Goal: Task Accomplishment & Management: Manage account settings

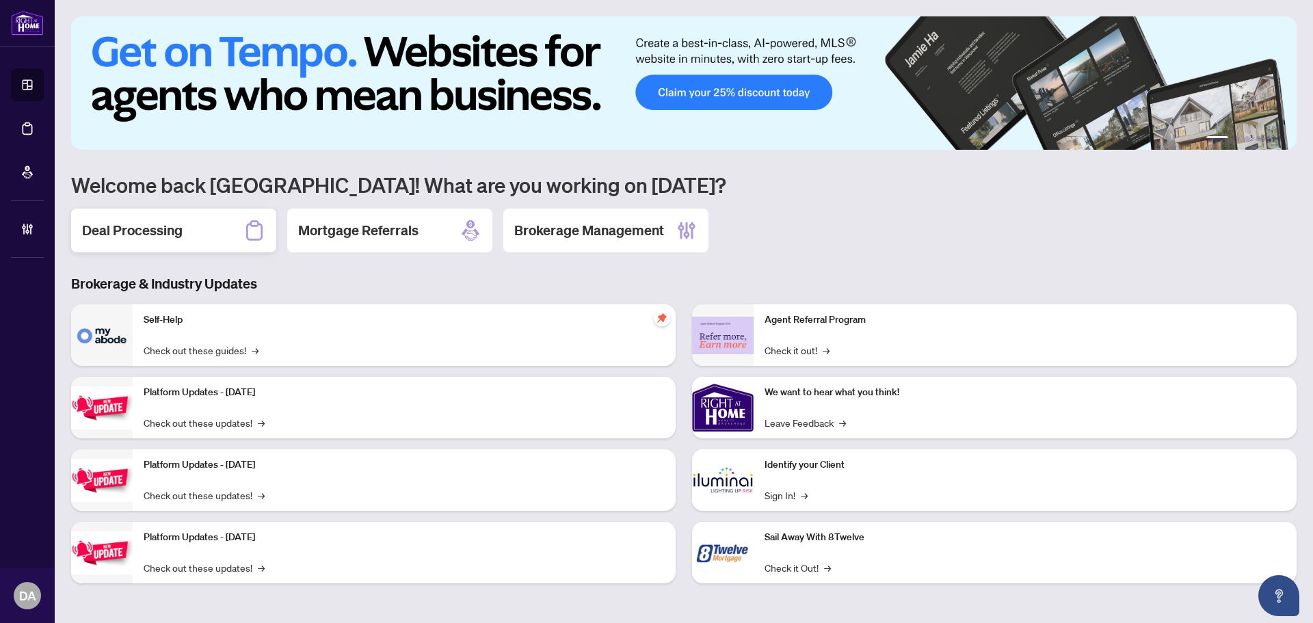
click at [148, 241] on div "Deal Processing" at bounding box center [173, 231] width 205 height 44
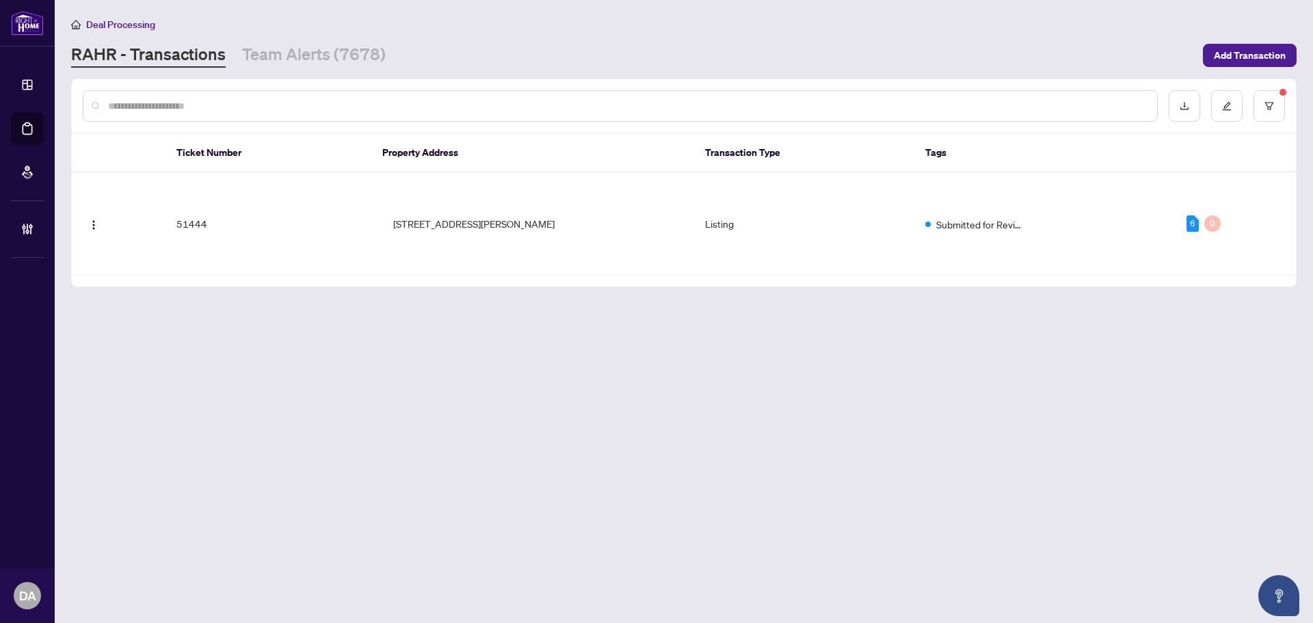
click at [388, 111] on input "text" at bounding box center [627, 105] width 1038 height 15
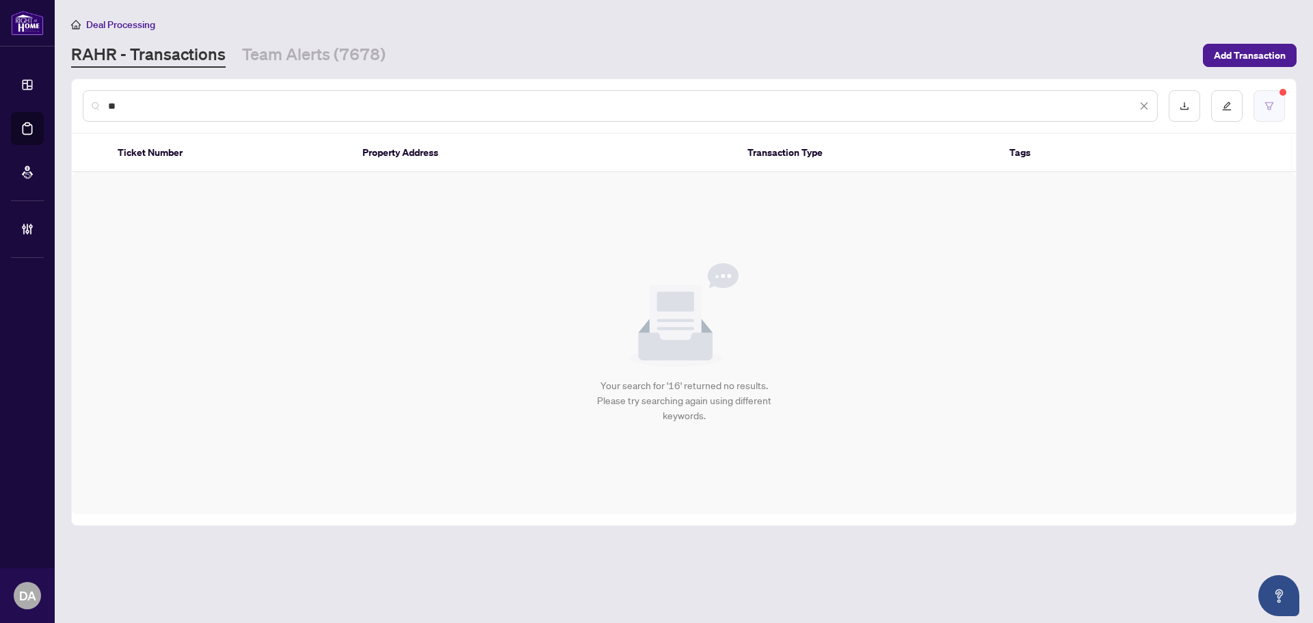
click at [1266, 108] on icon "filter" at bounding box center [1270, 106] width 10 height 10
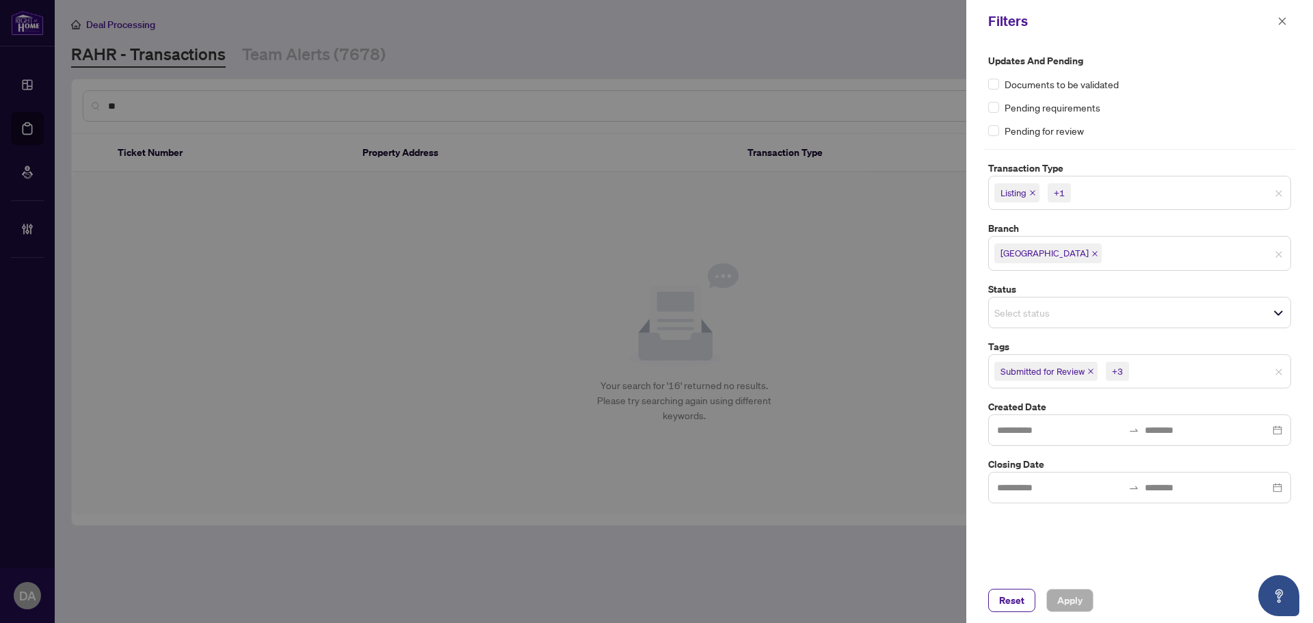
click at [1092, 250] on icon "close" at bounding box center [1095, 253] width 7 height 7
click at [1031, 196] on icon "close" at bounding box center [1032, 192] width 7 height 7
click at [1062, 191] on span "Listing - Lease" at bounding box center [1032, 192] width 76 height 19
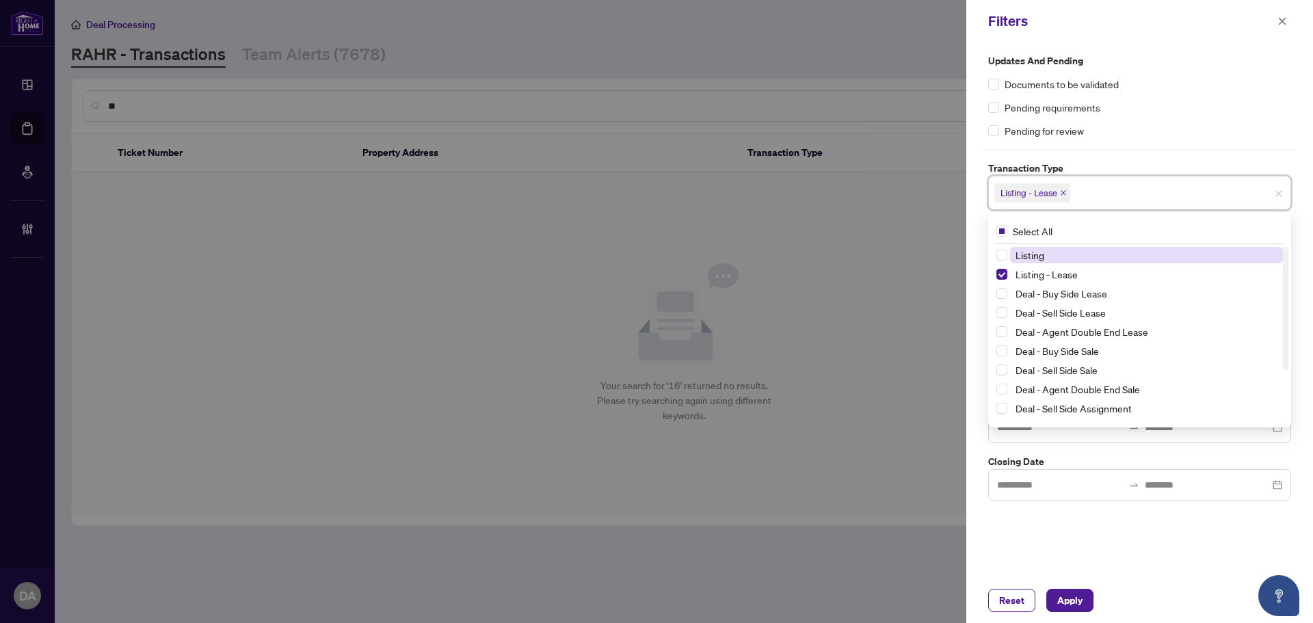
click at [1063, 196] on icon "close" at bounding box center [1063, 192] width 7 height 7
click at [883, 330] on div at bounding box center [656, 311] width 1313 height 623
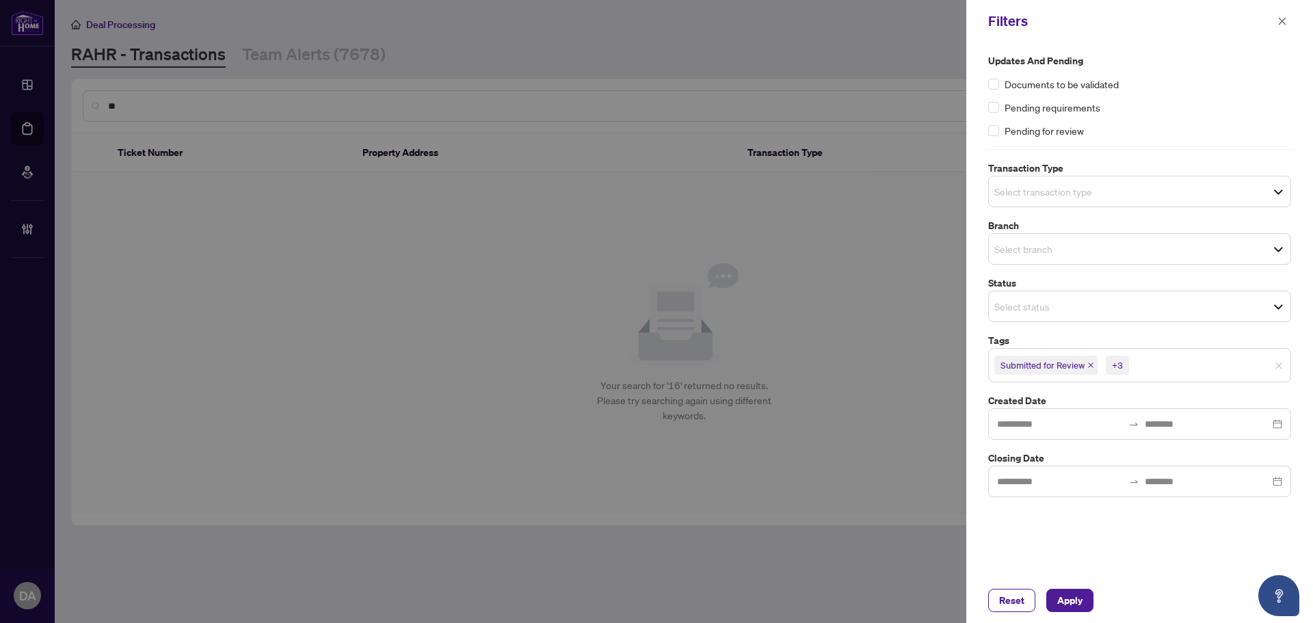
click at [1092, 368] on icon "close" at bounding box center [1091, 365] width 7 height 7
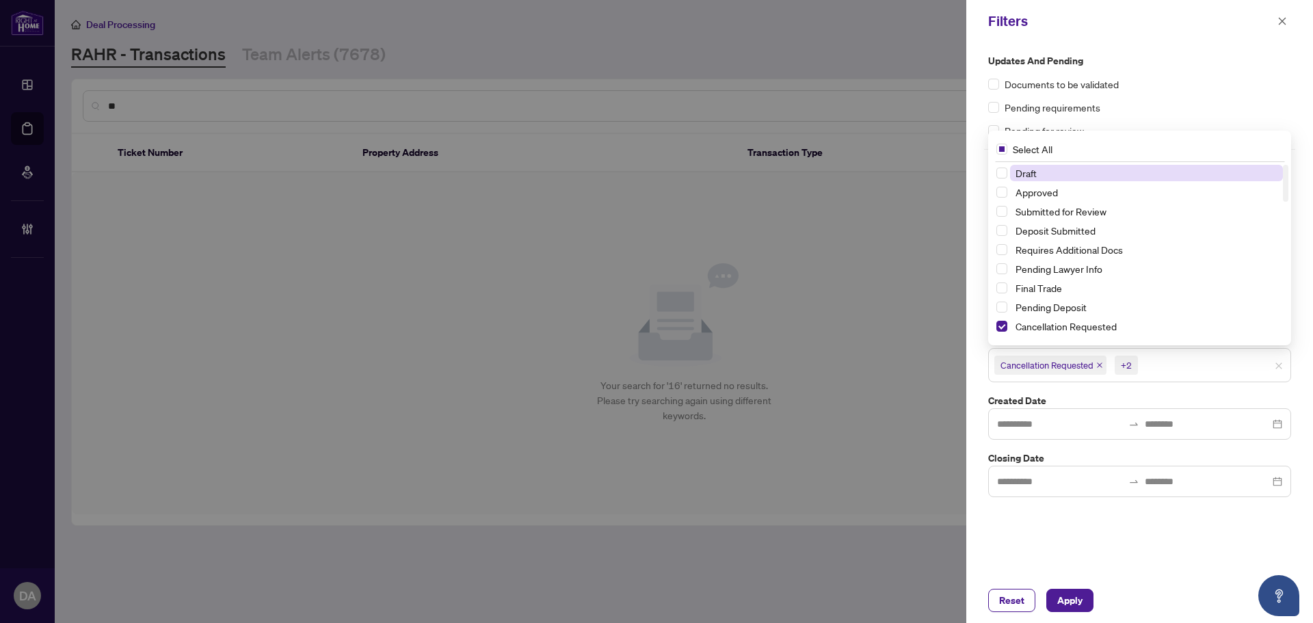
click at [1092, 368] on span "Cancellation Requested" at bounding box center [1047, 365] width 93 height 14
click at [1103, 366] on icon "close" at bounding box center [1099, 365] width 7 height 7
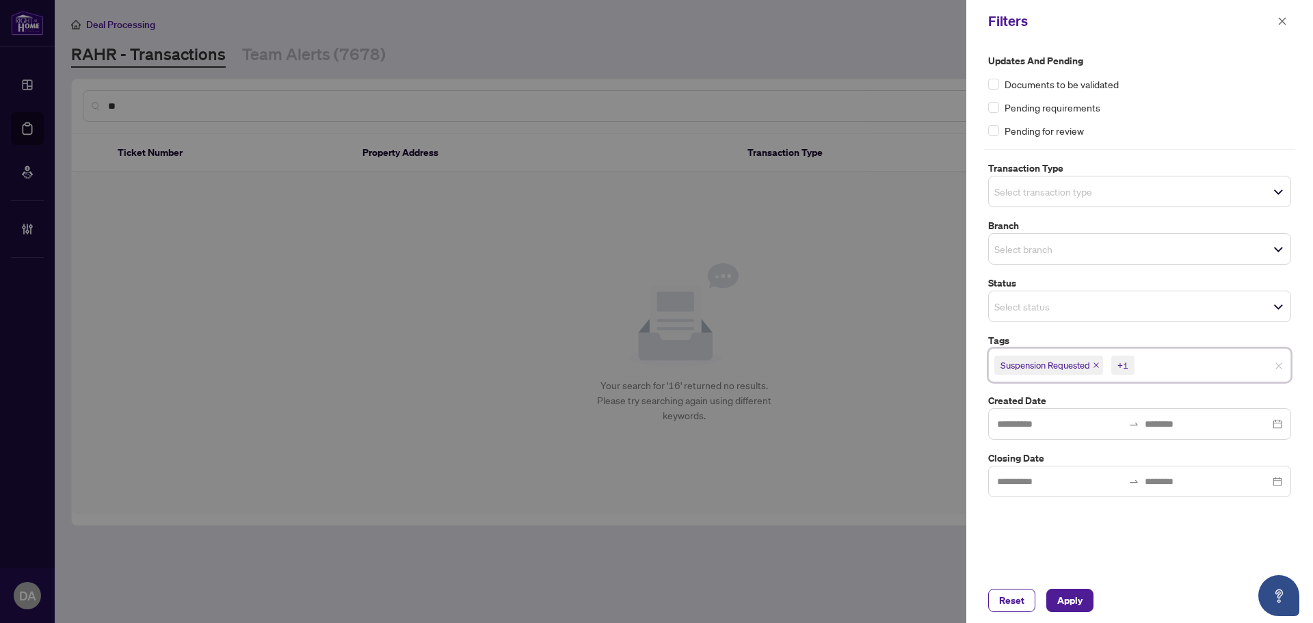
click at [1094, 367] on span "Suspension Requested" at bounding box center [1048, 365] width 109 height 19
click at [1098, 364] on icon "close" at bounding box center [1096, 365] width 7 height 7
click at [1070, 365] on icon "close" at bounding box center [1066, 365] width 7 height 7
click at [1073, 600] on span "Apply" at bounding box center [1069, 601] width 25 height 22
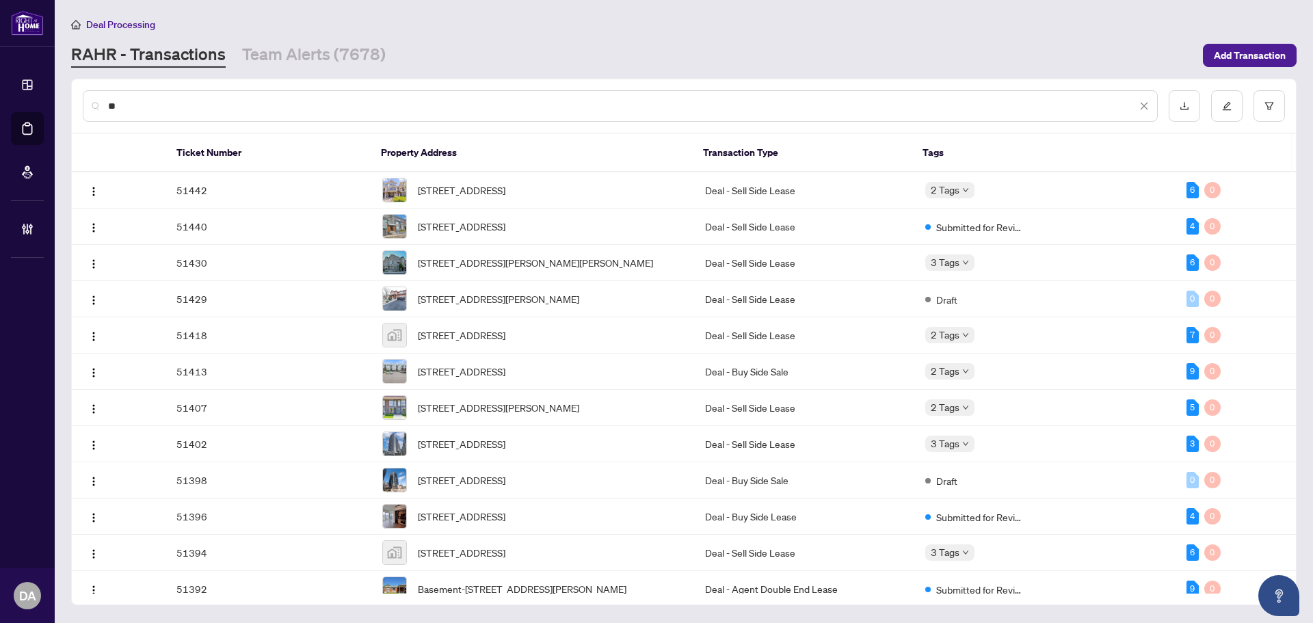
click at [265, 107] on input "**" at bounding box center [622, 105] width 1029 height 15
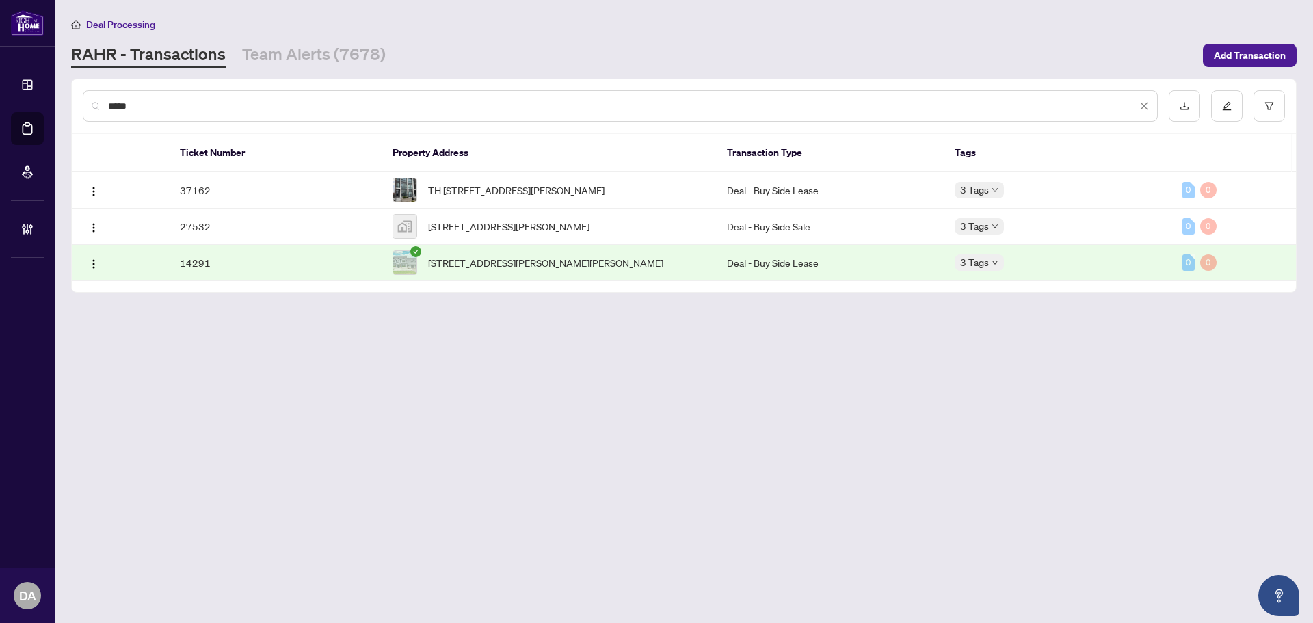
drag, startPoint x: 117, startPoint y: 101, endPoint x: 64, endPoint y: 111, distance: 53.8
click at [77, 105] on div "*****" at bounding box center [684, 105] width 1224 height 53
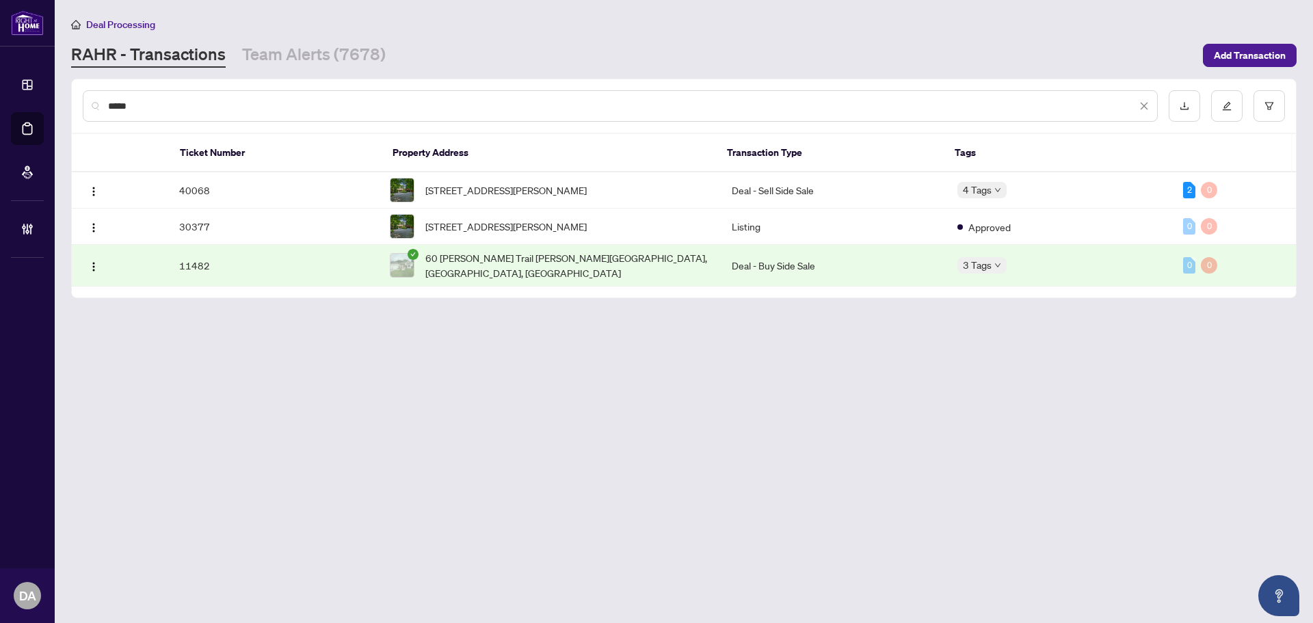
type input "*****"
click at [331, 114] on div "*****" at bounding box center [620, 105] width 1075 height 31
click at [331, 109] on input "*****" at bounding box center [622, 105] width 1029 height 15
click at [672, 200] on div "[STREET_ADDRESS][PERSON_NAME]" at bounding box center [550, 190] width 320 height 25
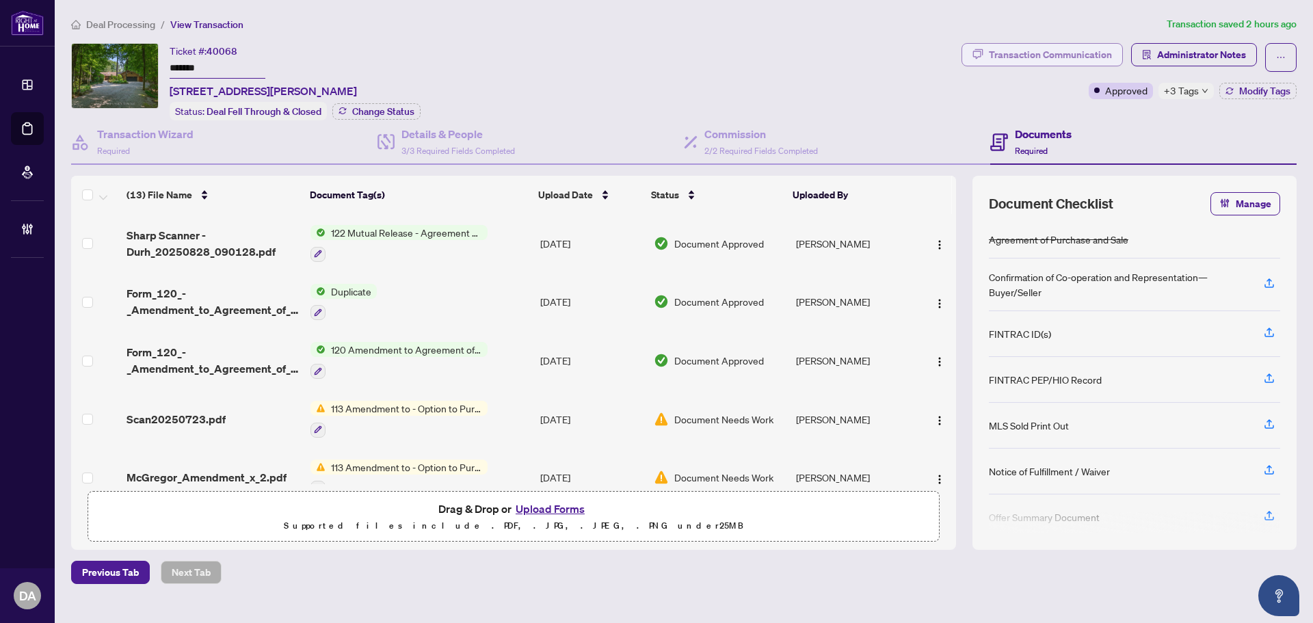
click at [1074, 53] on div "Transaction Communication" at bounding box center [1050, 55] width 123 height 22
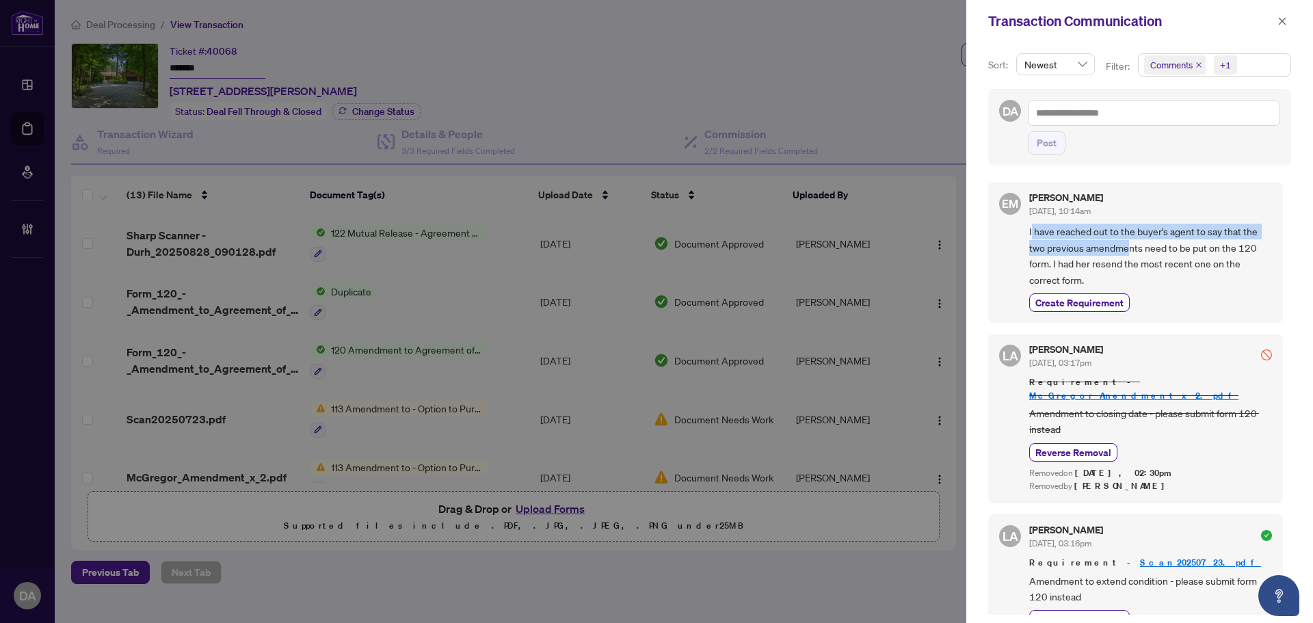
drag, startPoint x: 1031, startPoint y: 233, endPoint x: 1127, endPoint y: 251, distance: 98.2
click at [1127, 251] on span "I have reached out to the buyer's agent to say that the two previous amendments…" at bounding box center [1150, 256] width 243 height 64
click at [821, 127] on div at bounding box center [656, 311] width 1313 height 623
click at [793, 285] on div at bounding box center [656, 311] width 1313 height 623
click at [1272, 25] on div "Transaction Communication" at bounding box center [1130, 21] width 285 height 21
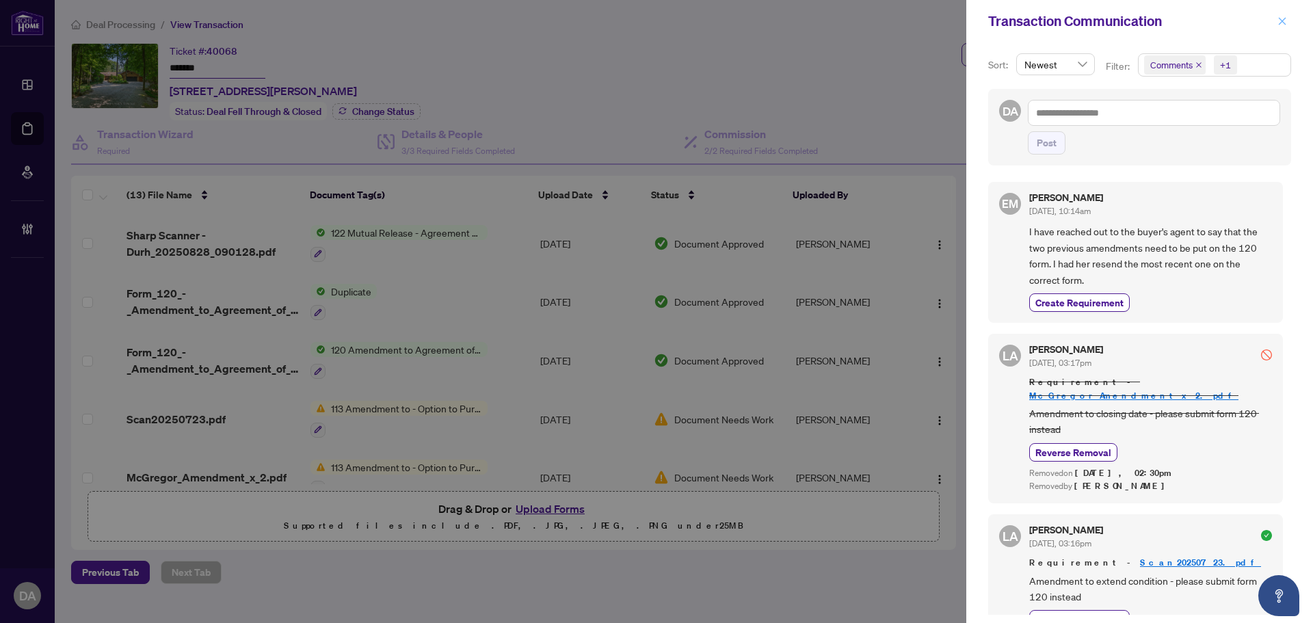
click at [1285, 21] on icon "close" at bounding box center [1283, 21] width 10 height 10
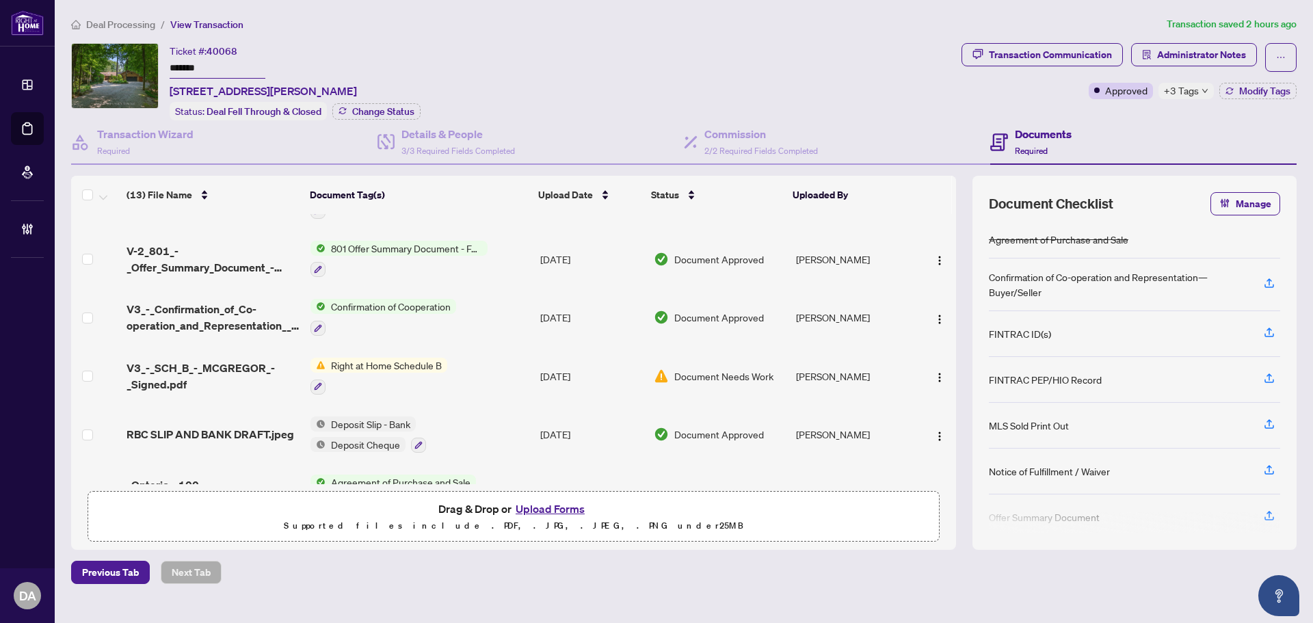
scroll to position [464, 0]
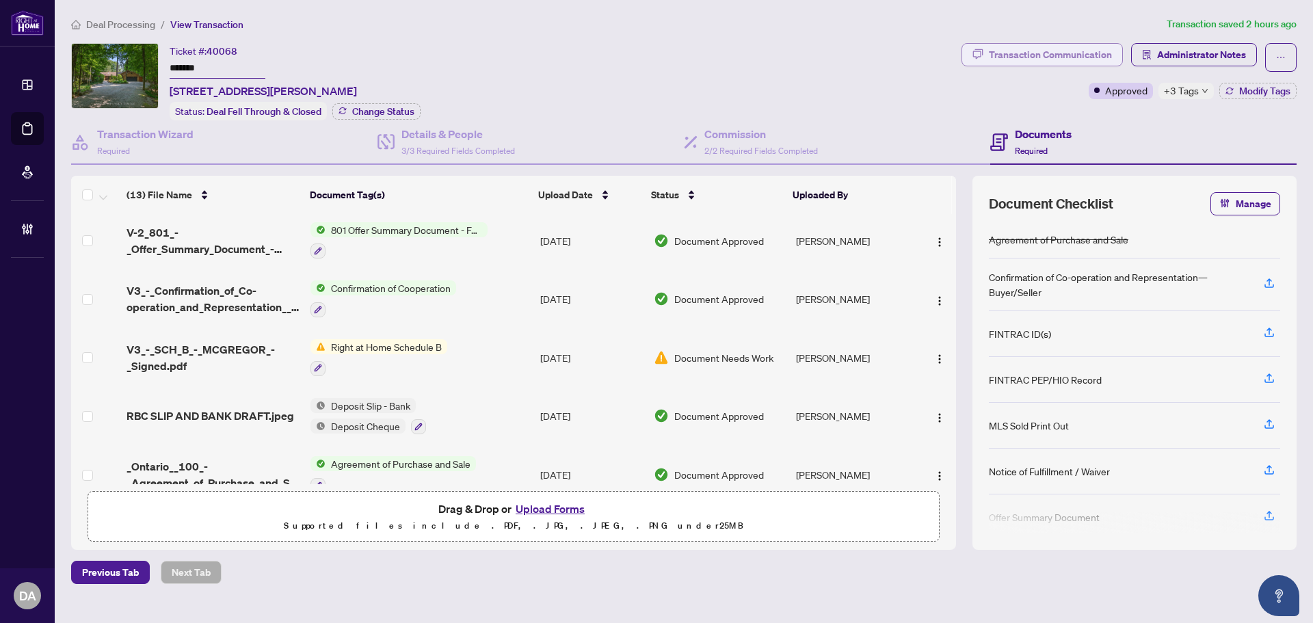
click at [1055, 46] on div "Transaction Communication" at bounding box center [1050, 55] width 123 height 22
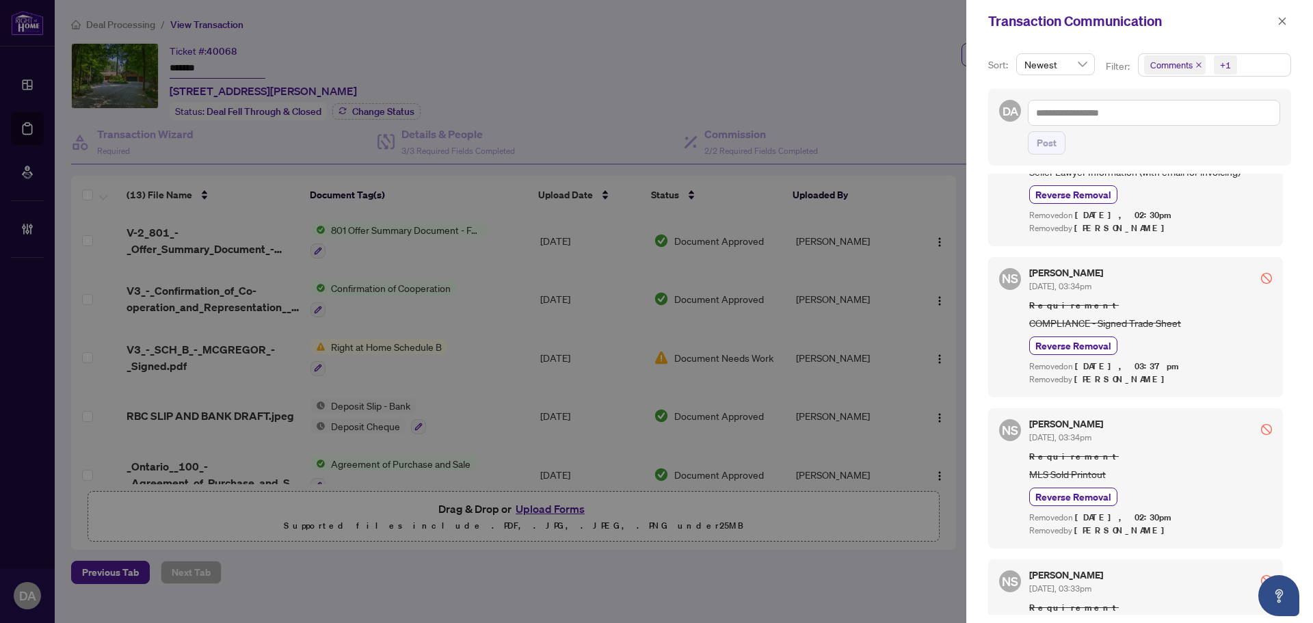
scroll to position [1362, 0]
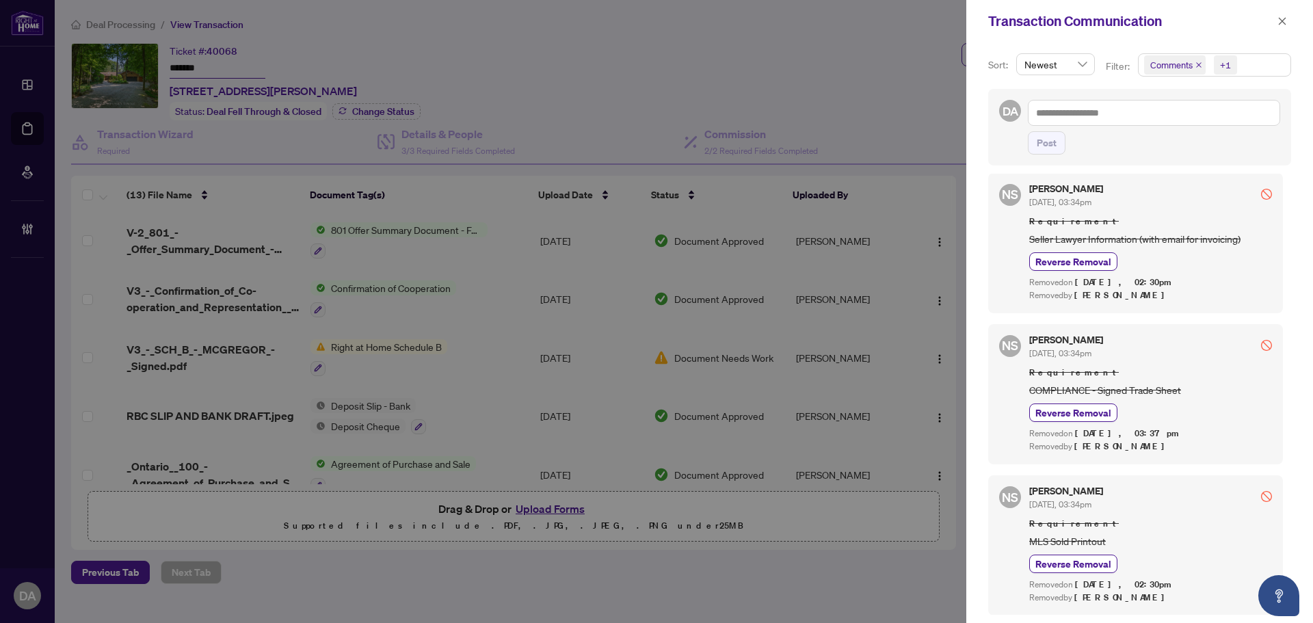
click at [631, 546] on div at bounding box center [656, 311] width 1313 height 623
click at [1280, 14] on span "button" at bounding box center [1283, 21] width 10 height 22
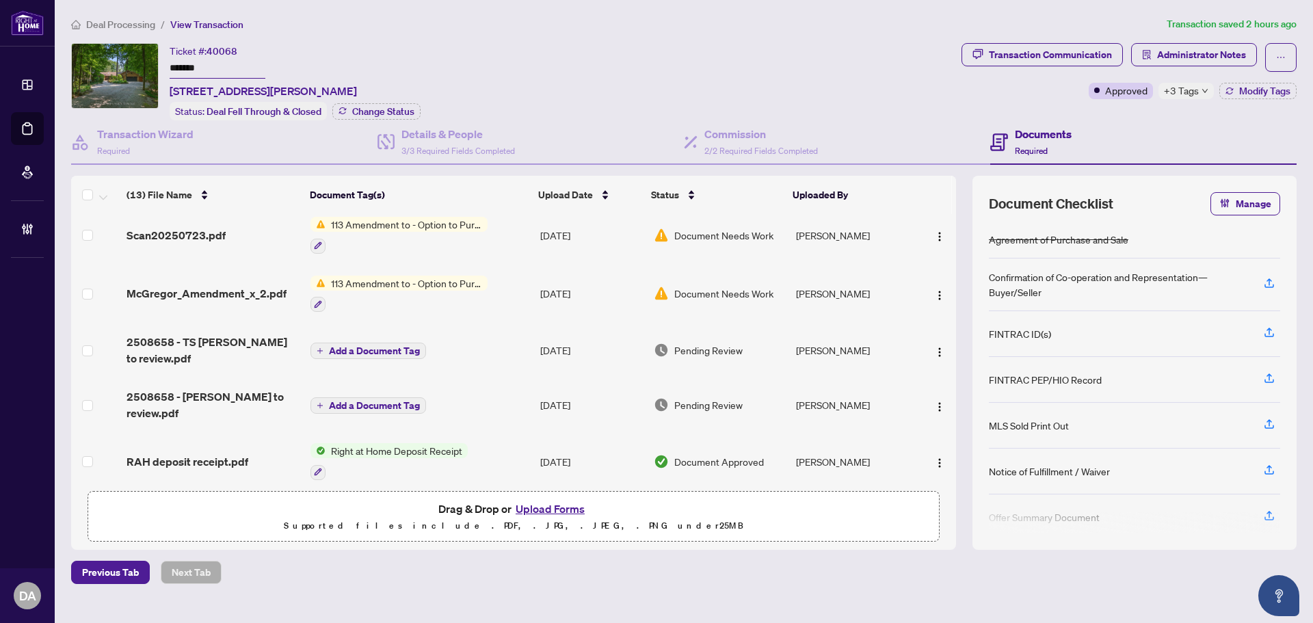
scroll to position [53, 0]
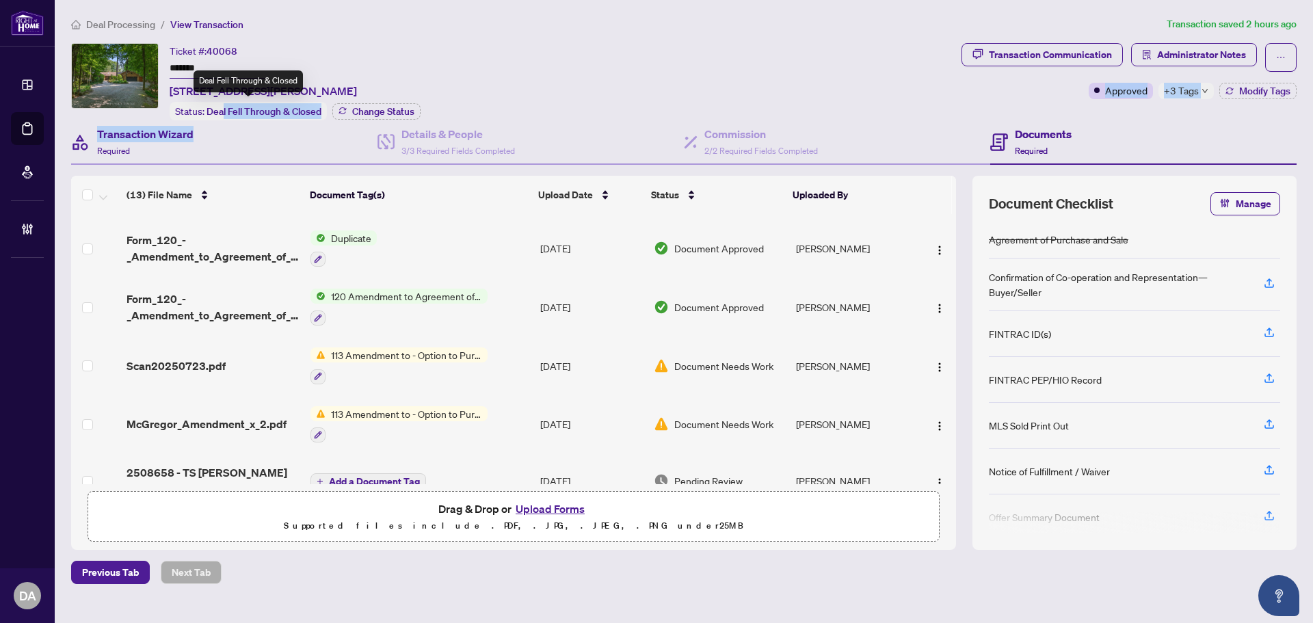
drag, startPoint x: 223, startPoint y: 114, endPoint x: 307, endPoint y: 118, distance: 84.3
click at [307, 118] on div "Ticket #: 40068 ******* 60 McGregor Dr, Kawartha Lakes, Ontario K0M 1A0, Canada…" at bounding box center [684, 296] width 1237 height 507
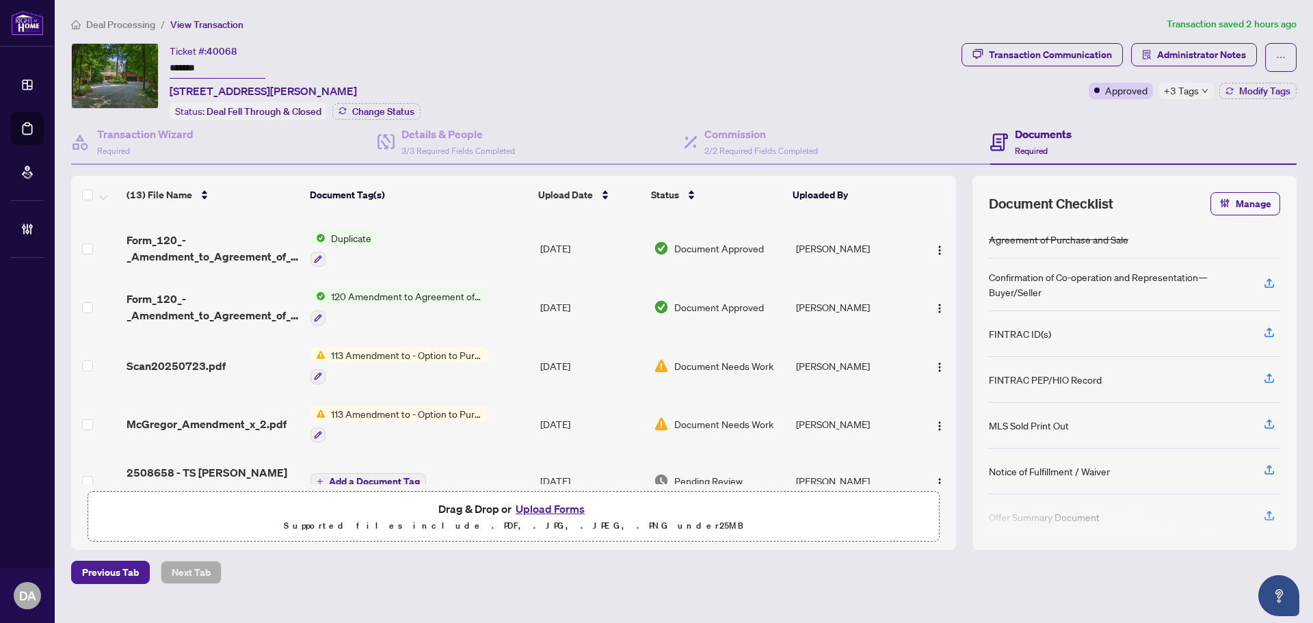
click at [654, 67] on div "Ticket #: 40068 ******* 60 McGregor Dr, Kawartha Lakes, Ontario K0M 1A0, Canada…" at bounding box center [513, 81] width 885 height 77
click at [1072, 62] on div "Transaction Communication" at bounding box center [1050, 55] width 123 height 22
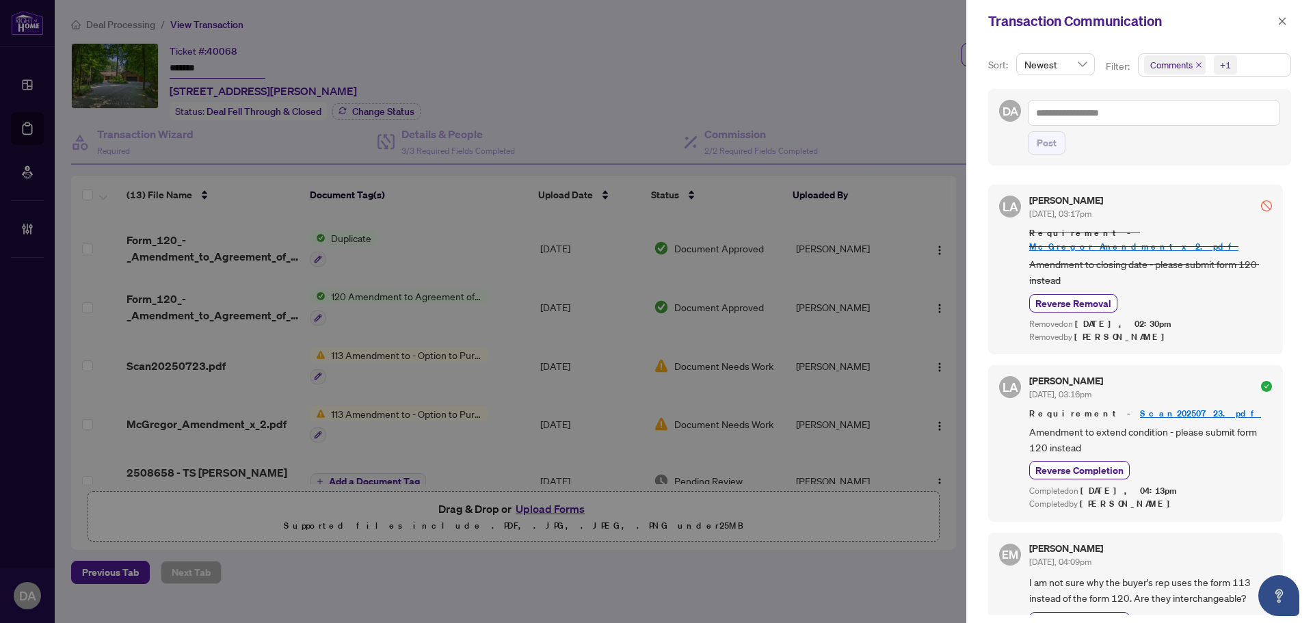
scroll to position [0, 0]
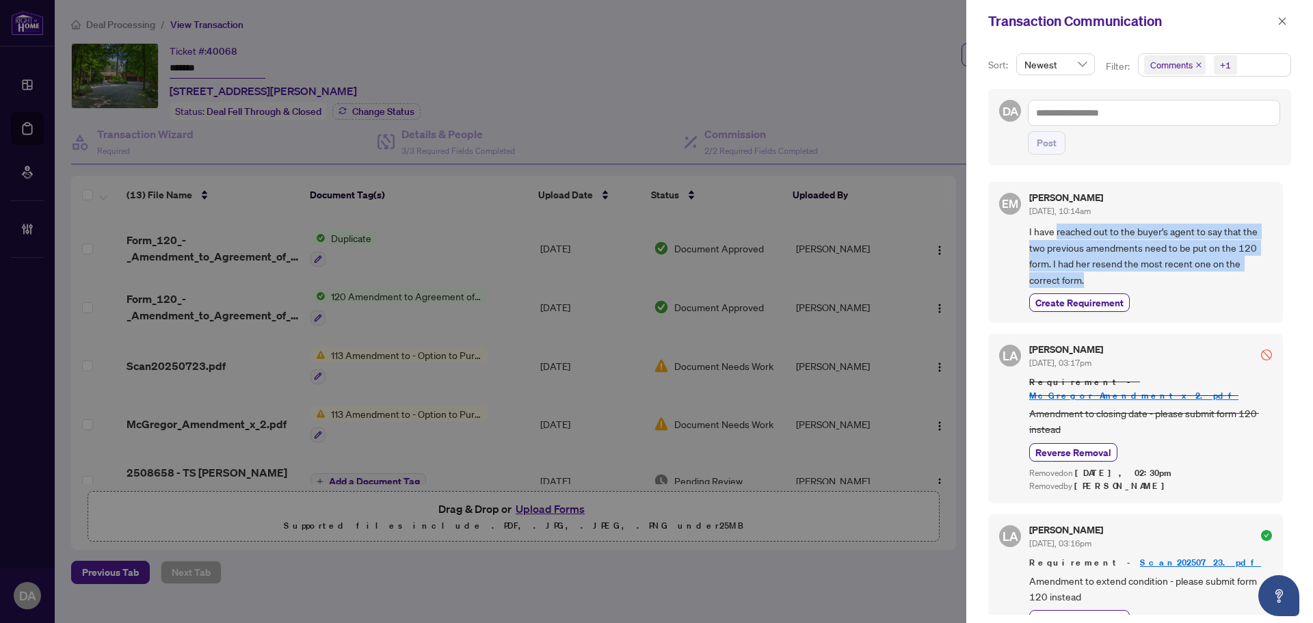
drag, startPoint x: 1124, startPoint y: 280, endPoint x: 1076, endPoint y: 242, distance: 61.4
click at [1057, 233] on span "I have reached out to the buyer's agent to say that the two previous amendments…" at bounding box center [1150, 256] width 243 height 64
click at [1093, 235] on span "I have reached out to the buyer's agent to say that the two previous amendments…" at bounding box center [1150, 256] width 243 height 64
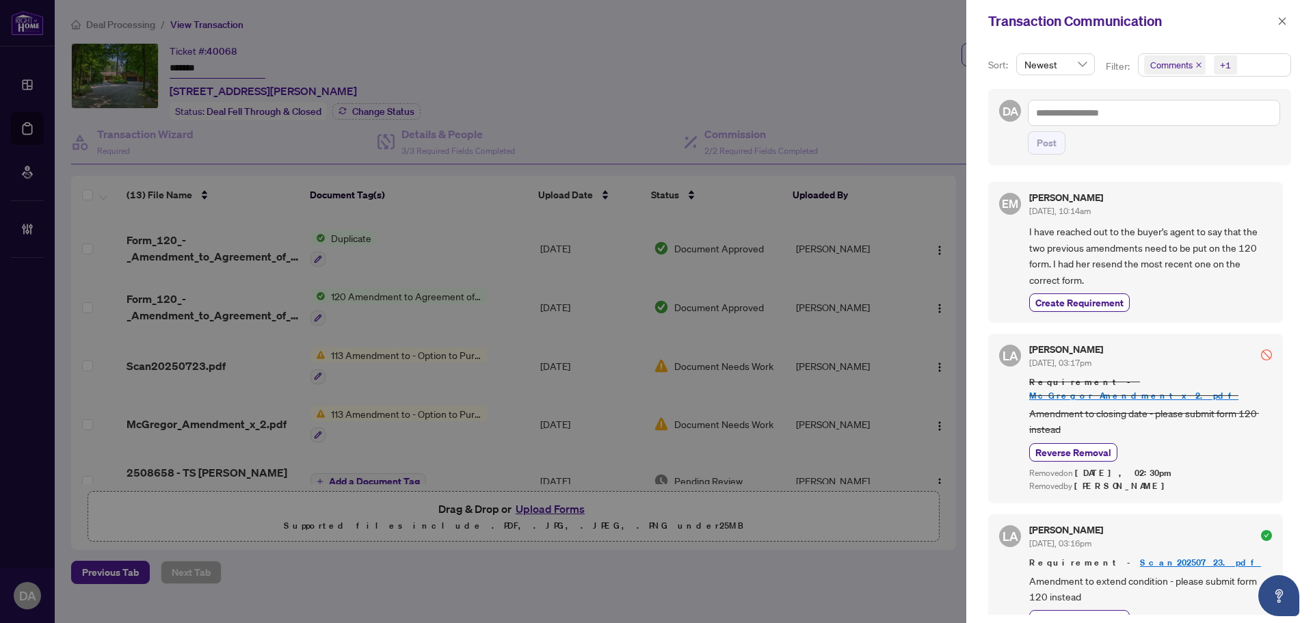
click at [854, 53] on div at bounding box center [656, 311] width 1313 height 623
click at [1287, 25] on icon "close" at bounding box center [1283, 21] width 10 height 10
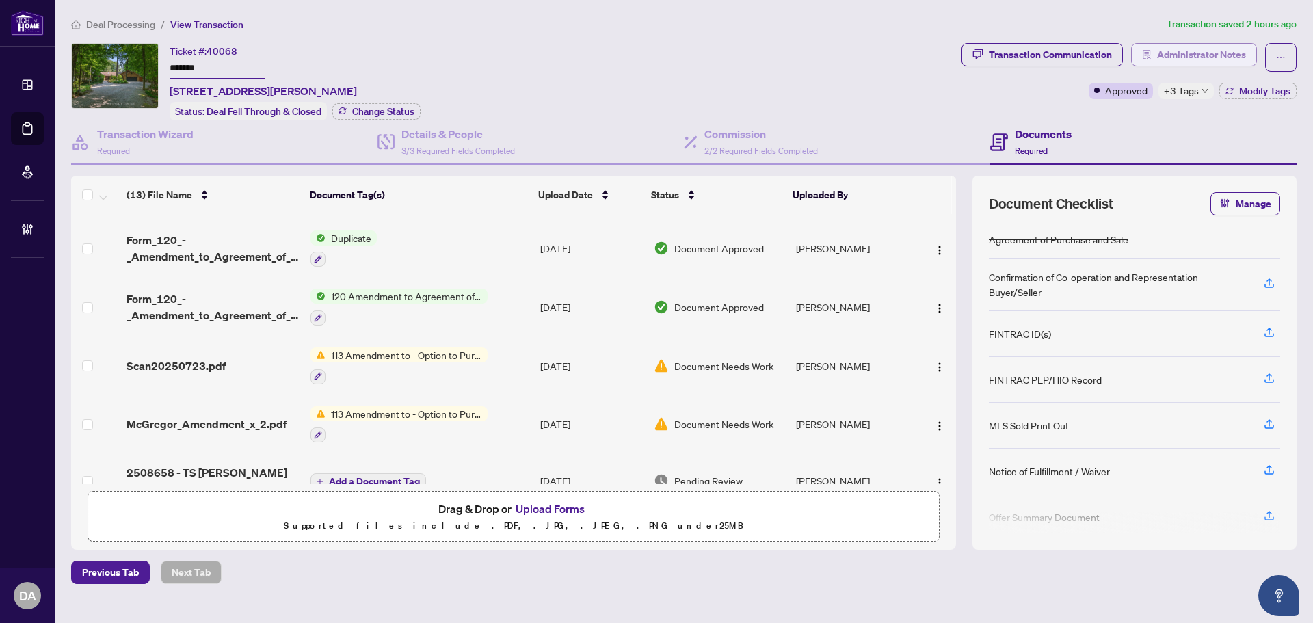
click at [1161, 57] on span "Administrator Notes" at bounding box center [1201, 55] width 89 height 22
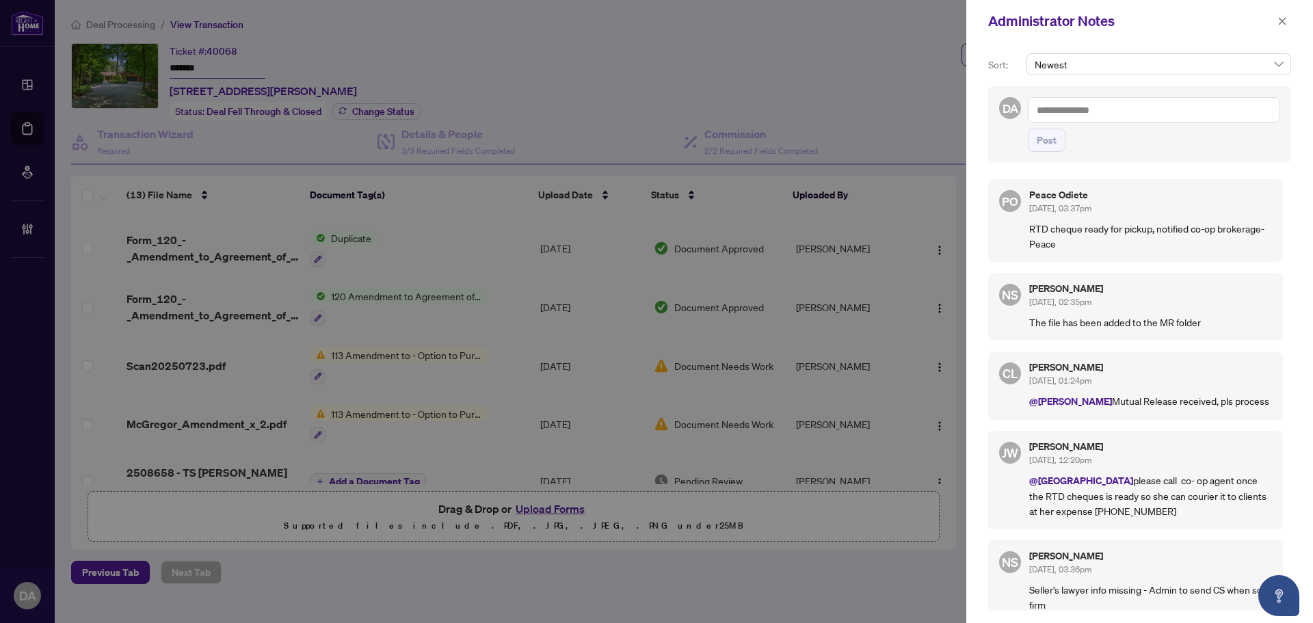
drag, startPoint x: 1083, startPoint y: 251, endPoint x: 1049, endPoint y: 245, distance: 35.4
click at [1058, 245] on p "RTD cheque ready for pickup, notified co-op brokerage- Peace" at bounding box center [1150, 236] width 243 height 30
click at [1049, 245] on p "RTD cheque ready for pickup, notified co-op brokerage- Peace" at bounding box center [1150, 236] width 243 height 30
drag, startPoint x: 1042, startPoint y: 228, endPoint x: 1095, endPoint y: 248, distance: 56.9
click at [1094, 248] on p "RTD cheque ready for pickup, notified co-op brokerage- Peace" at bounding box center [1150, 236] width 243 height 30
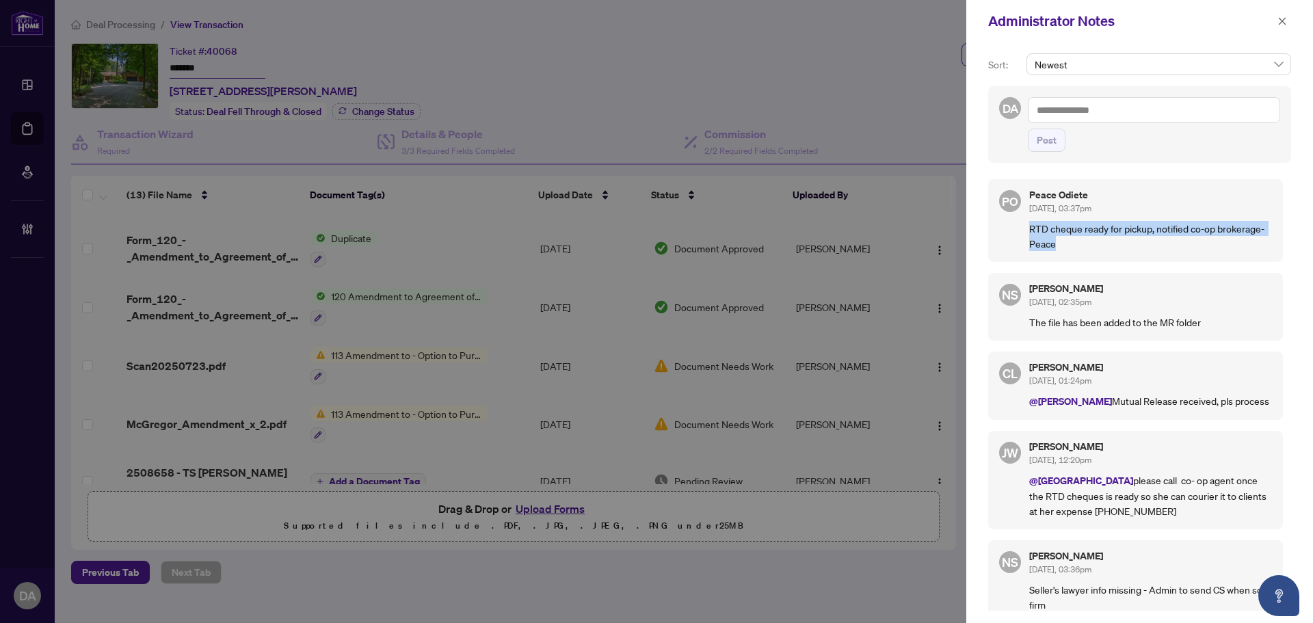
click at [1095, 248] on p "RTD cheque ready for pickup, notified co-op brokerage- Peace" at bounding box center [1150, 236] width 243 height 30
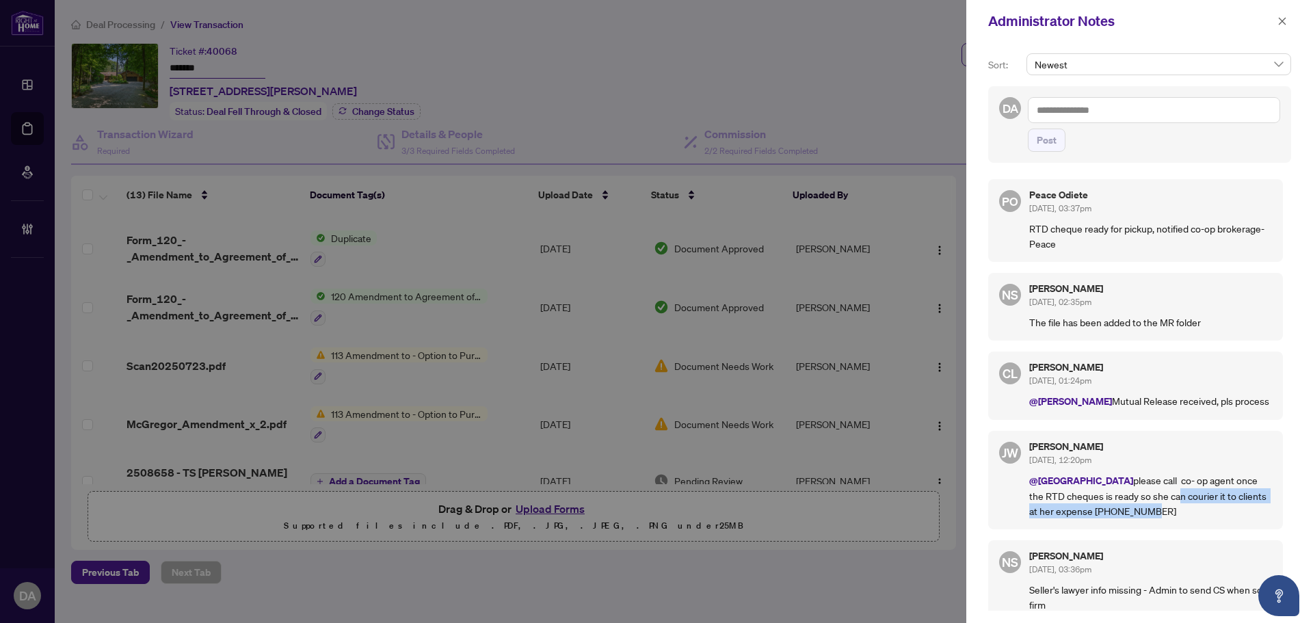
drag, startPoint x: 1120, startPoint y: 515, endPoint x: 1124, endPoint y: 440, distance: 75.3
click at [1124, 451] on div "Jeneel Walker Sep/02/2025, 12:20pm @Deals East please call co- op agent once th…" at bounding box center [1150, 480] width 243 height 77
drag, startPoint x: 1137, startPoint y: 313, endPoint x: 1008, endPoint y: 231, distance: 152.8
click at [1137, 313] on div "Neena Sharma Sep/03/2025, 02:35pm The file has been added to the MR folder" at bounding box center [1150, 307] width 243 height 46
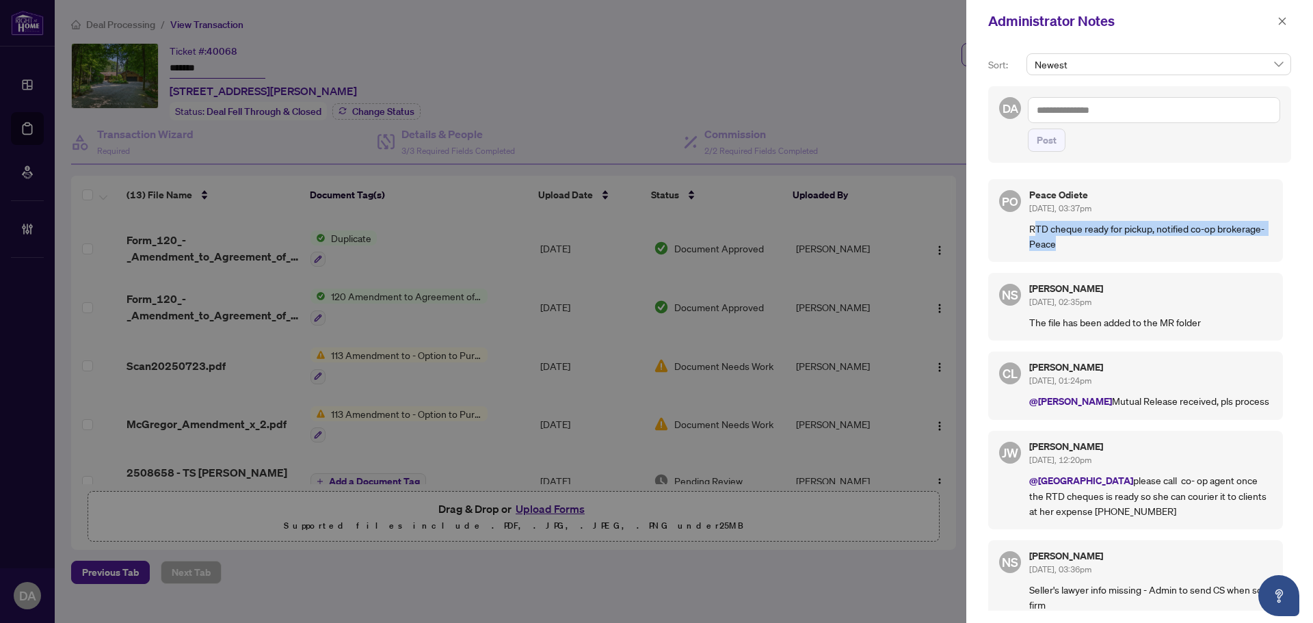
drag, startPoint x: 1177, startPoint y: 225, endPoint x: 1150, endPoint y: 248, distance: 35.5
click at [1150, 248] on p "RTD cheque ready for pickup, notified co-op brokerage- Peace" at bounding box center [1150, 236] width 243 height 30
click at [1134, 241] on p "RTD cheque ready for pickup, notified co-op brokerage- Peace" at bounding box center [1150, 236] width 243 height 30
click at [1130, 254] on div "PO Peace Odiete [DATE], 03:37pm RTD cheque ready for pickup, notified co-op bro…" at bounding box center [1135, 220] width 295 height 83
drag, startPoint x: 1087, startPoint y: 239, endPoint x: 1047, endPoint y: 246, distance: 40.3
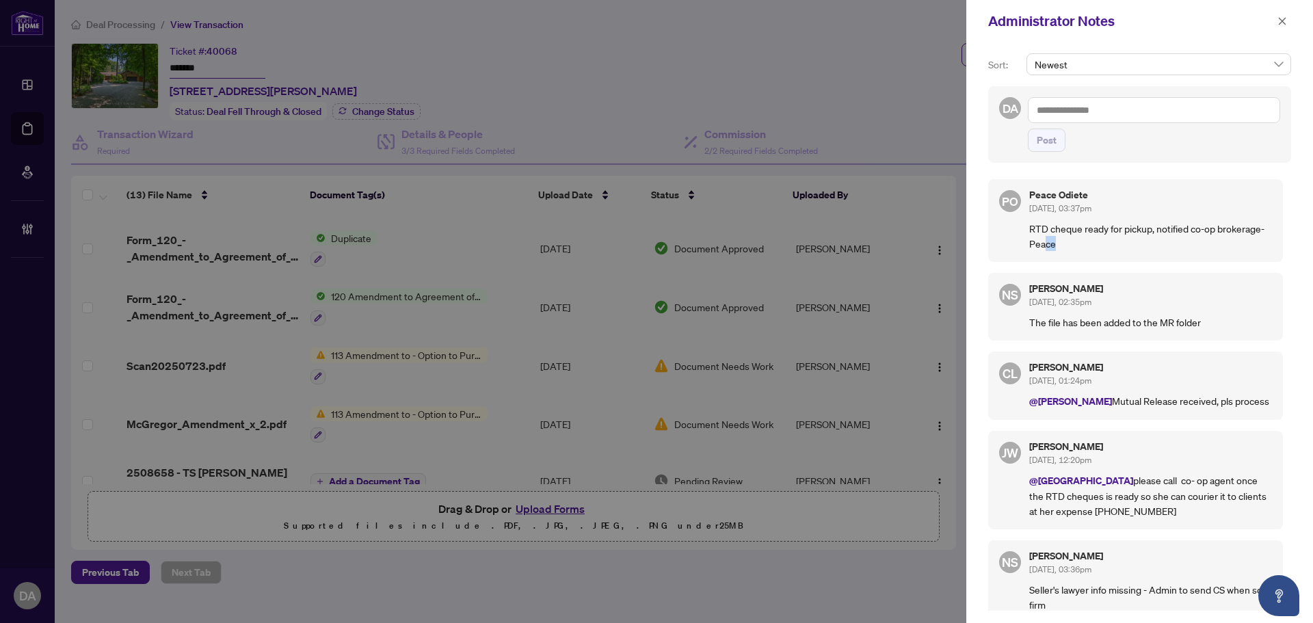
click at [1047, 246] on p "RTD cheque ready for pickup, notified co-op brokerage- Peace" at bounding box center [1150, 236] width 243 height 30
click at [1066, 246] on p "RTD cheque ready for pickup, notified co-op brokerage- Peace" at bounding box center [1150, 236] width 243 height 30
click at [1052, 248] on p "RTD cheque ready for pickup, notified co-op brokerage- Peace" at bounding box center [1150, 236] width 243 height 30
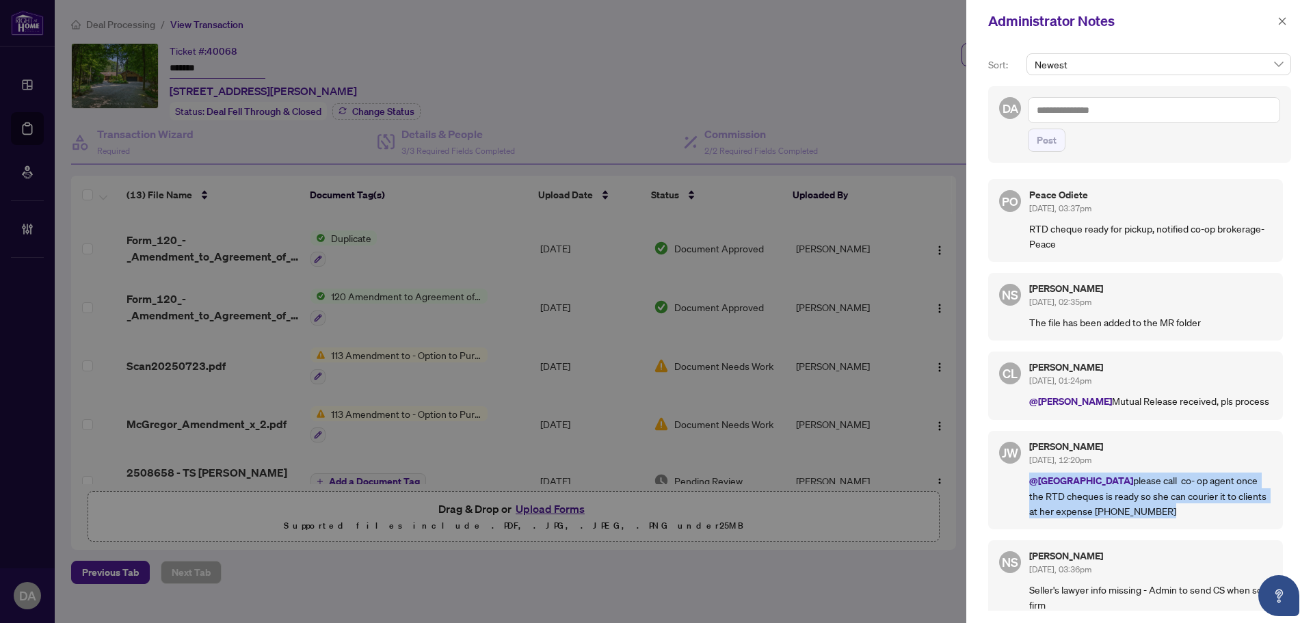
drag, startPoint x: 1137, startPoint y: 513, endPoint x: 1014, endPoint y: 479, distance: 127.6
click at [1014, 479] on div "JW Jeneel Walker Sep/02/2025, 12:20pm @Deals East please call co- op agent once…" at bounding box center [1135, 480] width 295 height 98
copy p "@Deals East please call co- op agent once the RTD cheques is ready so she can c…"
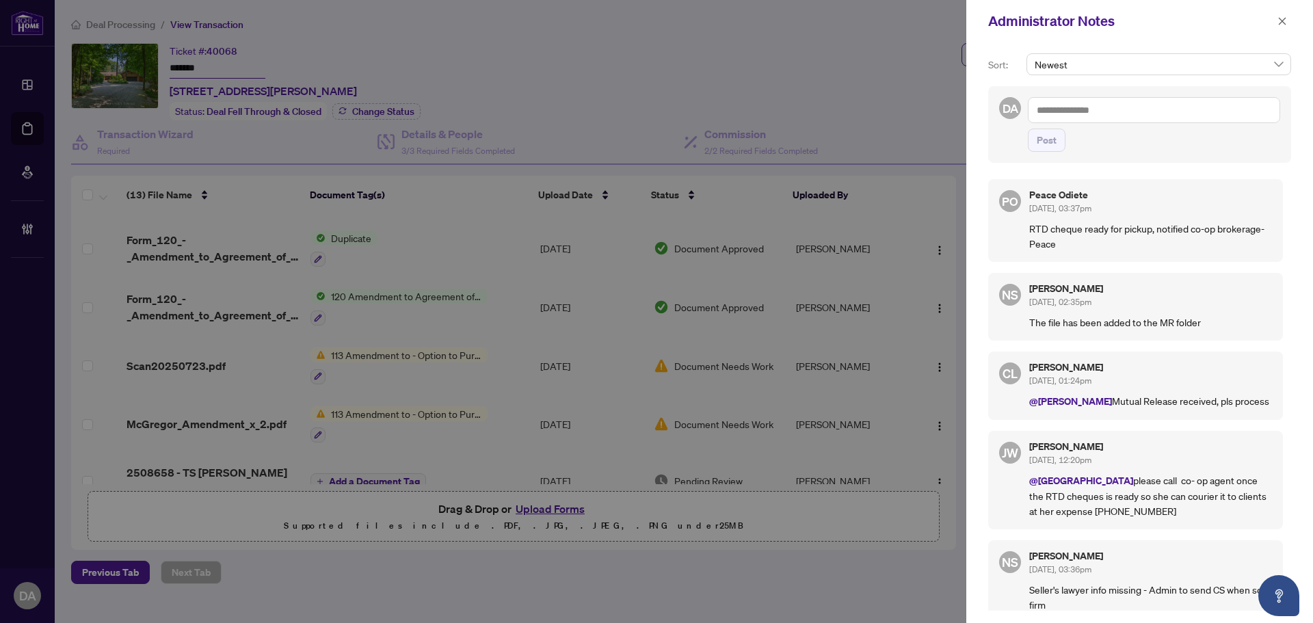
click at [1118, 111] on textarea at bounding box center [1154, 110] width 252 height 26
paste textarea "**********"
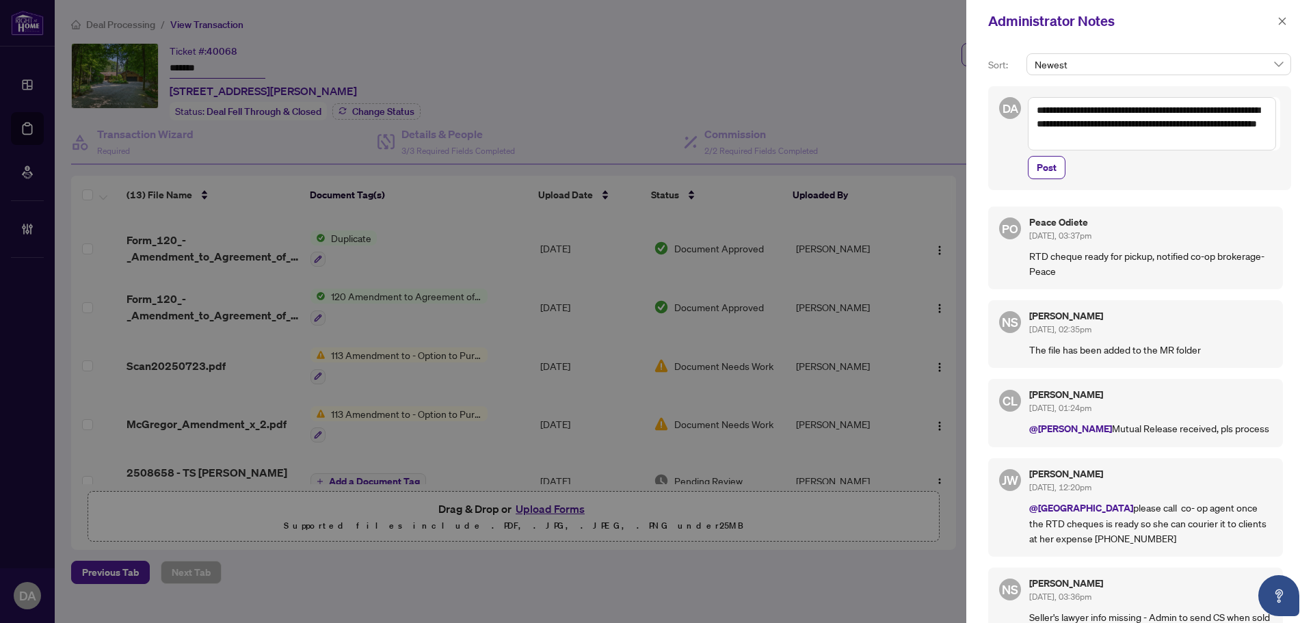
click at [1063, 90] on div "**********" at bounding box center [1139, 138] width 303 height 104
click at [1085, 103] on textarea "**********" at bounding box center [1152, 123] width 248 height 53
click at [1090, 109] on textarea "**********" at bounding box center [1152, 123] width 248 height 53
click at [1076, 427] on span "@[PERSON_NAME]" at bounding box center [1070, 428] width 83 height 13
drag, startPoint x: 1038, startPoint y: 509, endPoint x: 1075, endPoint y: 505, distance: 37.1
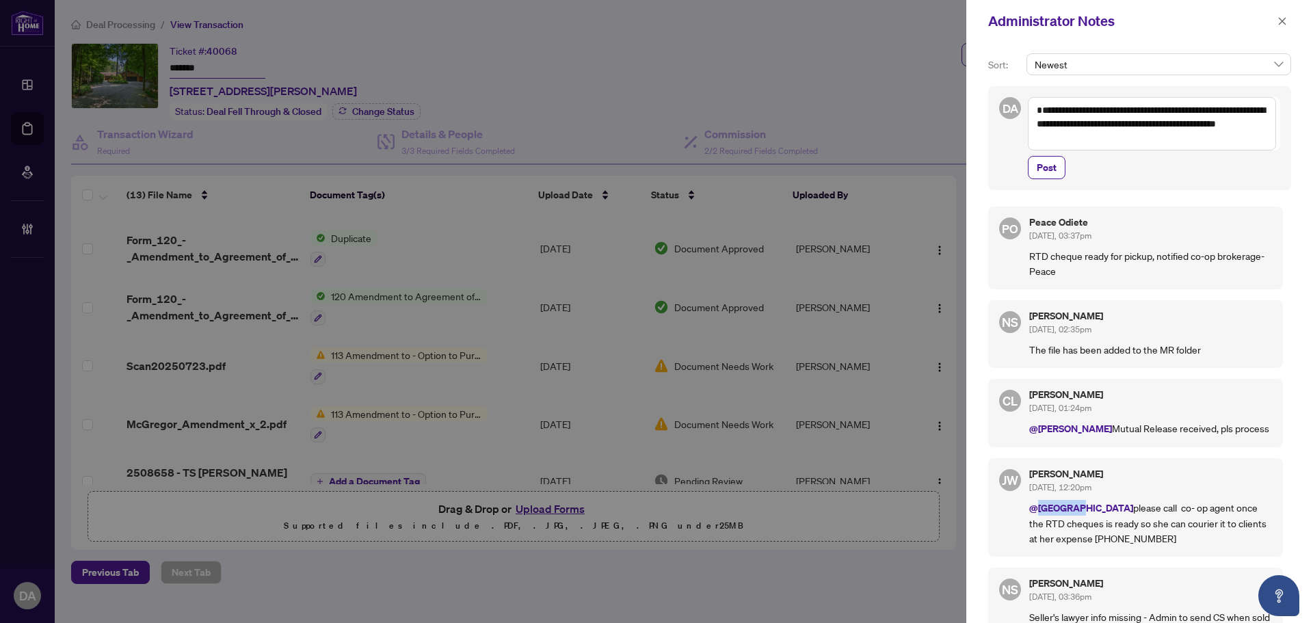
click at [1075, 505] on span "@[GEOGRAPHIC_DATA]" at bounding box center [1081, 507] width 104 height 13
click at [1111, 510] on p "@Deals East please call co- op agent once the RTD cheques is ready so she can c…" at bounding box center [1150, 523] width 243 height 46
drag, startPoint x: 1039, startPoint y: 114, endPoint x: 985, endPoint y: 114, distance: 54.0
click at [985, 114] on div "**********" at bounding box center [1139, 332] width 347 height 581
click at [1106, 137] on textarea "**********" at bounding box center [1152, 123] width 248 height 53
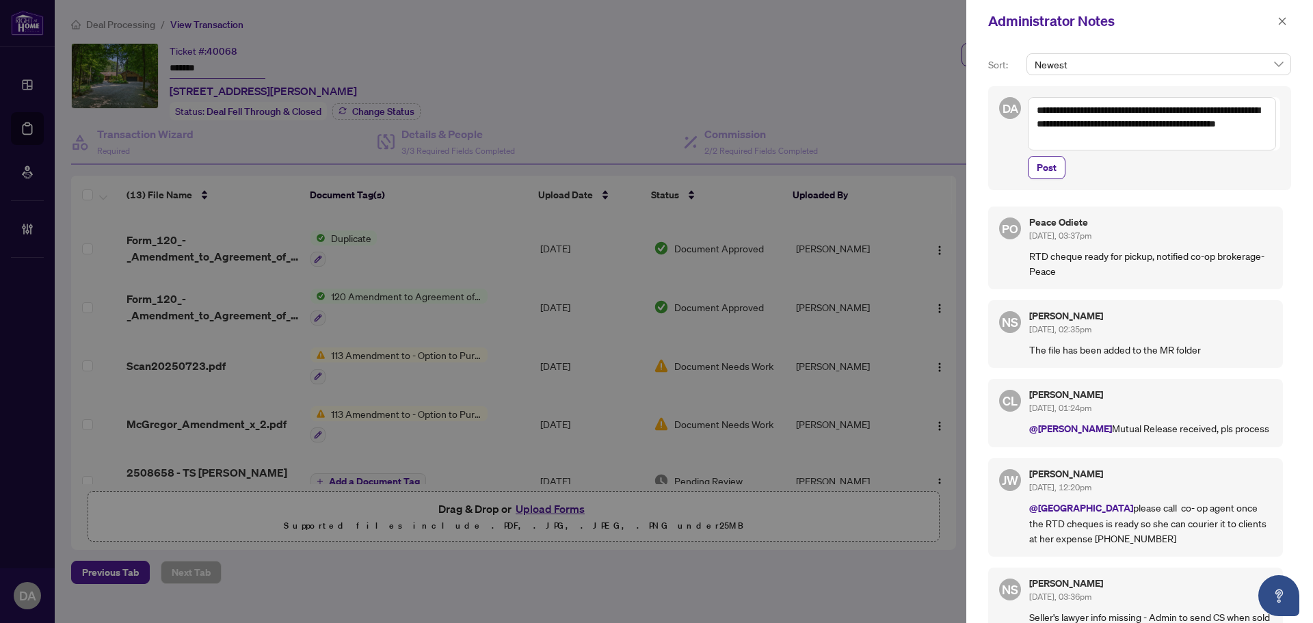
click at [1035, 109] on textarea "**********" at bounding box center [1152, 123] width 248 height 53
drag, startPoint x: 1059, startPoint y: 128, endPoint x: 1144, endPoint y: 109, distance: 86.9
click at [1144, 109] on textarea "**********" at bounding box center [1152, 123] width 248 height 53
click at [1038, 107] on textarea "**********" at bounding box center [1152, 123] width 248 height 53
click at [1097, 129] on textarea "**********" at bounding box center [1152, 123] width 248 height 53
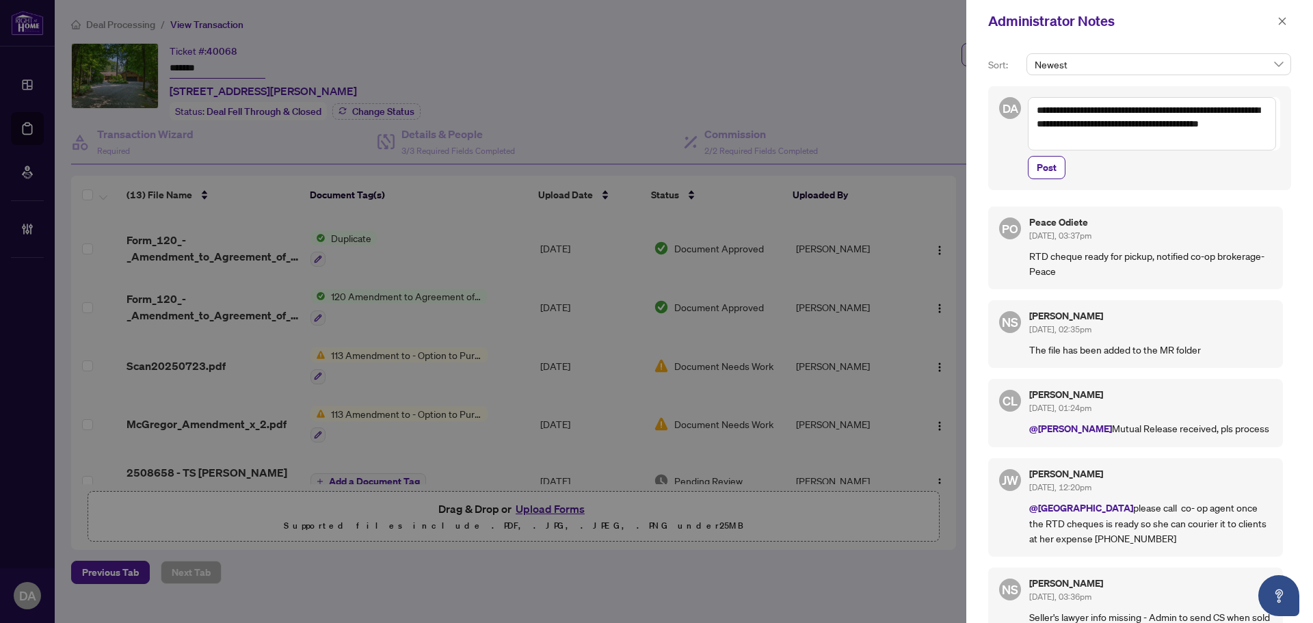
click at [1096, 138] on textarea "**********" at bounding box center [1152, 123] width 248 height 53
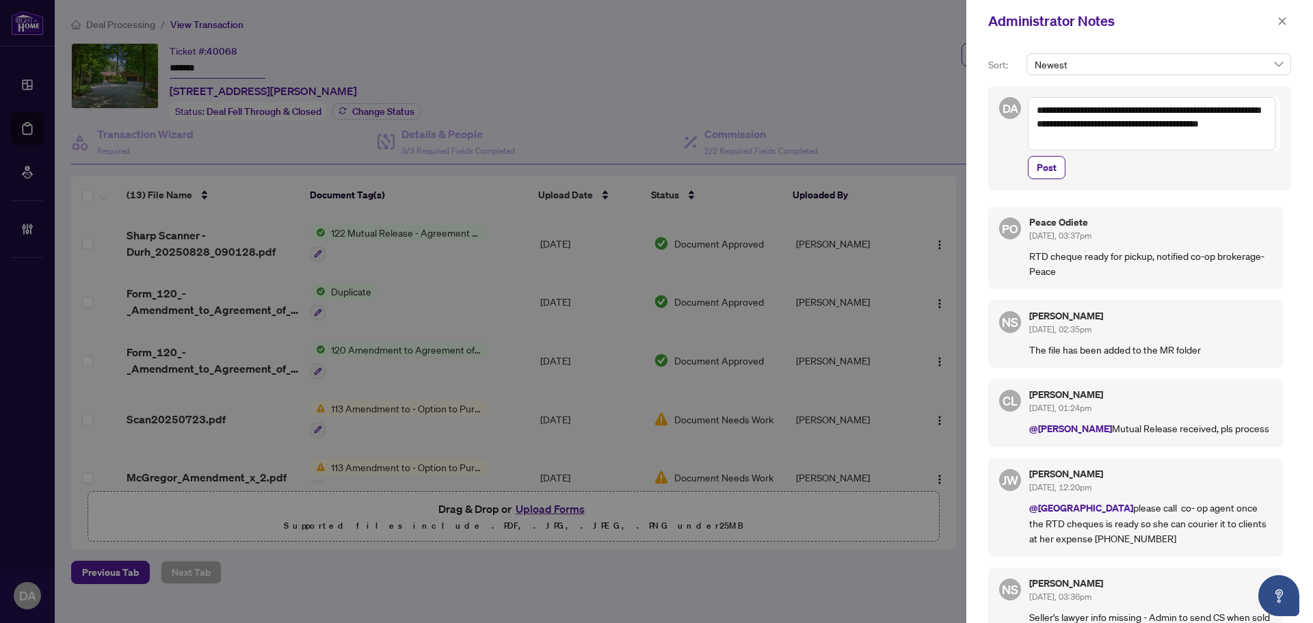
click at [1096, 125] on textarea "**********" at bounding box center [1152, 123] width 248 height 53
drag, startPoint x: 1085, startPoint y: 108, endPoint x: 1079, endPoint y: 123, distance: 16.3
click at [1079, 123] on textarea "**********" at bounding box center [1152, 123] width 248 height 53
click at [1033, 109] on textarea "**********" at bounding box center [1152, 123] width 248 height 53
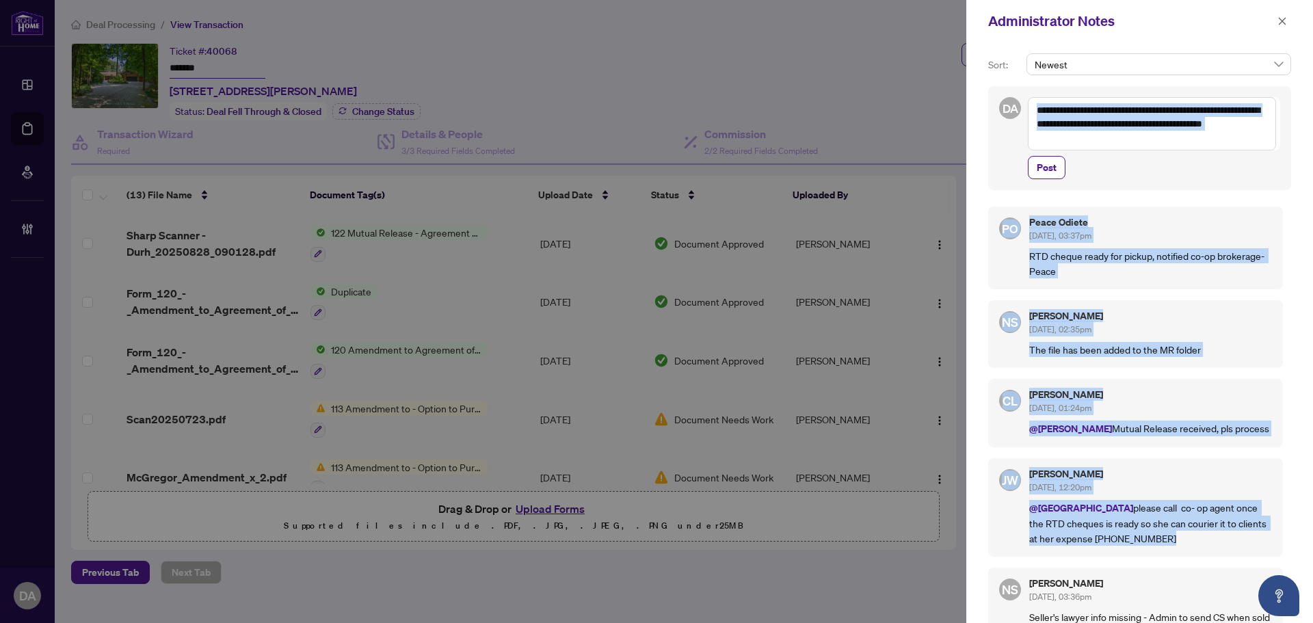
drag, startPoint x: 1136, startPoint y: 537, endPoint x: 1034, endPoint y: 135, distance: 414.9
click at [1034, 135] on div "**********" at bounding box center [1139, 332] width 347 height 581
click at [1091, 270] on p "RTD cheque ready for pickup, notified co-op brokerage- Peace" at bounding box center [1150, 263] width 243 height 30
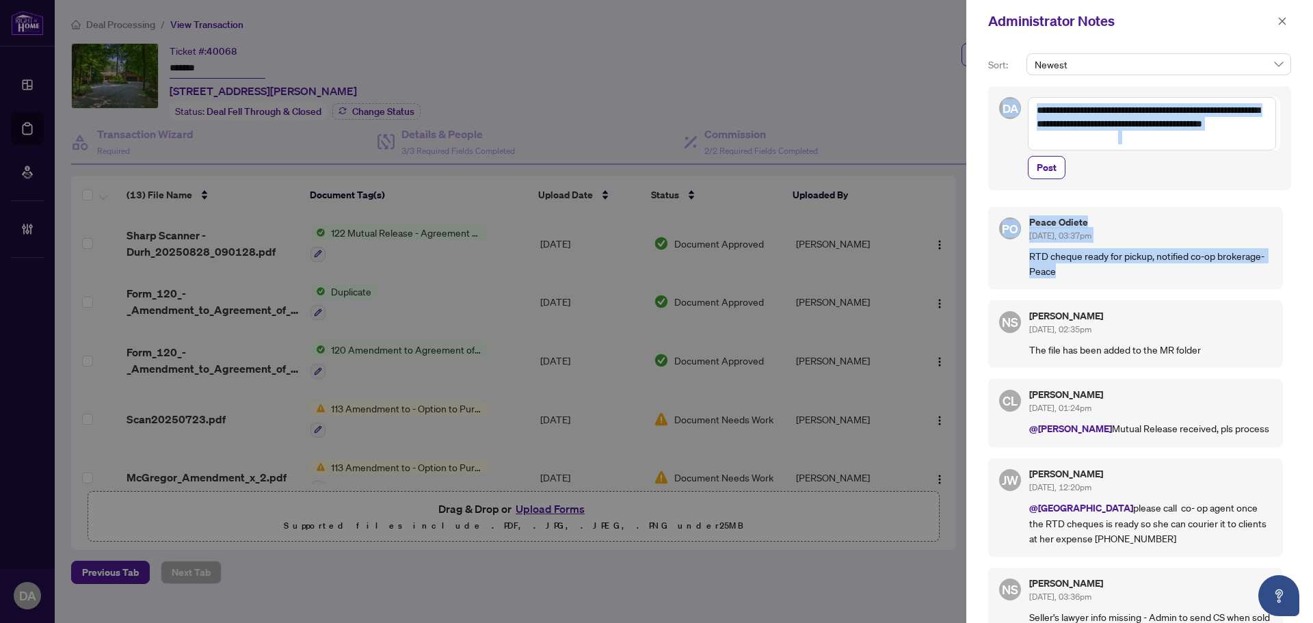
drag, startPoint x: 1107, startPoint y: 272, endPoint x: 993, endPoint y: 99, distance: 207.0
click at [993, 99] on div "**********" at bounding box center [1139, 332] width 347 height 581
click at [995, 97] on div "**********" at bounding box center [1139, 138] width 303 height 104
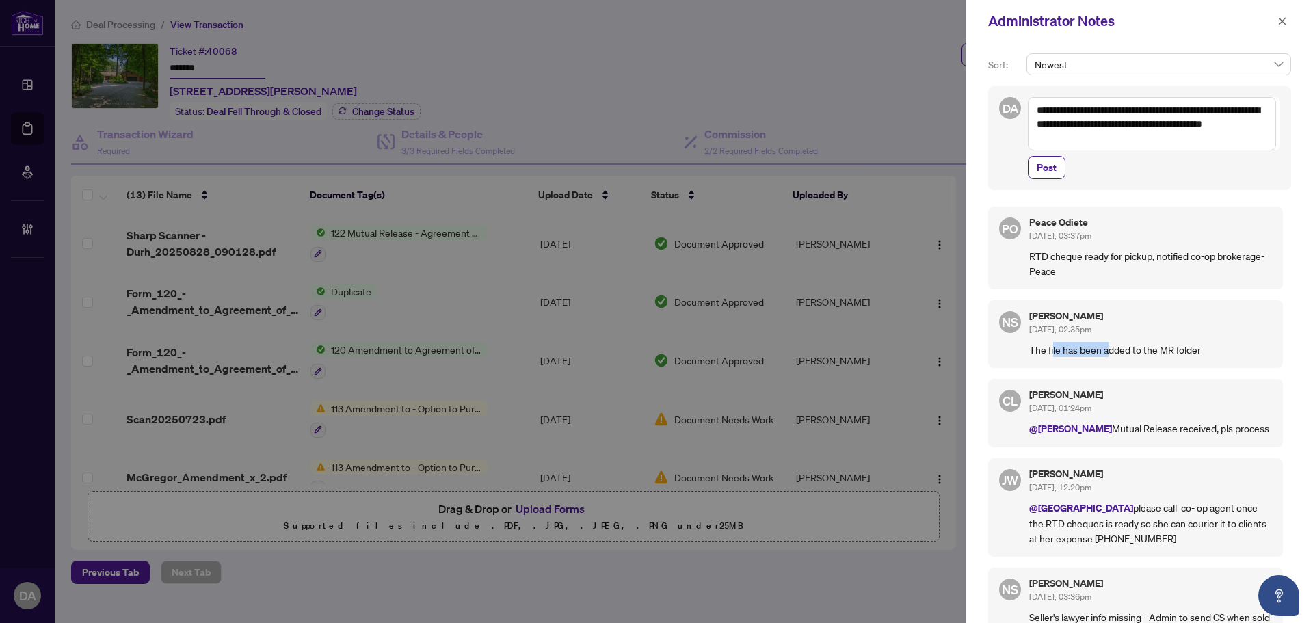
drag, startPoint x: 1054, startPoint y: 350, endPoint x: 1107, endPoint y: 348, distance: 53.4
click at [1107, 348] on p "The file has been added to the MR folder" at bounding box center [1150, 349] width 243 height 15
drag, startPoint x: 1047, startPoint y: 109, endPoint x: 1052, endPoint y: 133, distance: 24.4
click at [1047, 110] on textarea "**********" at bounding box center [1152, 123] width 248 height 53
drag, startPoint x: 1064, startPoint y: 122, endPoint x: 1120, endPoint y: 124, distance: 56.1
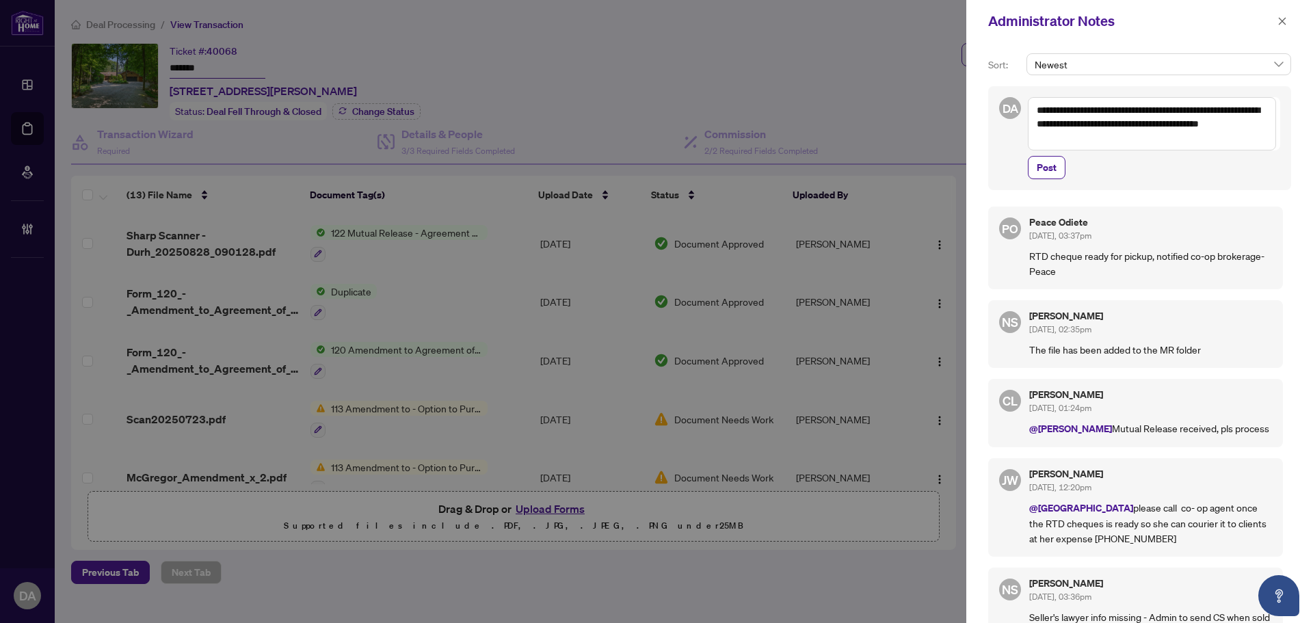
click at [1120, 124] on textarea "**********" at bounding box center [1152, 123] width 248 height 53
click at [1122, 144] on textarea "**********" at bounding box center [1152, 123] width 248 height 53
type textarea "**********"
click at [1055, 158] on span "Post" at bounding box center [1047, 168] width 20 height 22
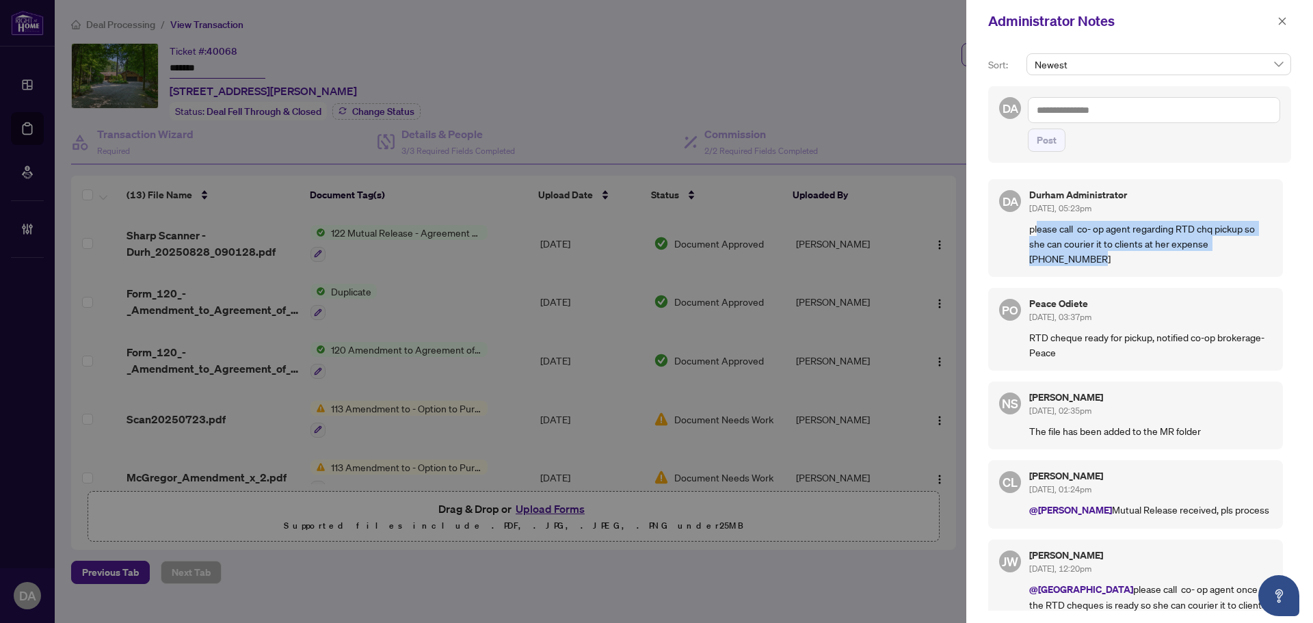
drag, startPoint x: 1103, startPoint y: 232, endPoint x: 1103, endPoint y: 250, distance: 18.5
click at [1105, 253] on p "please call co- op agent regarding RTD chq pickup so she can courier it to clie…" at bounding box center [1150, 243] width 243 height 45
click at [1099, 249] on p "please call co- op agent regarding RTD chq pickup so she can courier it to clie…" at bounding box center [1150, 243] width 243 height 45
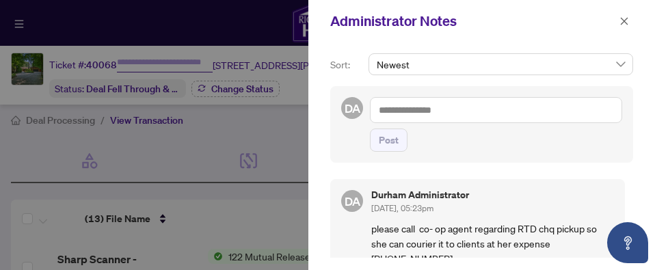
type input "*******"
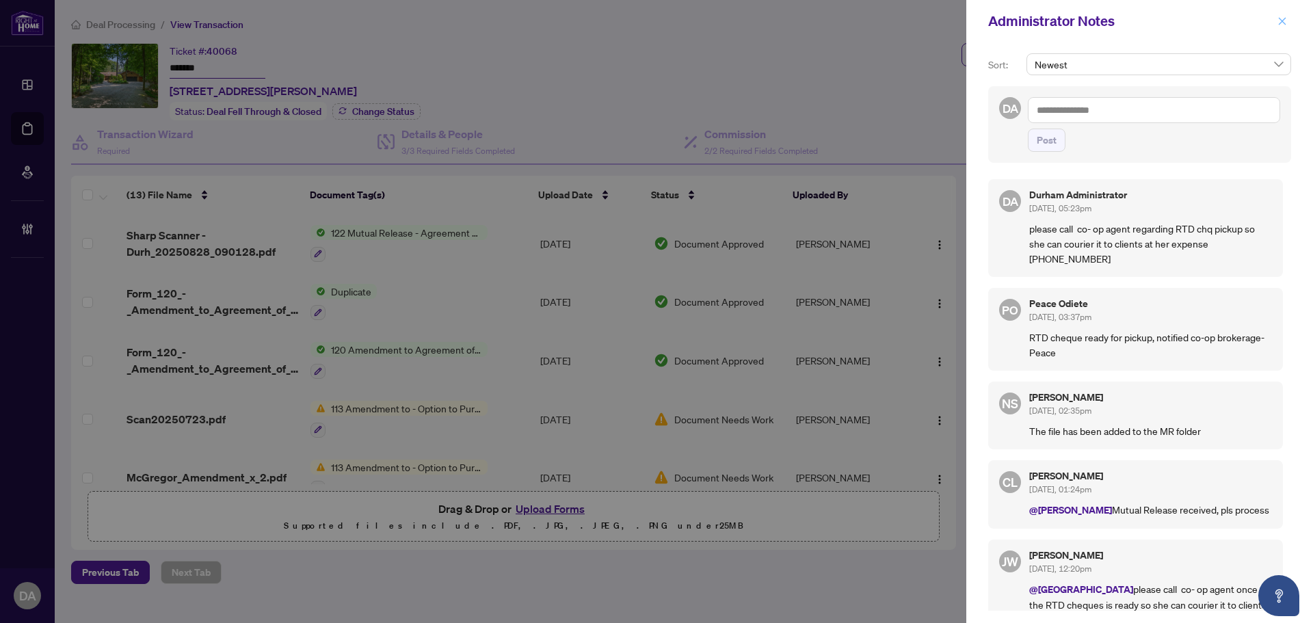
click at [1289, 16] on button "button" at bounding box center [1283, 21] width 18 height 16
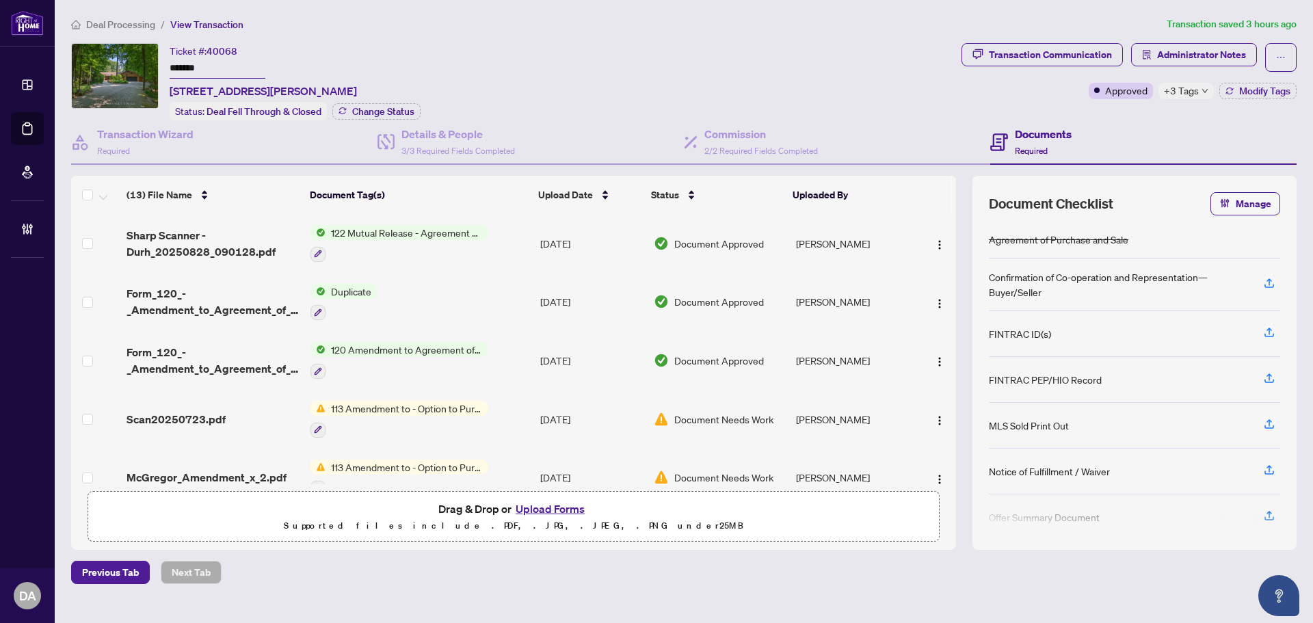
click at [120, 27] on span "Deal Processing" at bounding box center [120, 24] width 69 height 12
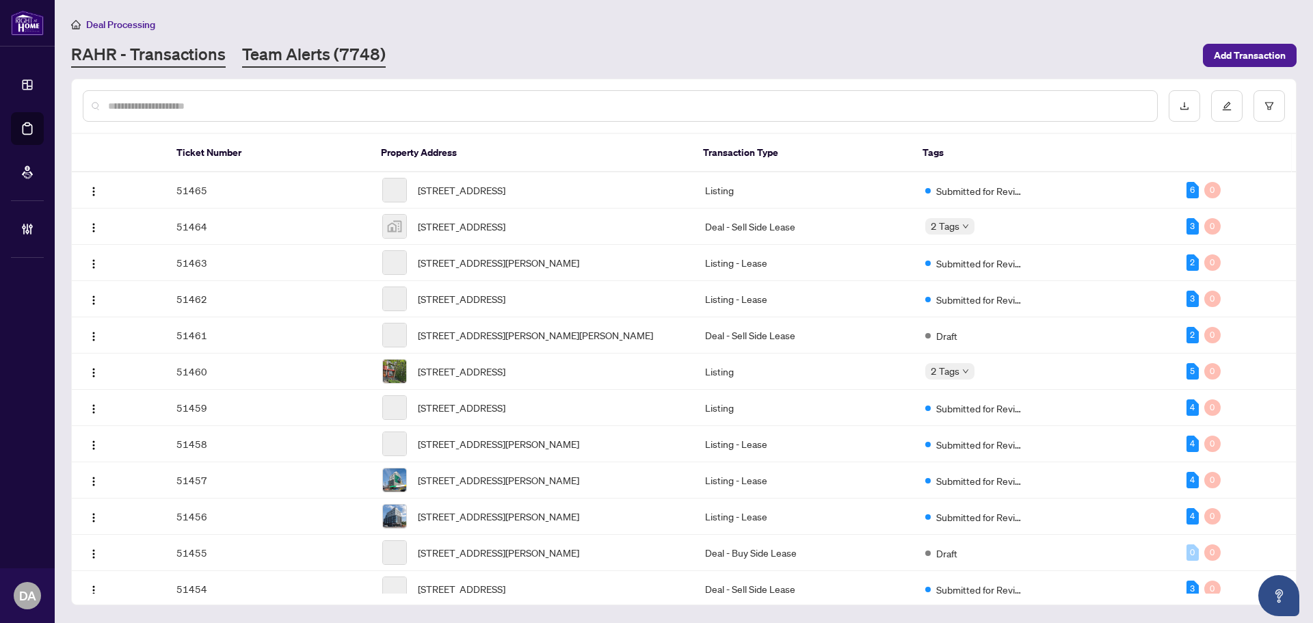
click at [306, 61] on link "Team Alerts (7748)" at bounding box center [314, 55] width 144 height 25
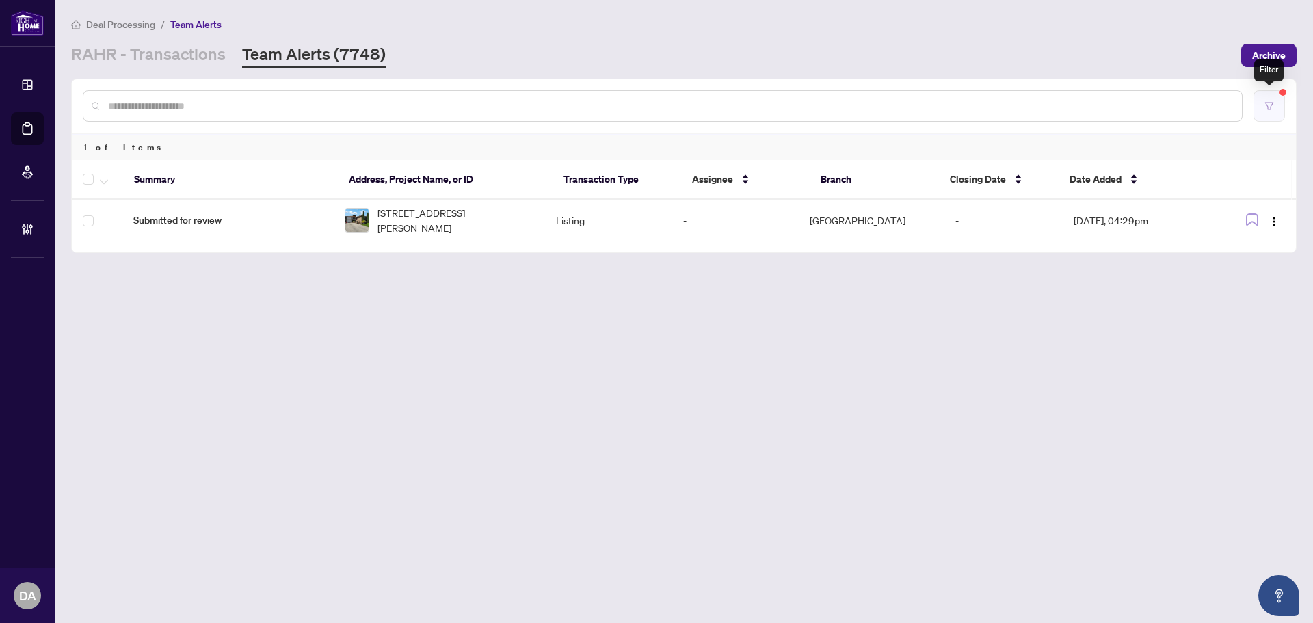
click at [1269, 107] on icon "filter" at bounding box center [1270, 106] width 10 height 10
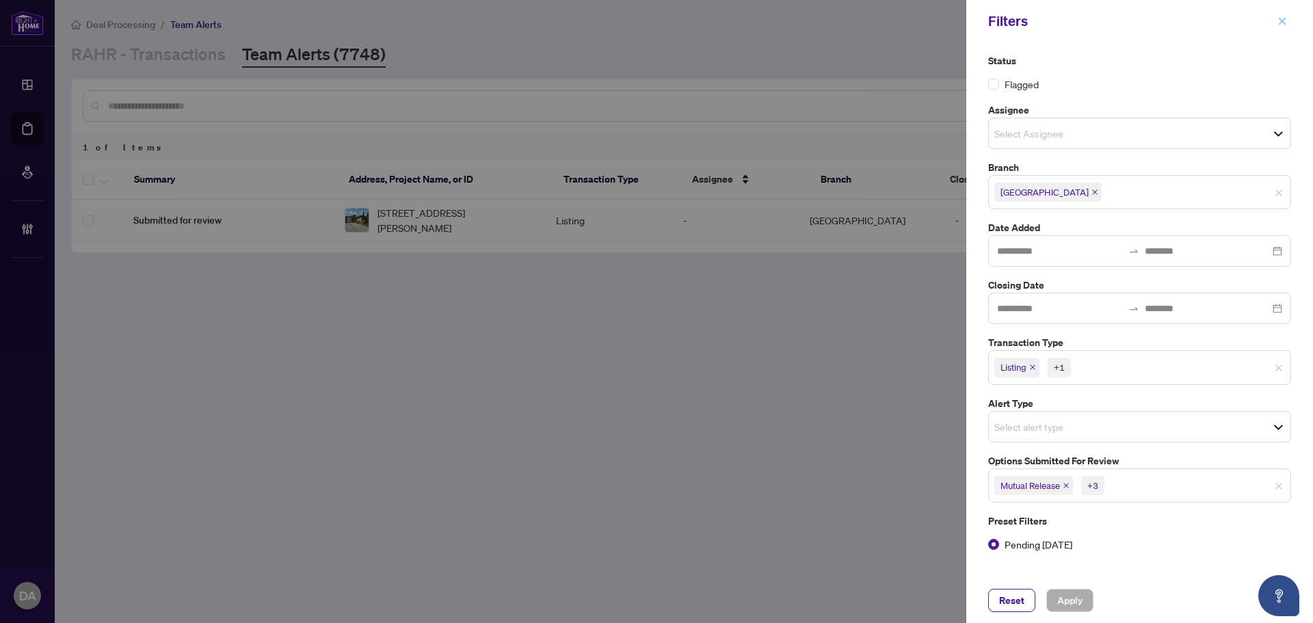
click at [1279, 21] on icon "close" at bounding box center [1283, 21] width 10 height 10
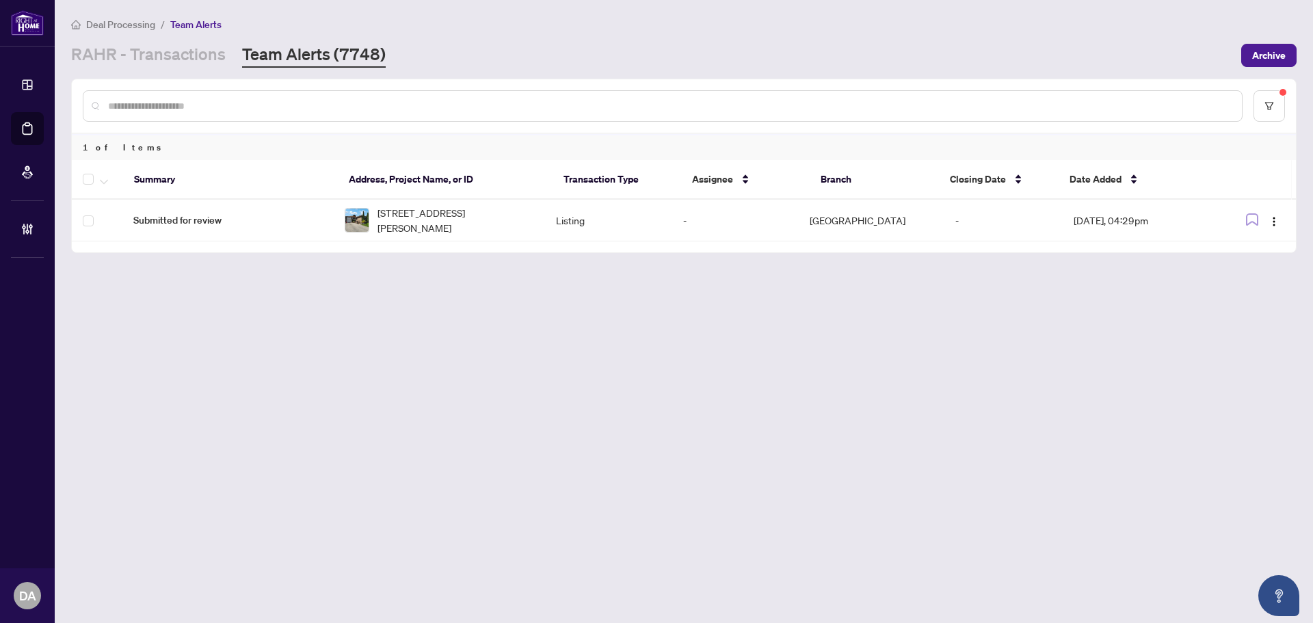
click at [259, 329] on main "Deal Processing / Team Alerts RAHR - Transactions Team Alerts (7748) Archive 1 …" at bounding box center [684, 311] width 1258 height 623
click at [195, 59] on link "RAHR - Transactions" at bounding box center [148, 55] width 155 height 25
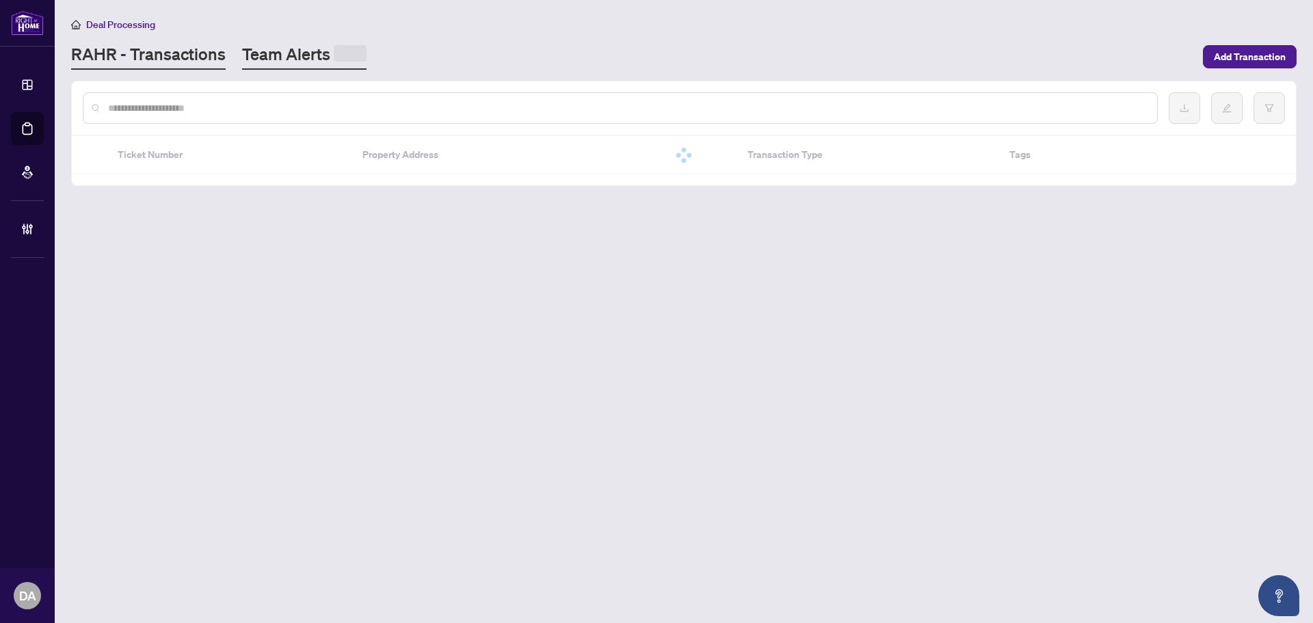
click at [287, 51] on link "Team Alerts" at bounding box center [304, 56] width 124 height 27
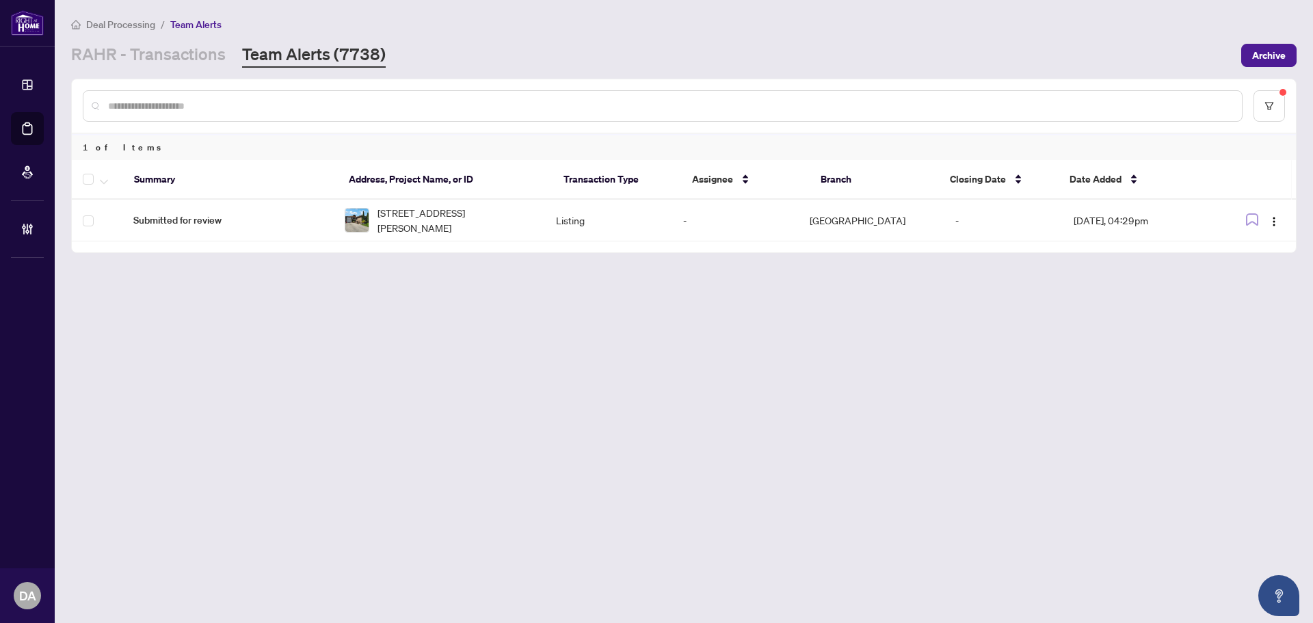
click at [189, 109] on input "text" at bounding box center [669, 105] width 1123 height 15
click at [176, 65] on link "RAHR - Transactions" at bounding box center [148, 55] width 155 height 25
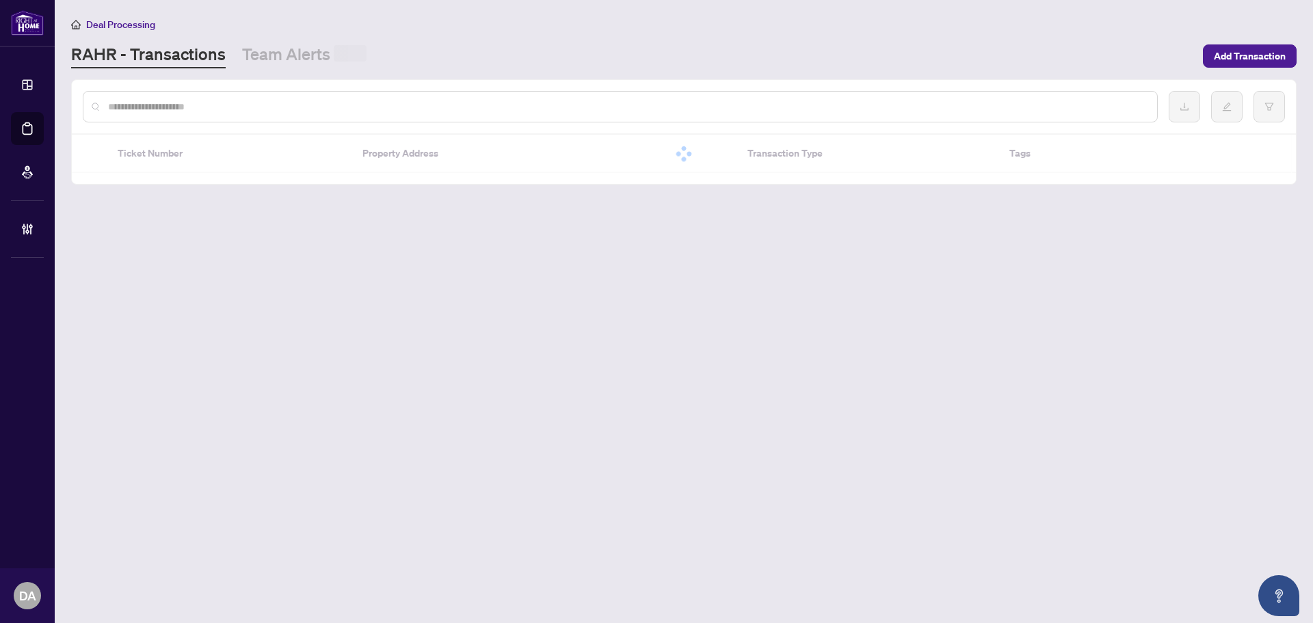
click at [259, 110] on input "text" at bounding box center [627, 106] width 1038 height 15
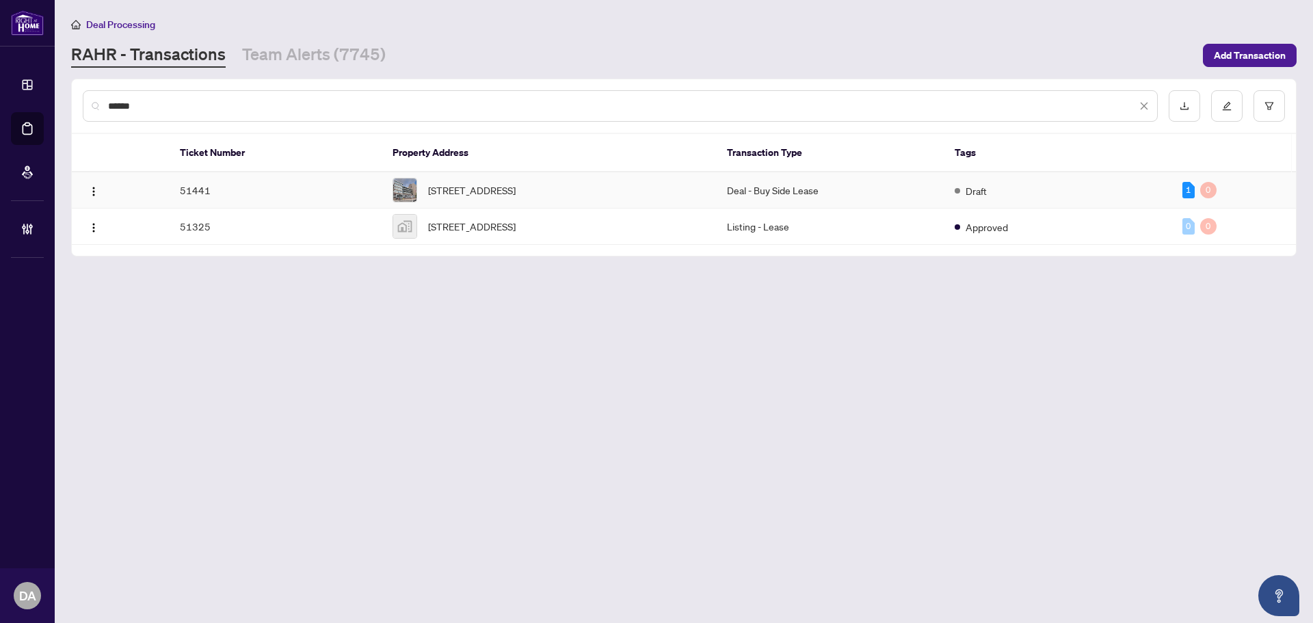
type input "******"
click at [567, 198] on div "804-44 Bond St, Oshawa, Ontario L1G 6R2, Canada" at bounding box center [549, 190] width 313 height 25
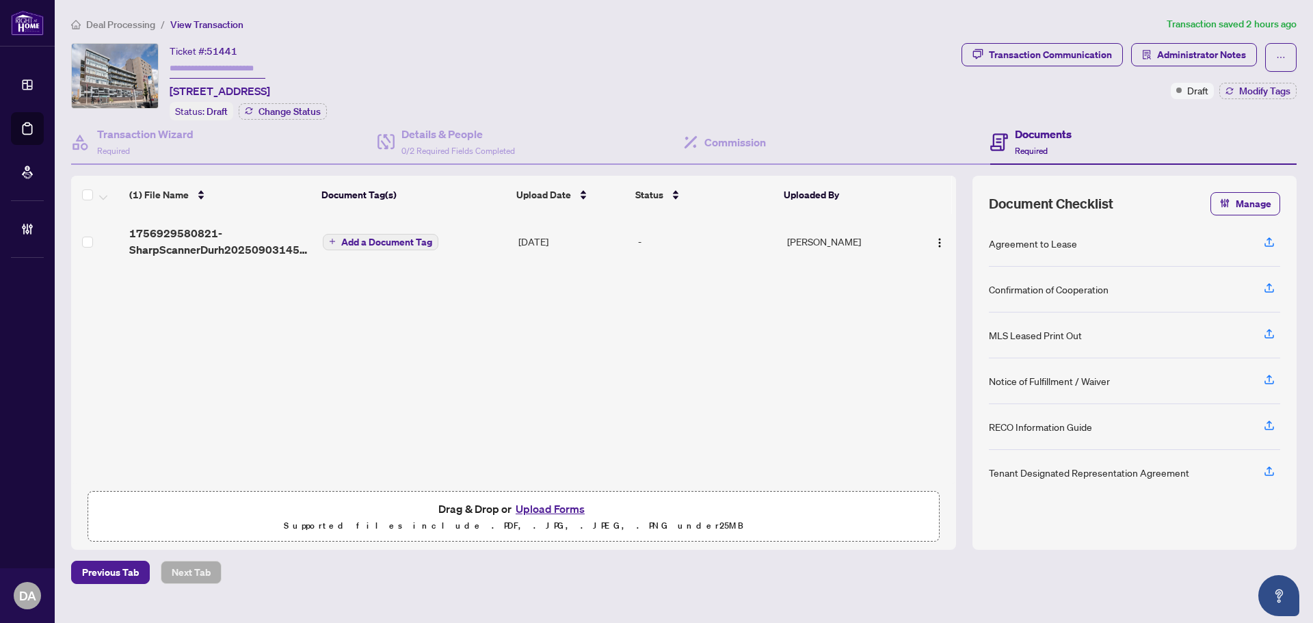
click at [495, 238] on td "Add a Document Tag" at bounding box center [415, 241] width 196 height 55
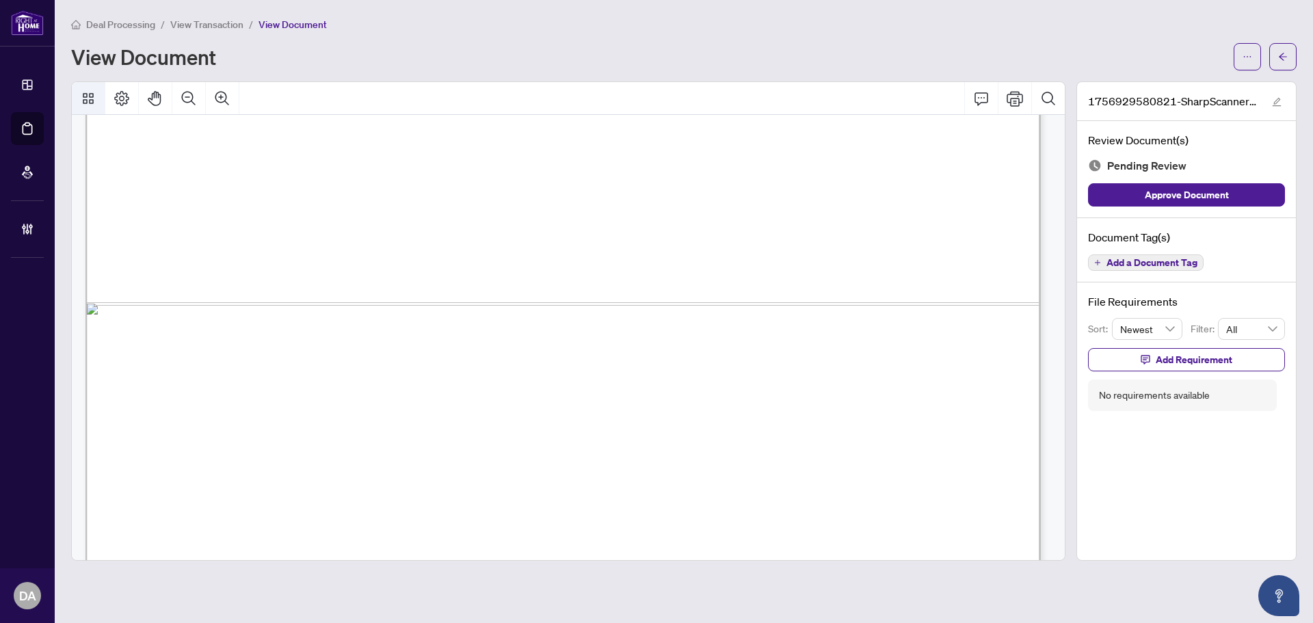
scroll to position [934, 0]
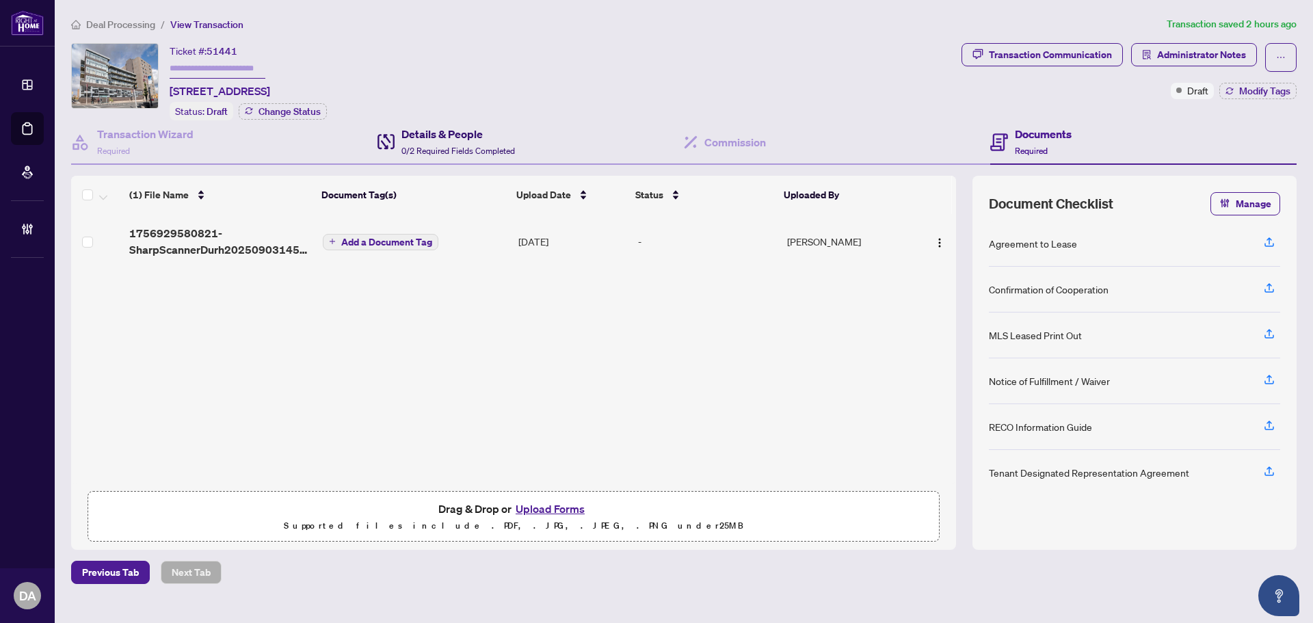
click at [422, 133] on h4 "Details & People" at bounding box center [458, 134] width 114 height 16
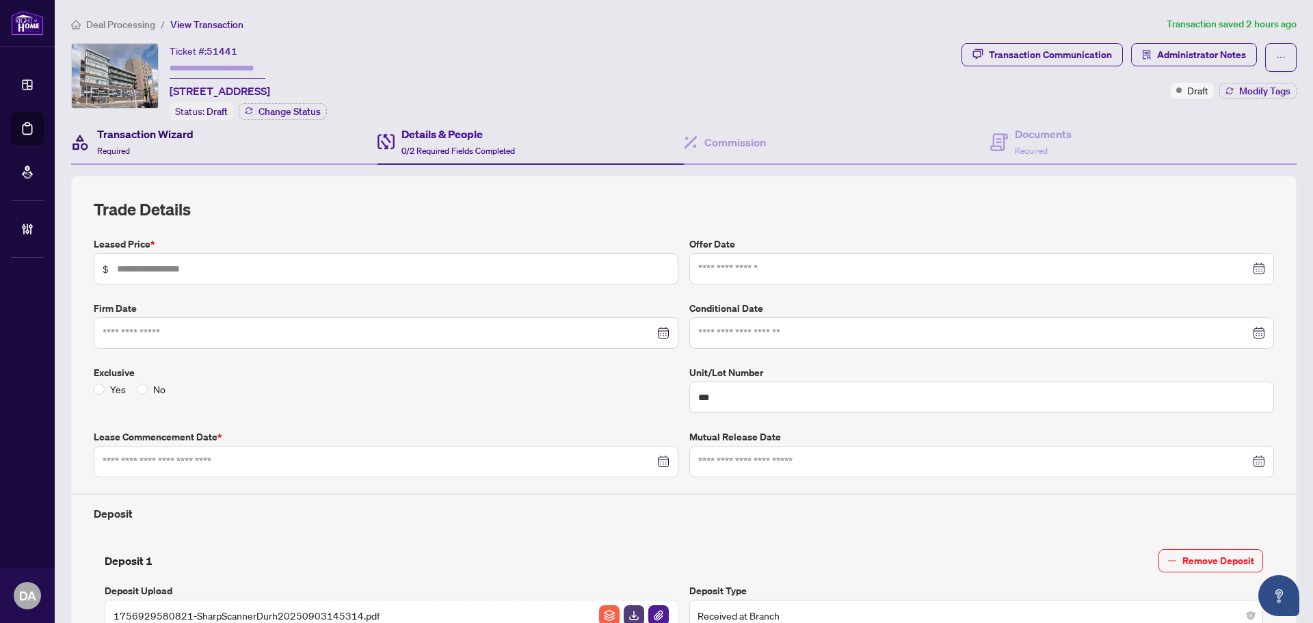
click at [126, 146] on span "Required" at bounding box center [113, 151] width 33 height 10
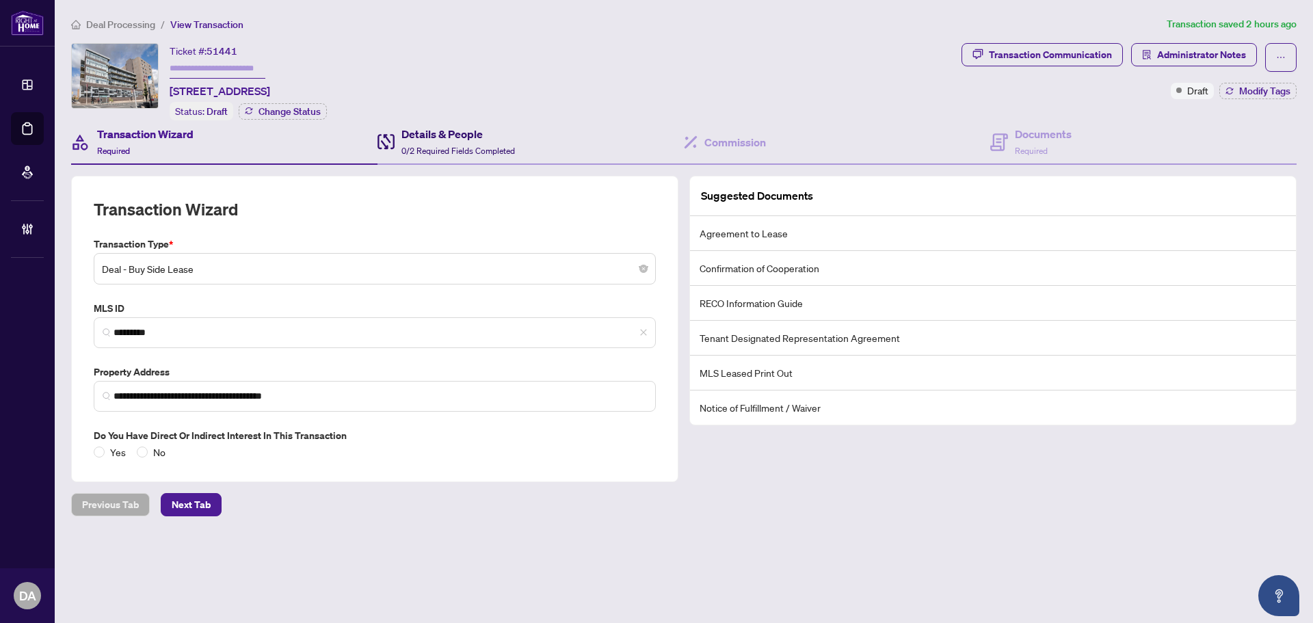
click at [421, 146] on span "0/2 Required Fields Completed" at bounding box center [458, 151] width 114 height 10
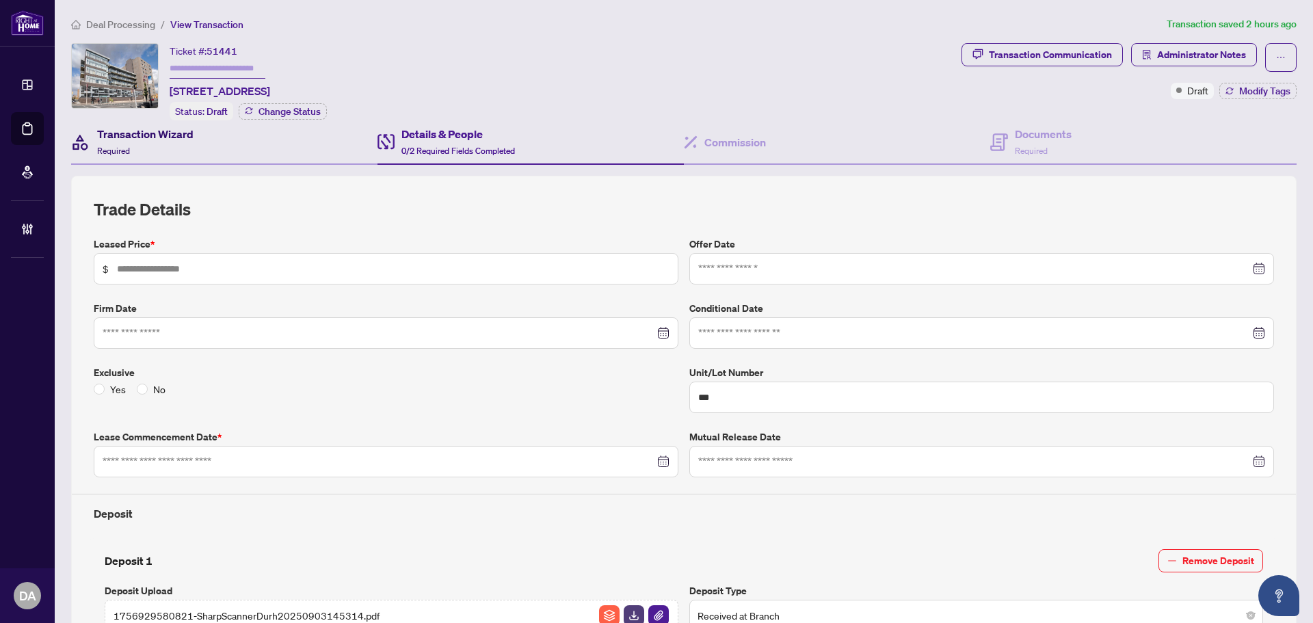
click at [151, 153] on div "Transaction Wizard Required" at bounding box center [145, 142] width 96 height 32
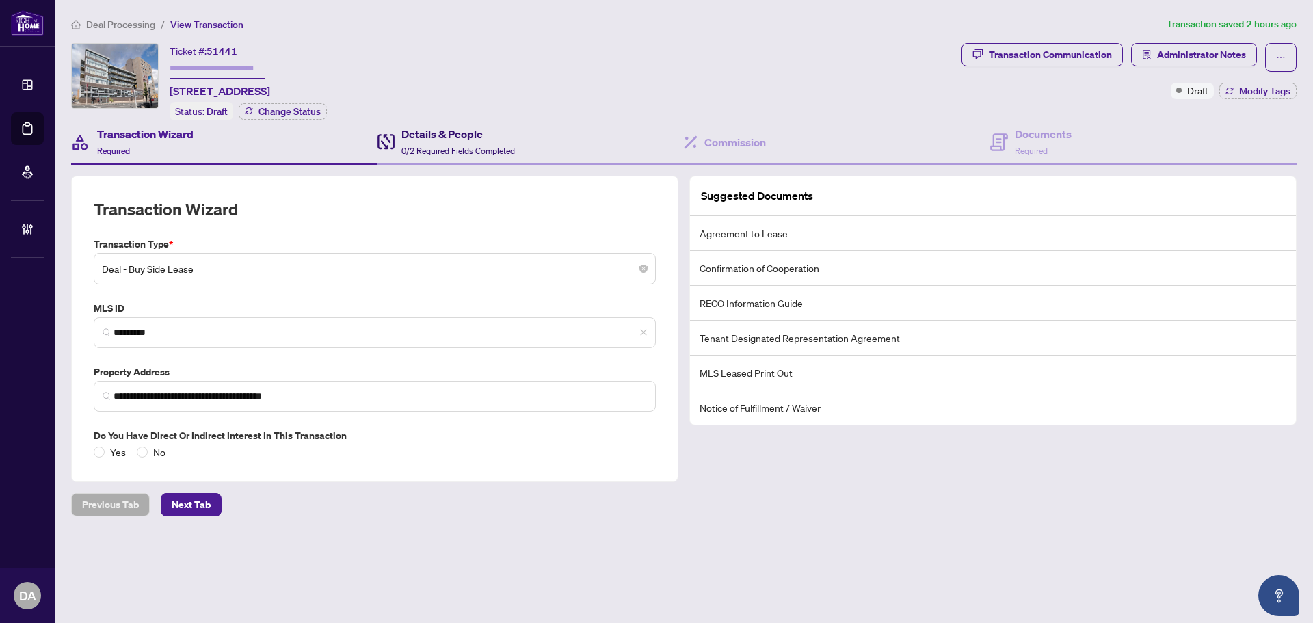
click at [445, 135] on h4 "Details & People" at bounding box center [458, 134] width 114 height 16
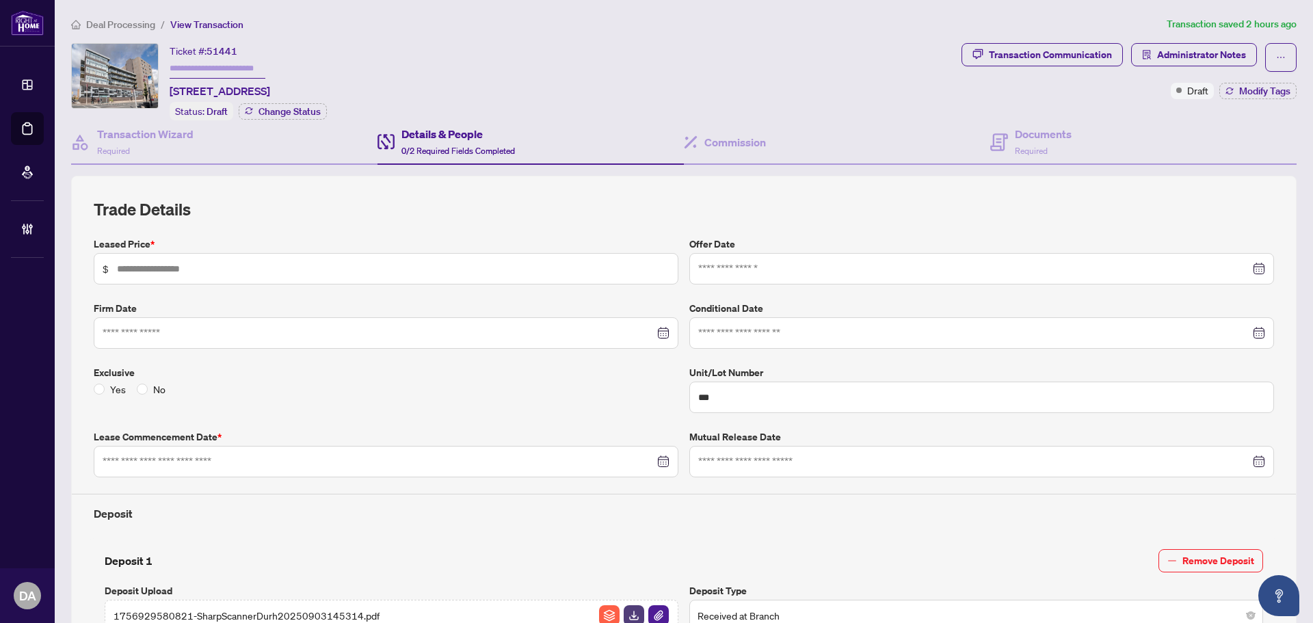
click at [993, 170] on div "**********" at bounding box center [684, 584] width 1226 height 929
click at [1003, 129] on div "Documents Required" at bounding box center [1030, 142] width 81 height 32
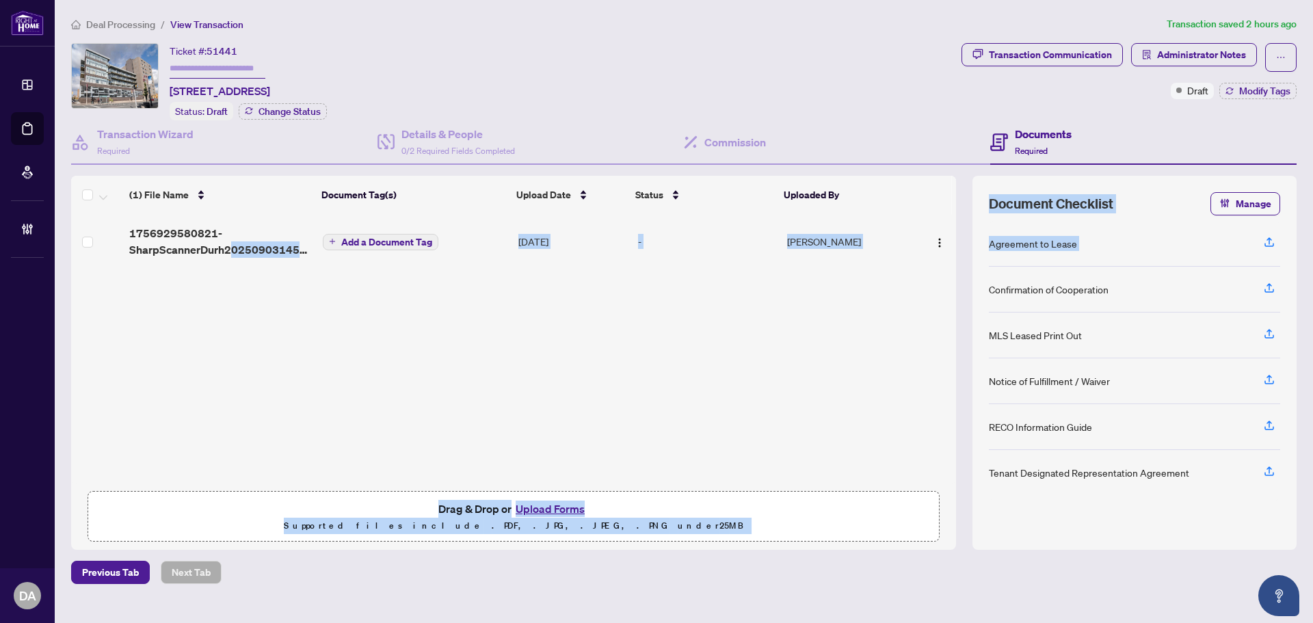
drag, startPoint x: 231, startPoint y: 240, endPoint x: 740, endPoint y: 246, distance: 508.9
click at [740, 246] on tr "1756929580821-SharpScannerDurh20250903145314.pdf Add a Document Tag Sep/03/2025…" at bounding box center [513, 241] width 885 height 55
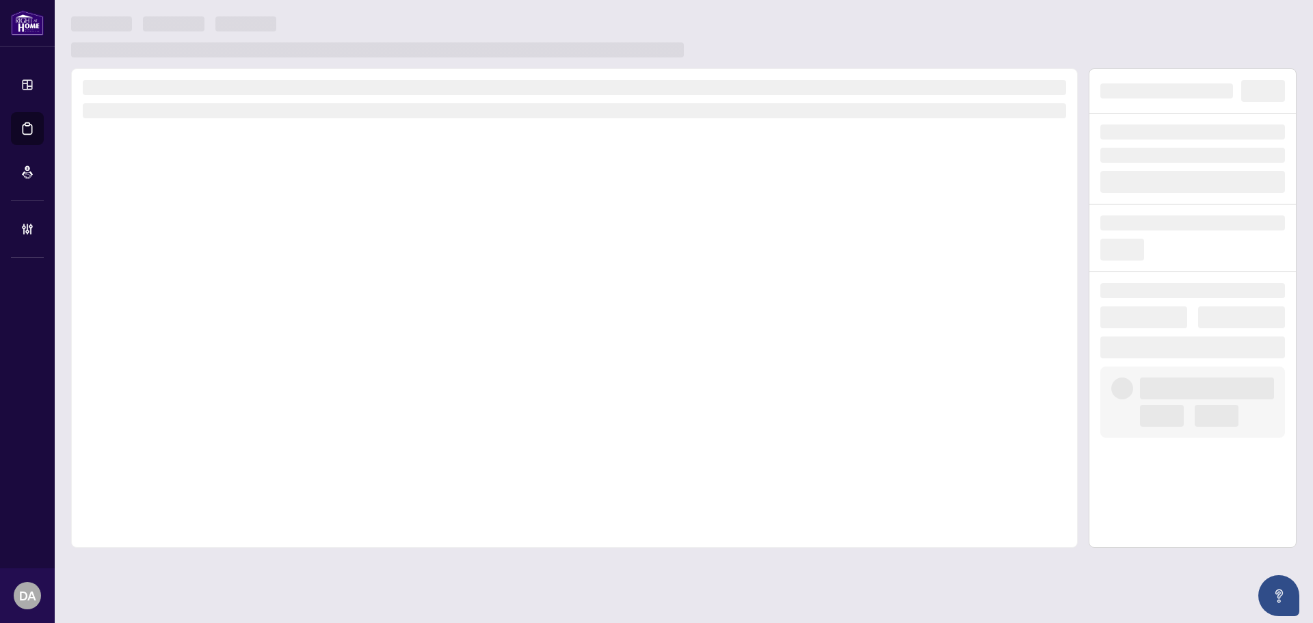
click at [676, 261] on div at bounding box center [574, 307] width 1007 height 479
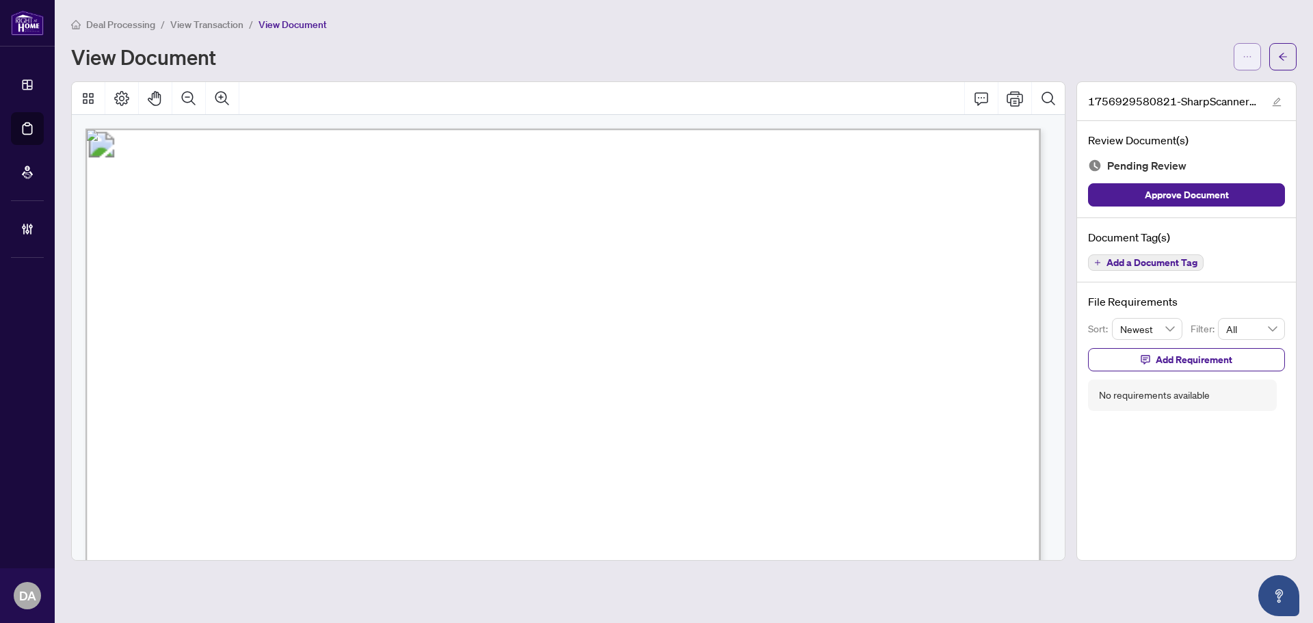
click at [1240, 60] on button "button" at bounding box center [1247, 56] width 27 height 27
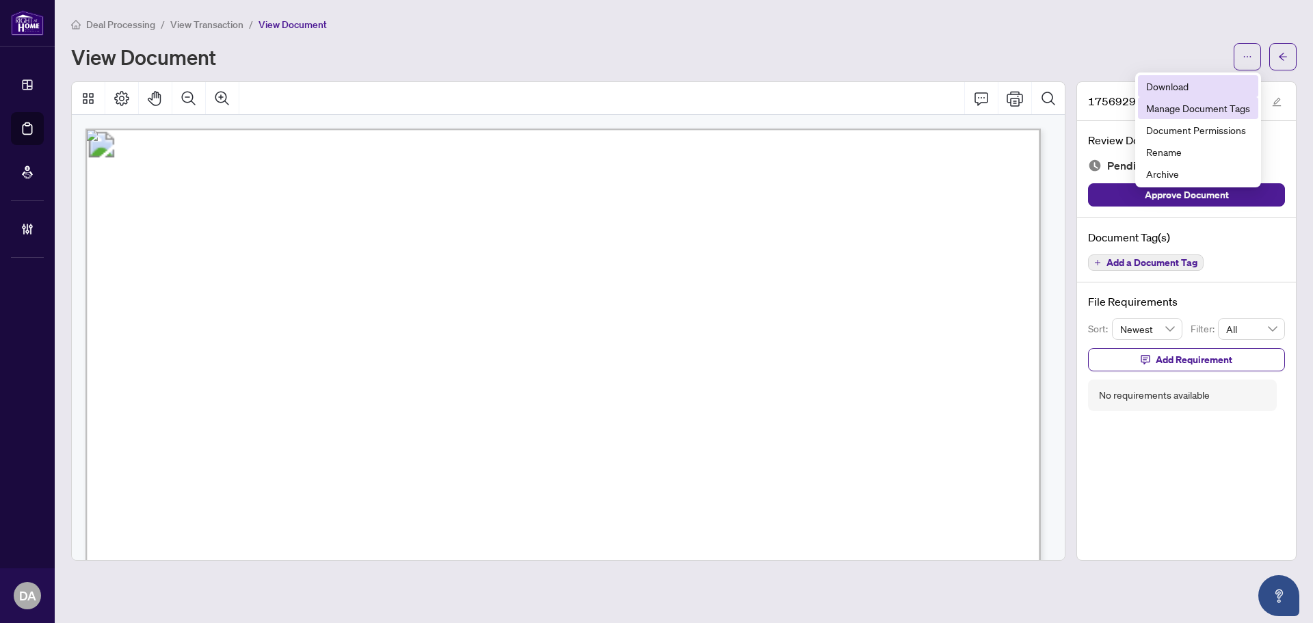
click at [1184, 87] on span "Download" at bounding box center [1198, 86] width 104 height 15
click at [203, 21] on span "View Transaction" at bounding box center [206, 24] width 73 height 12
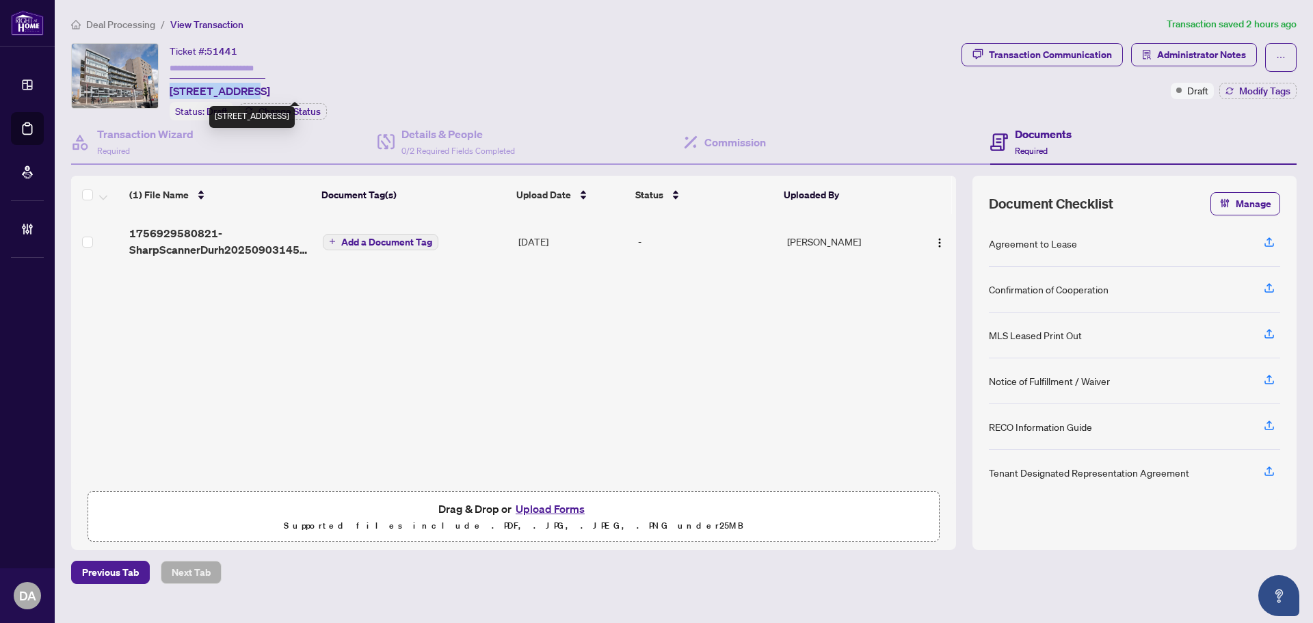
drag, startPoint x: 169, startPoint y: 88, endPoint x: 247, endPoint y: 90, distance: 78.0
click at [247, 90] on div "Ticket #: 51441 804-44 Bond St, Oshawa, Ontario L1G 6R2, Canada Status: Draft C…" at bounding box center [513, 81] width 885 height 77
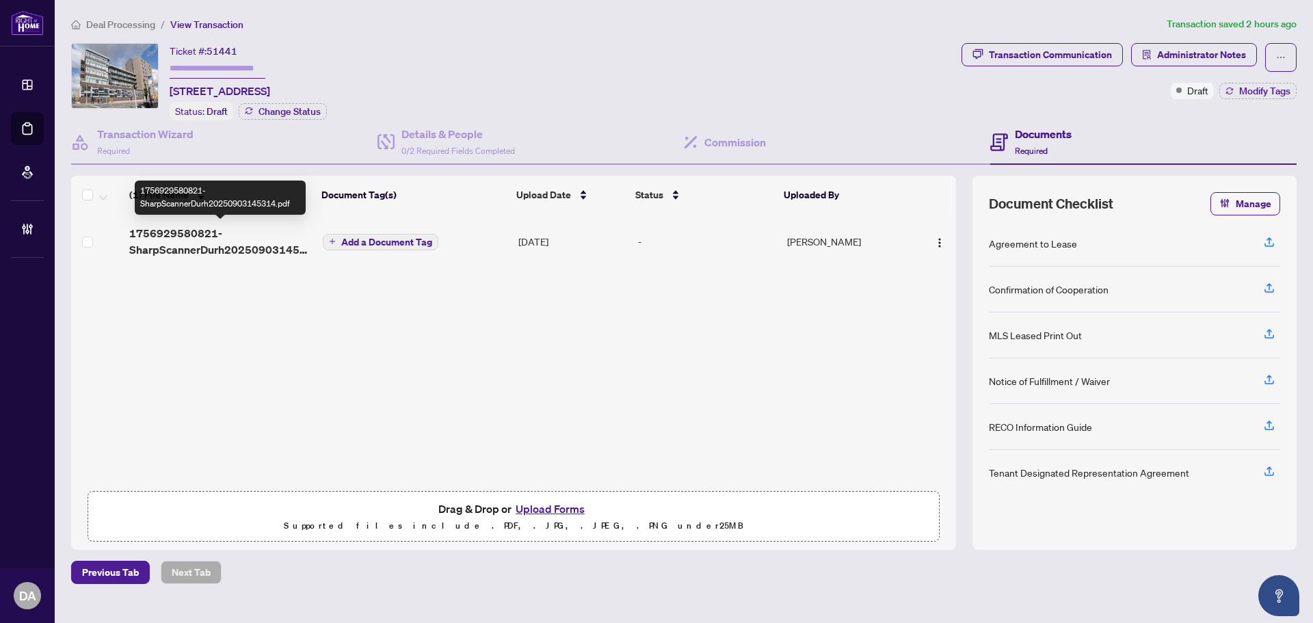
click at [237, 234] on span "1756929580821-SharpScannerDurh20250903145314.pdf" at bounding box center [220, 241] width 183 height 33
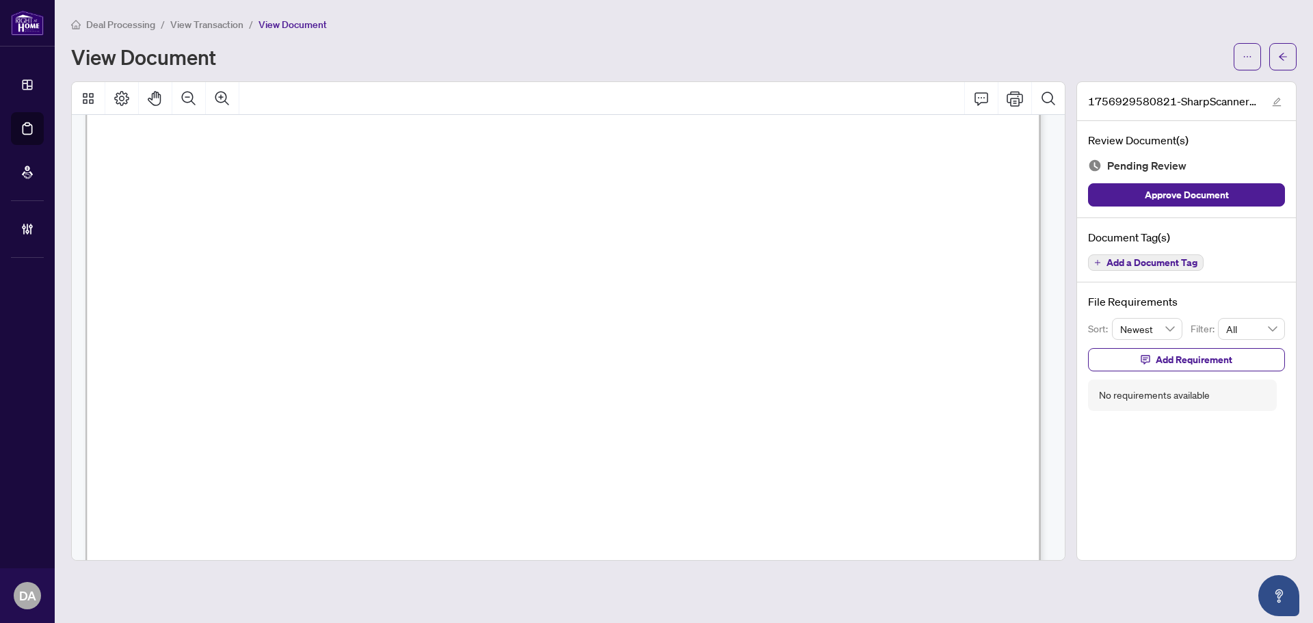
scroll to position [410, 0]
drag, startPoint x: 527, startPoint y: 262, endPoint x: 392, endPoint y: 107, distance: 205.5
click at [103, 29] on span "Deal Processing" at bounding box center [120, 24] width 69 height 12
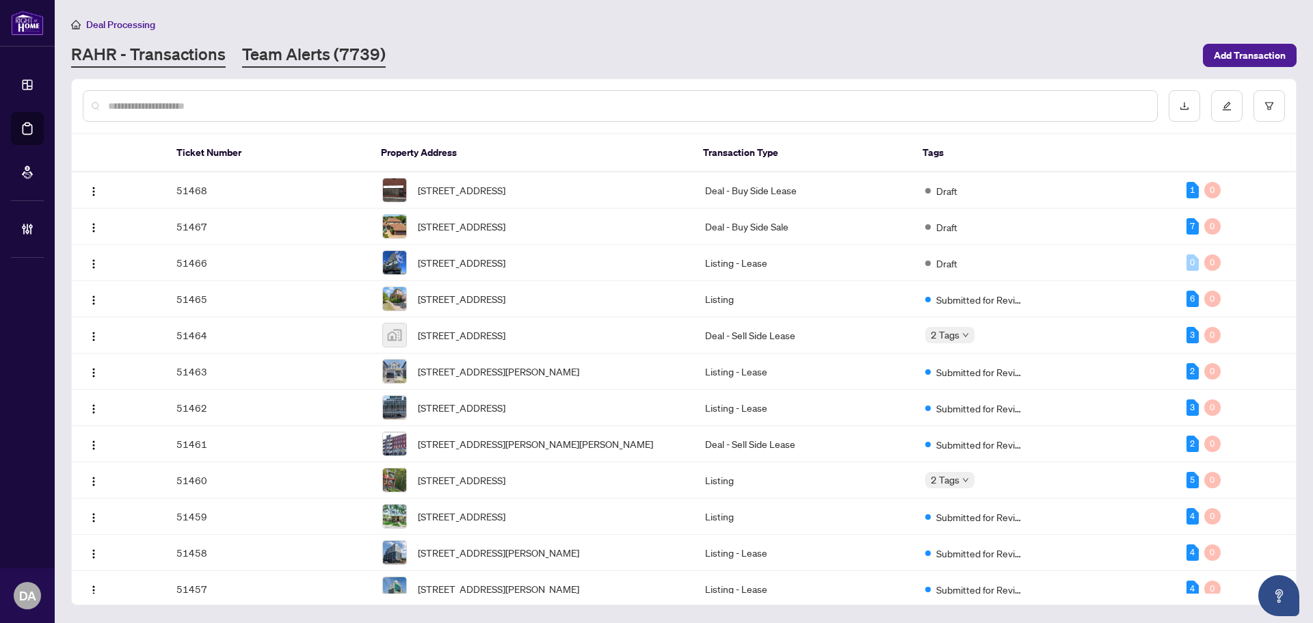
click at [275, 57] on link "Team Alerts (7739)" at bounding box center [314, 55] width 144 height 25
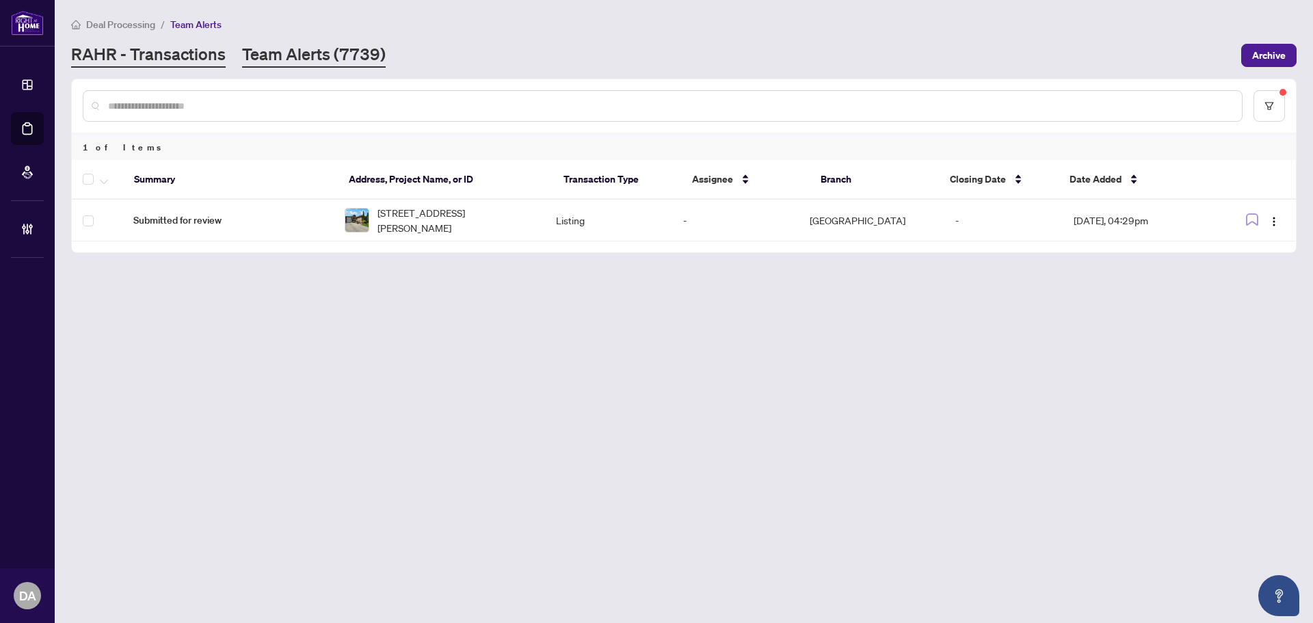
click at [166, 62] on link "RAHR - Transactions" at bounding box center [148, 55] width 155 height 25
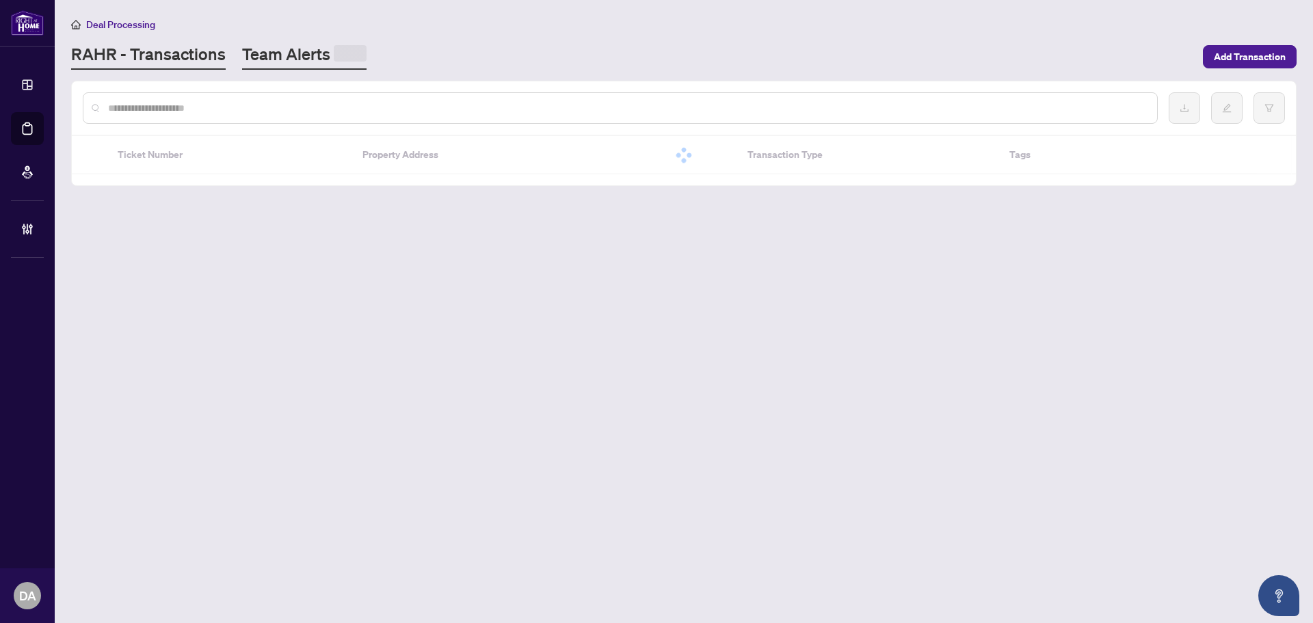
click at [324, 57] on link "Team Alerts" at bounding box center [304, 56] width 124 height 27
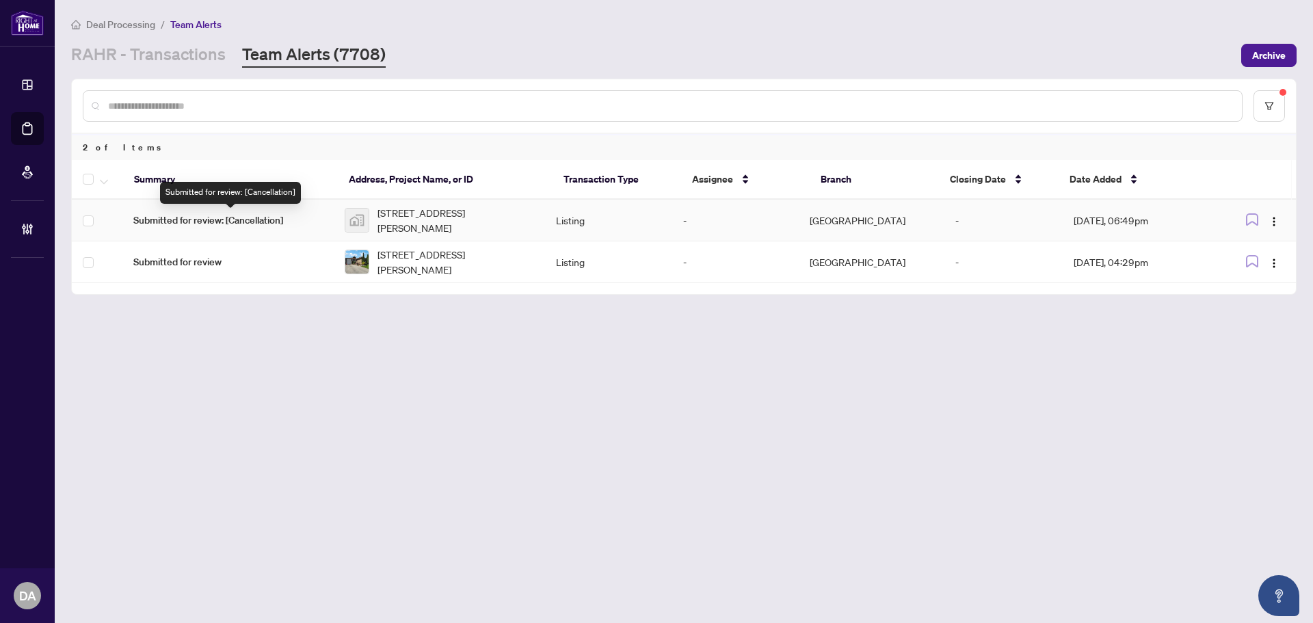
click at [308, 218] on span "Submitted for review: [Cancellation]" at bounding box center [227, 220] width 189 height 15
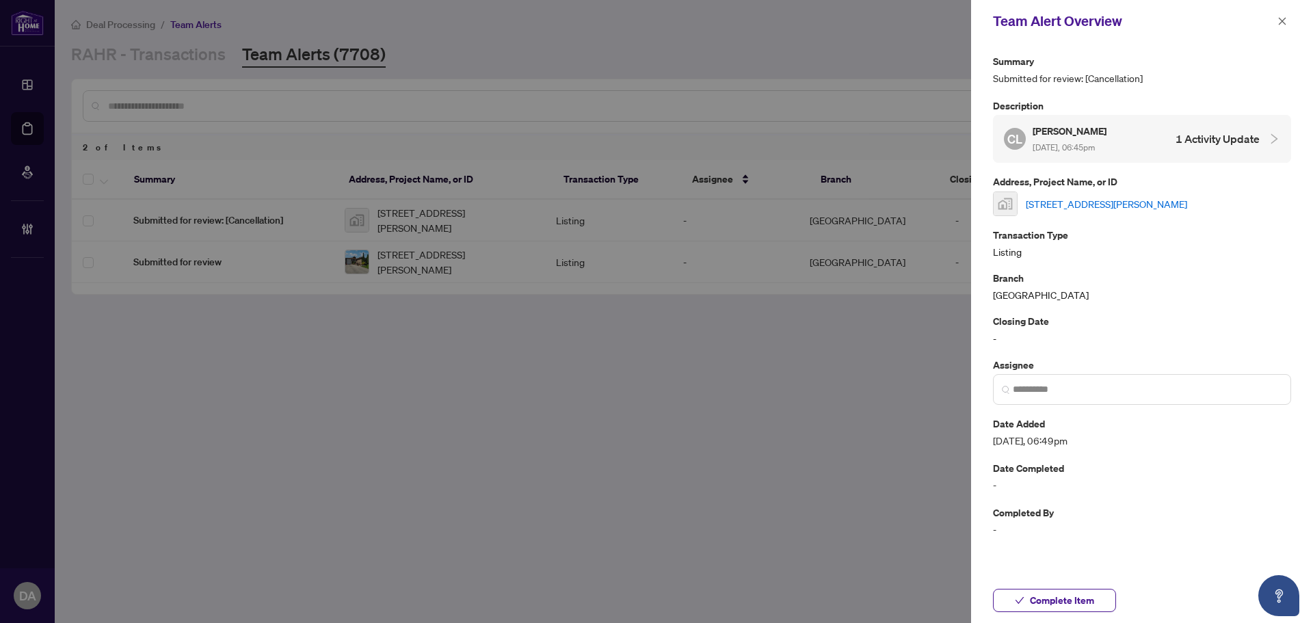
click at [1102, 203] on link "[STREET_ADDRESS][PERSON_NAME]" at bounding box center [1106, 203] width 161 height 15
click at [675, 426] on div at bounding box center [656, 311] width 1313 height 623
click at [1280, 23] on icon "close" at bounding box center [1283, 21] width 10 height 10
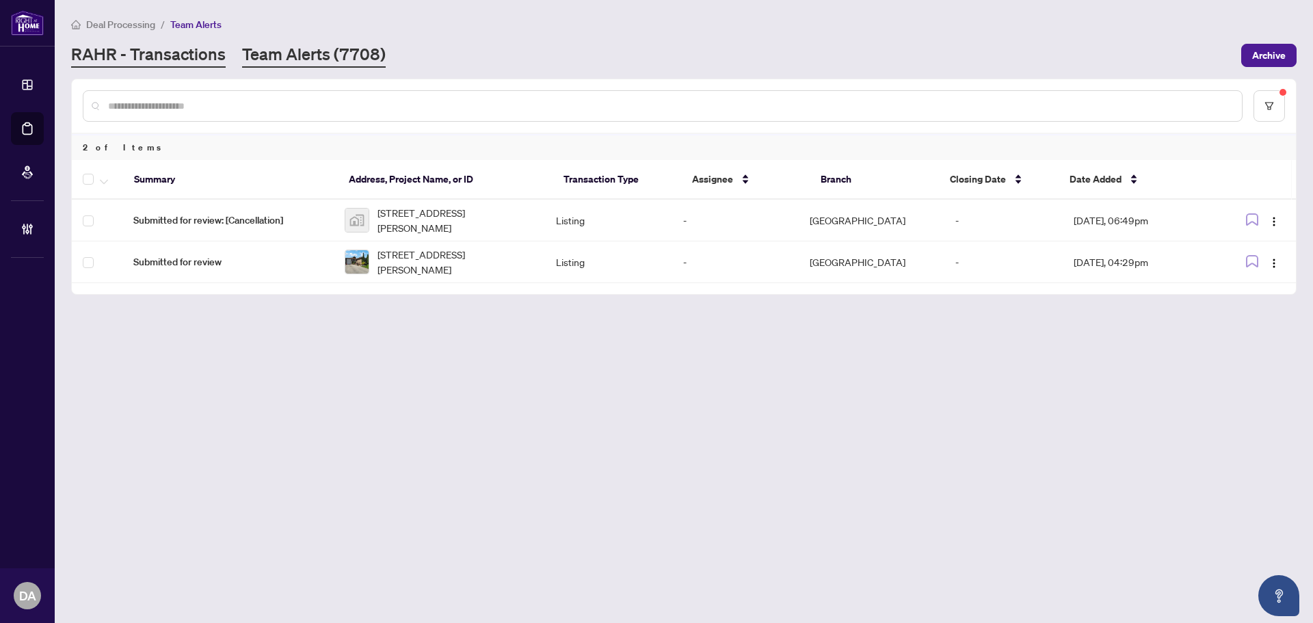
click at [214, 56] on link "RAHR - Transactions" at bounding box center [148, 55] width 155 height 25
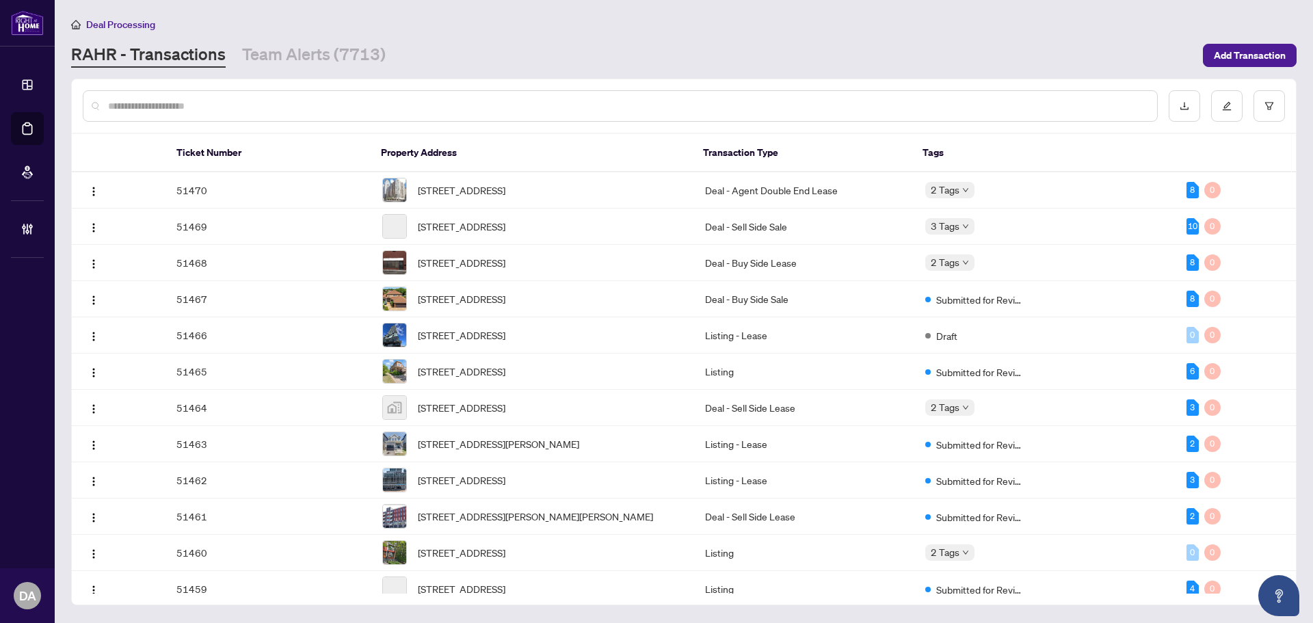
click at [382, 119] on div at bounding box center [620, 105] width 1075 height 31
click at [395, 105] on input "text" at bounding box center [627, 105] width 1038 height 15
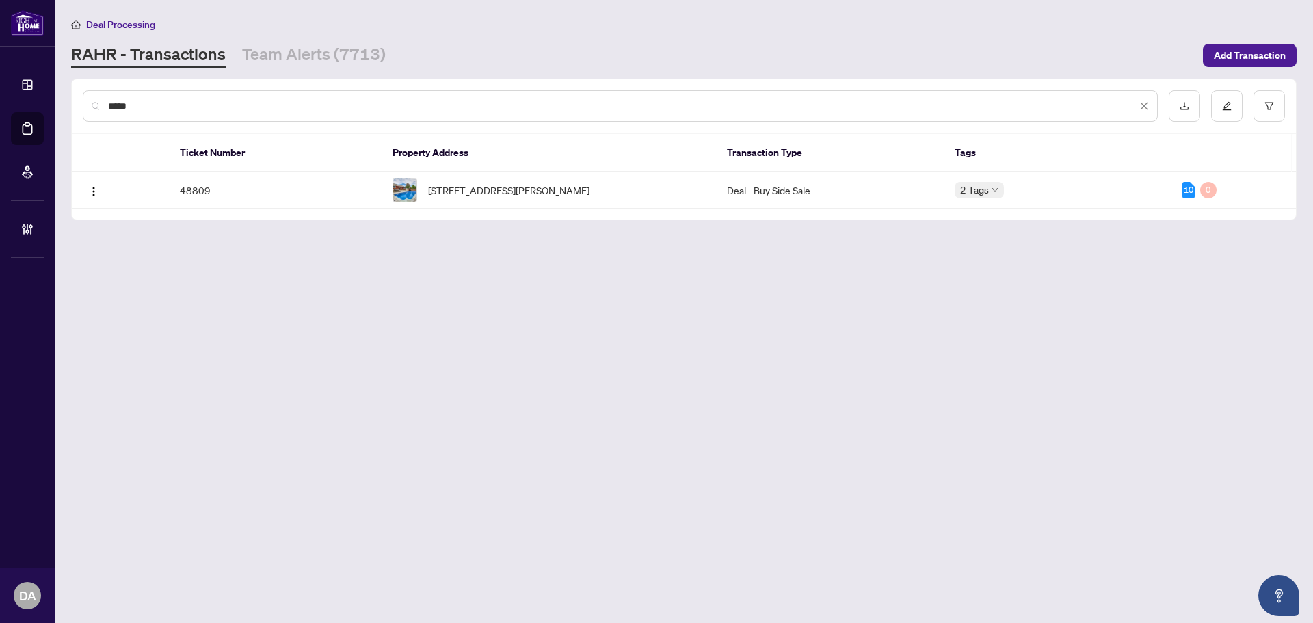
type input "*****"
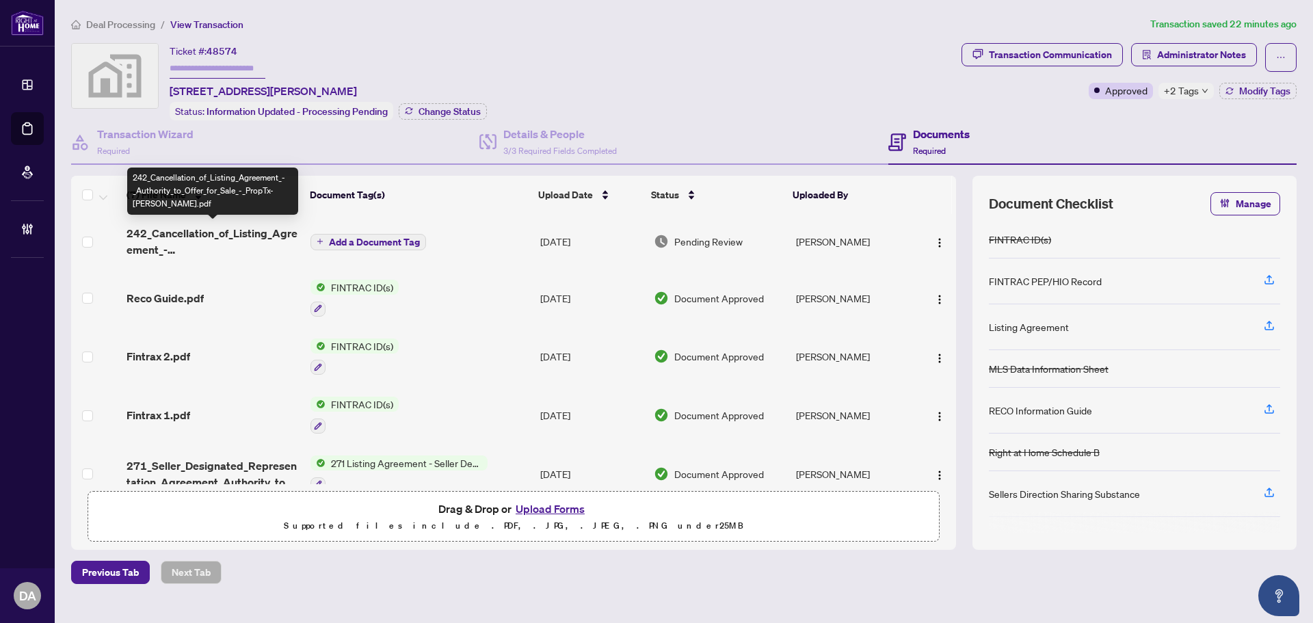
click at [265, 245] on span "242_Cancellation_of_Listing_Agreement_-_Authority_to_Offer_for_Sale_-_PropTx-[P…" at bounding box center [213, 241] width 173 height 33
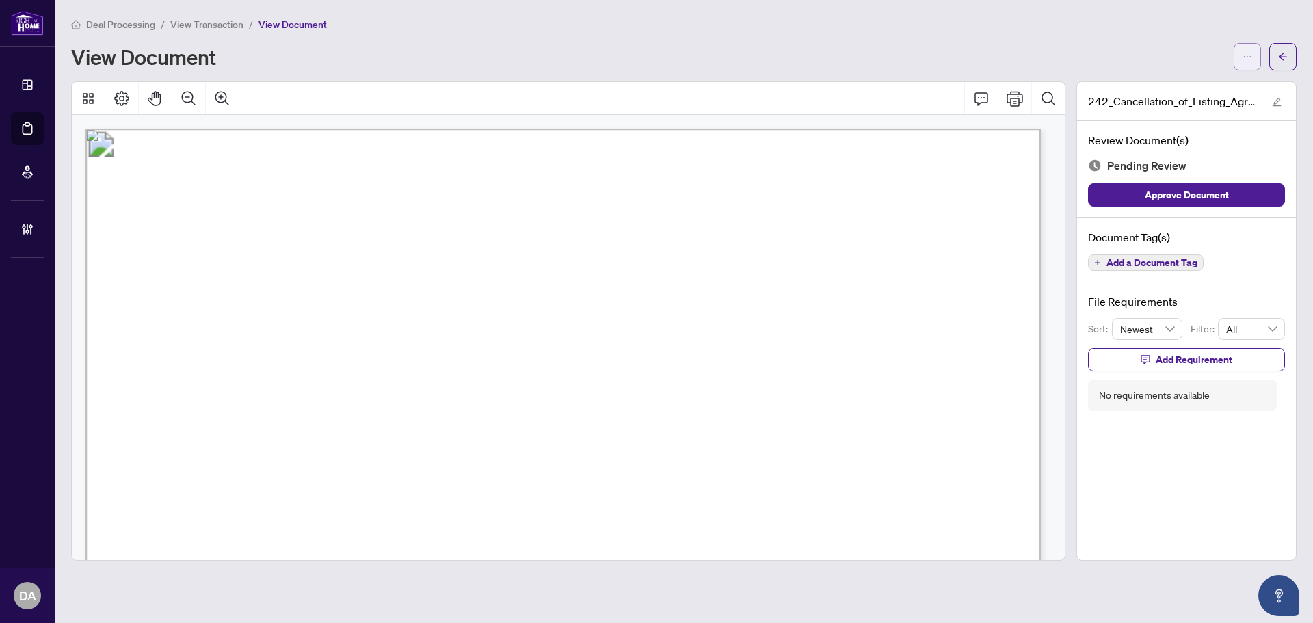
click at [1250, 53] on icon "ellipsis" at bounding box center [1248, 57] width 10 height 10
click at [1177, 85] on span "Download" at bounding box center [1198, 86] width 104 height 15
drag, startPoint x: 908, startPoint y: 436, endPoint x: 909, endPoint y: 423, distance: 13.7
click at [908, 436] on span "..................................................................." at bounding box center [843, 432] width 257 height 12
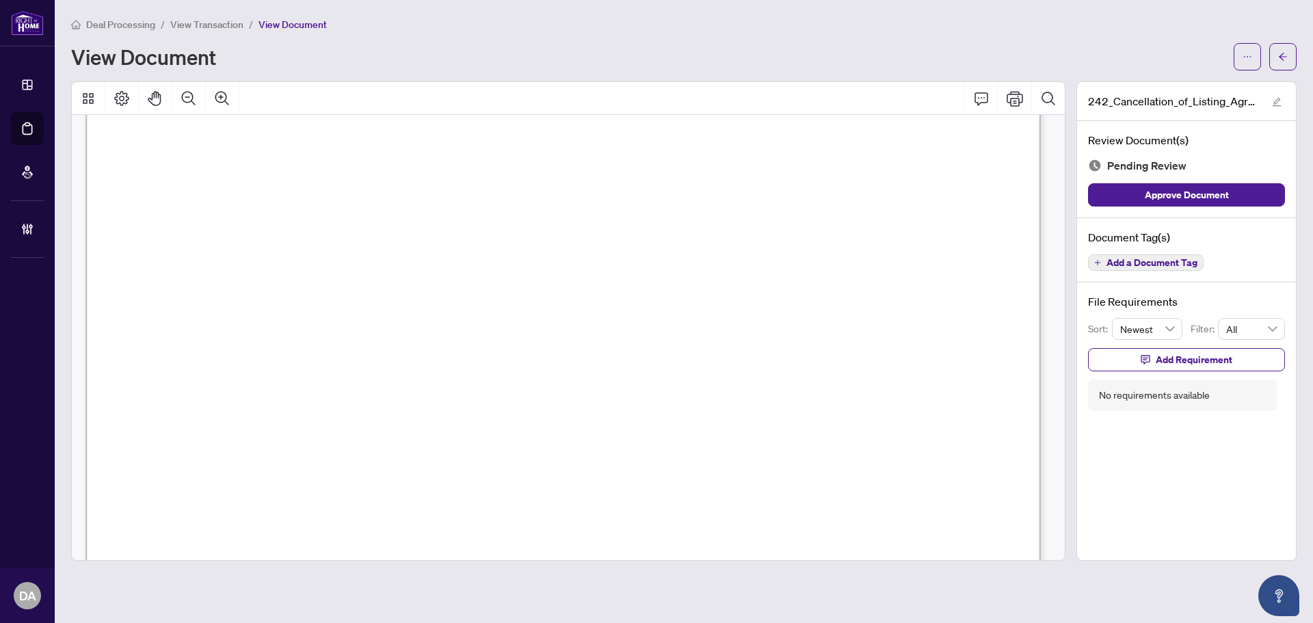
scroll to position [66, 0]
click at [220, 19] on span "View Transaction" at bounding box center [206, 24] width 73 height 12
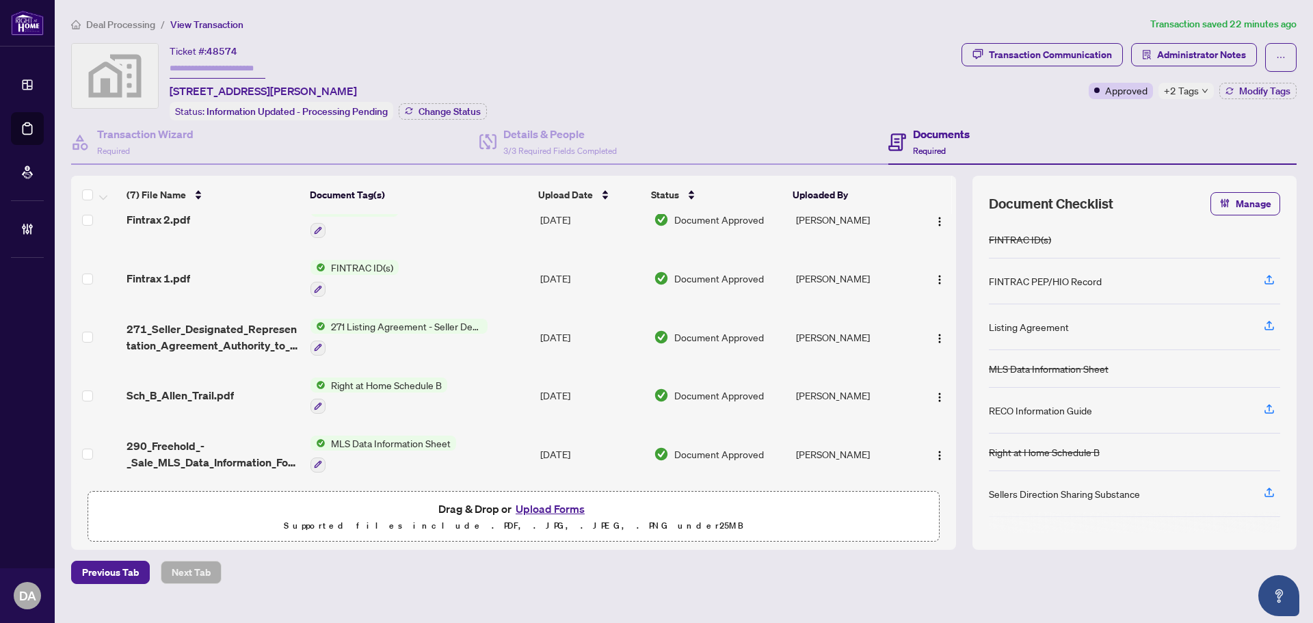
scroll to position [140, 0]
click at [466, 339] on div at bounding box center [399, 347] width 177 height 16
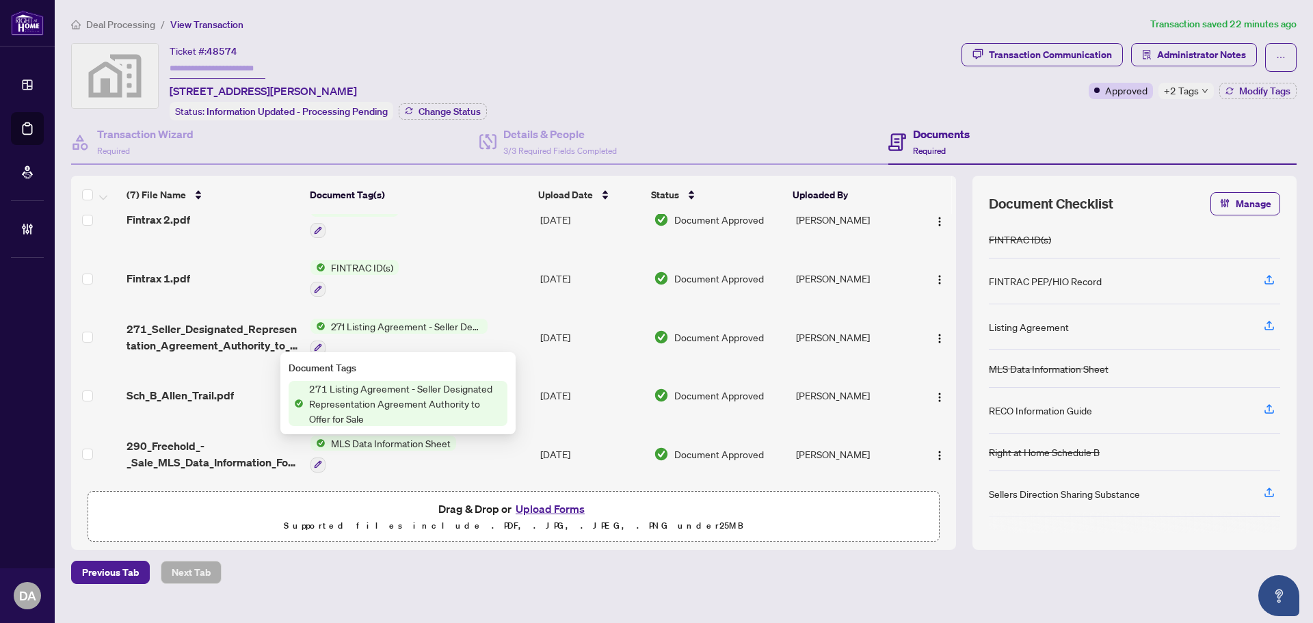
click at [429, 339] on div at bounding box center [399, 347] width 177 height 16
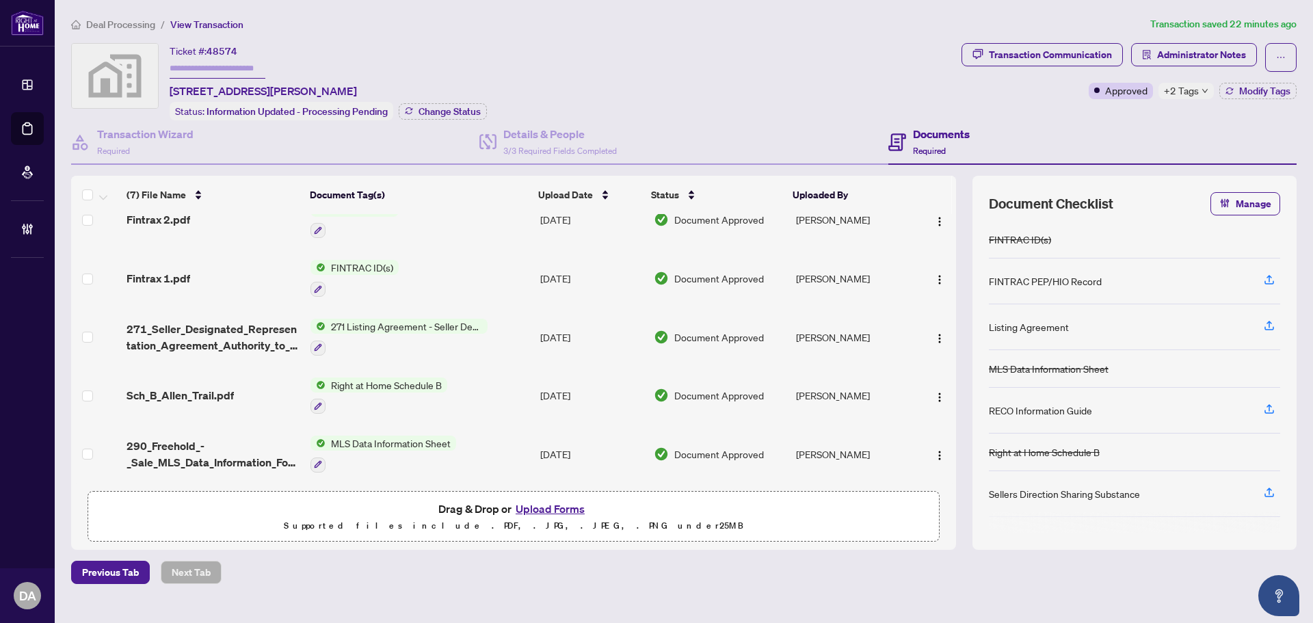
click at [413, 339] on div at bounding box center [399, 347] width 177 height 16
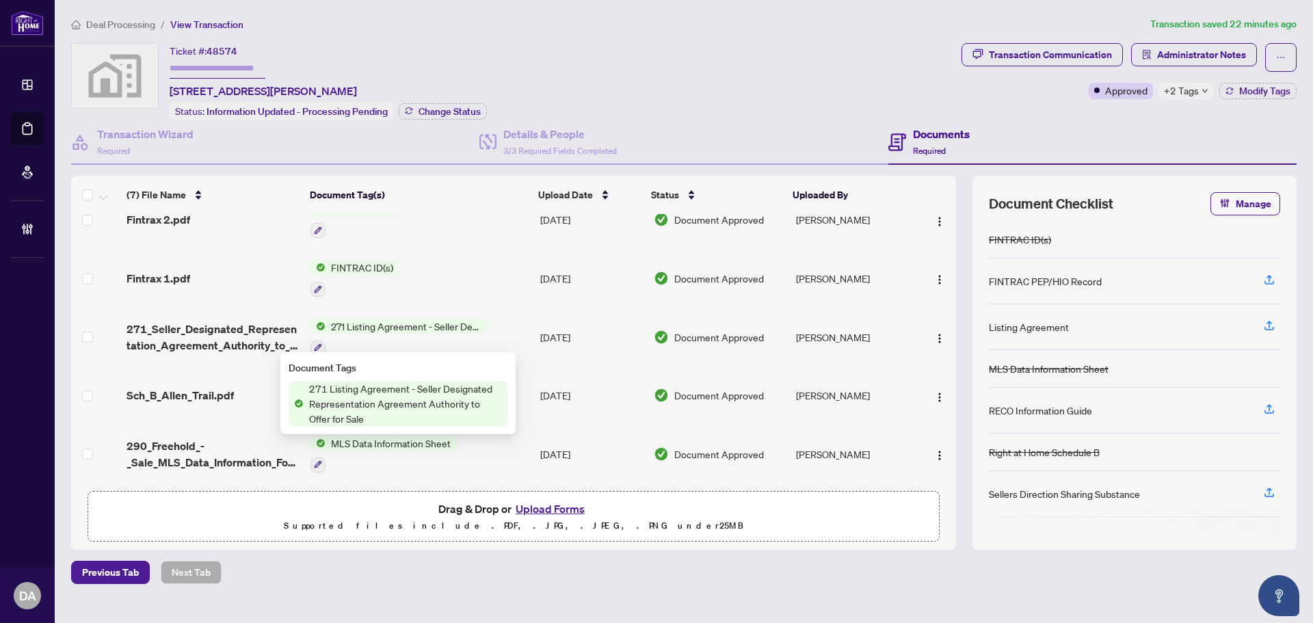
click at [687, 339] on span "Document Approved" at bounding box center [719, 337] width 90 height 15
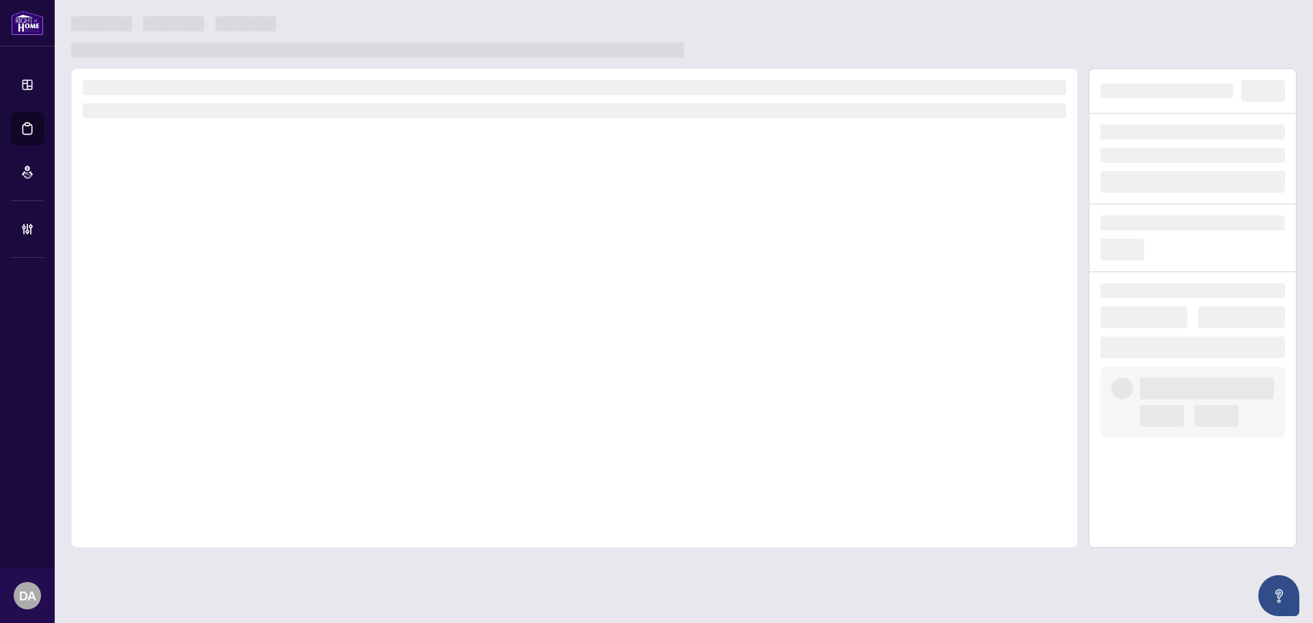
click at [687, 339] on div at bounding box center [574, 307] width 1007 height 479
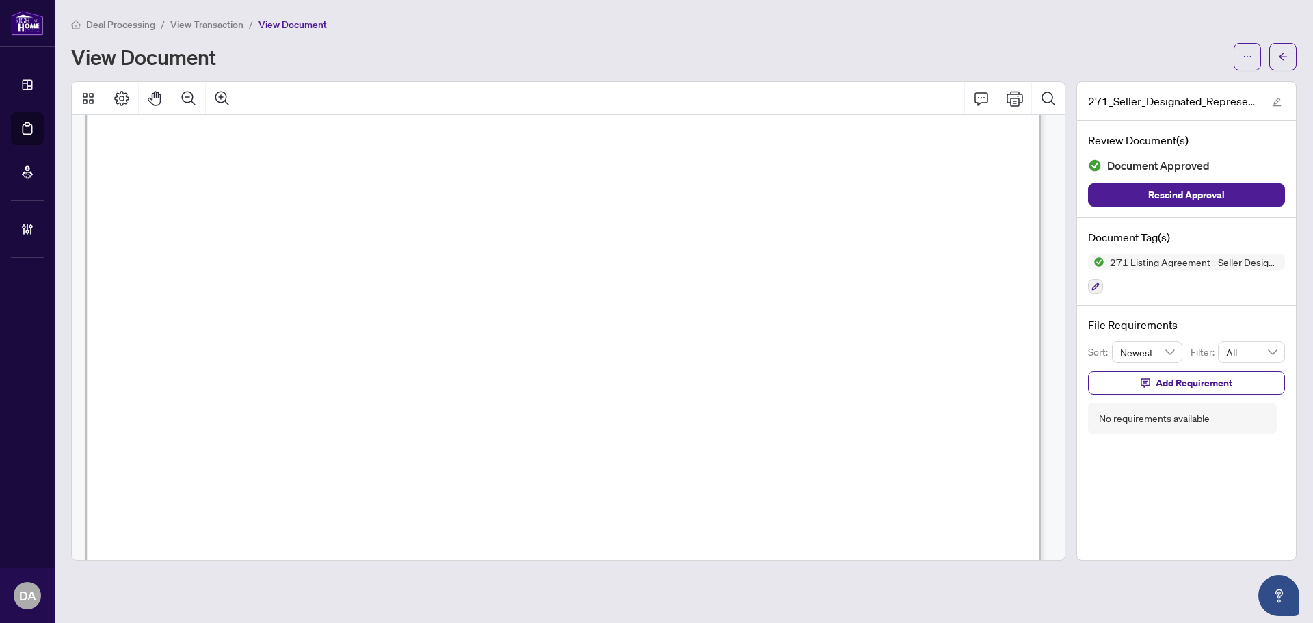
scroll to position [342, 0]
click at [218, 22] on span "View Transaction" at bounding box center [206, 24] width 73 height 12
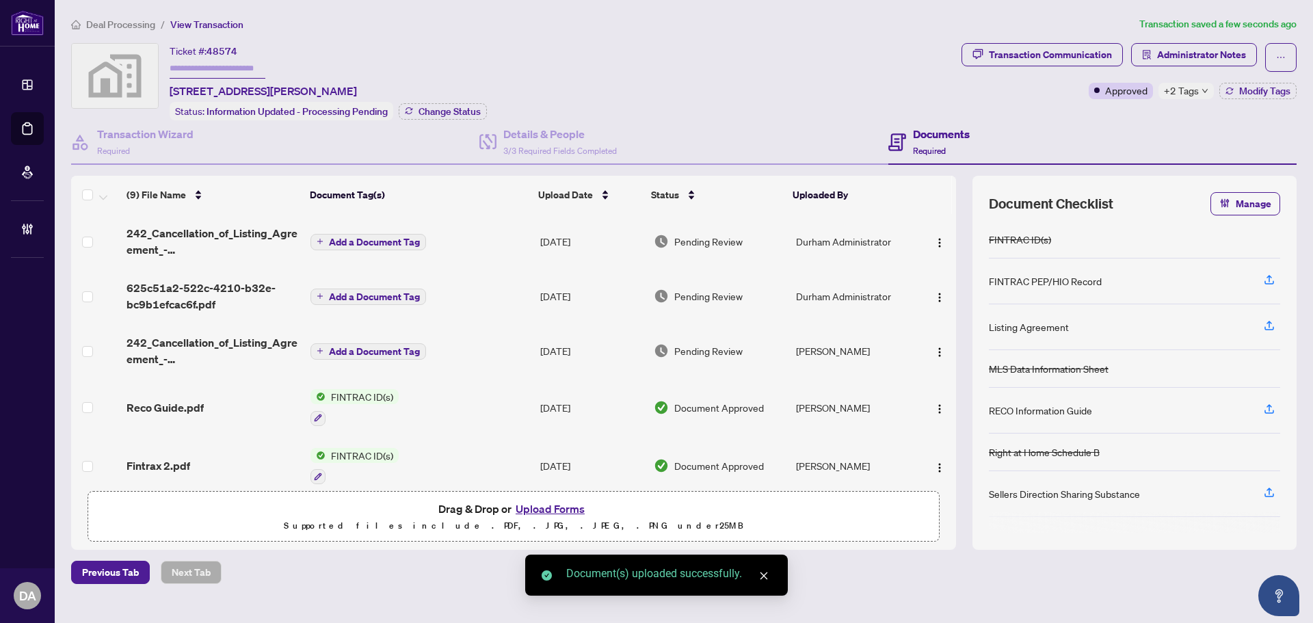
click at [406, 240] on span "Add a Document Tag" at bounding box center [374, 242] width 91 height 10
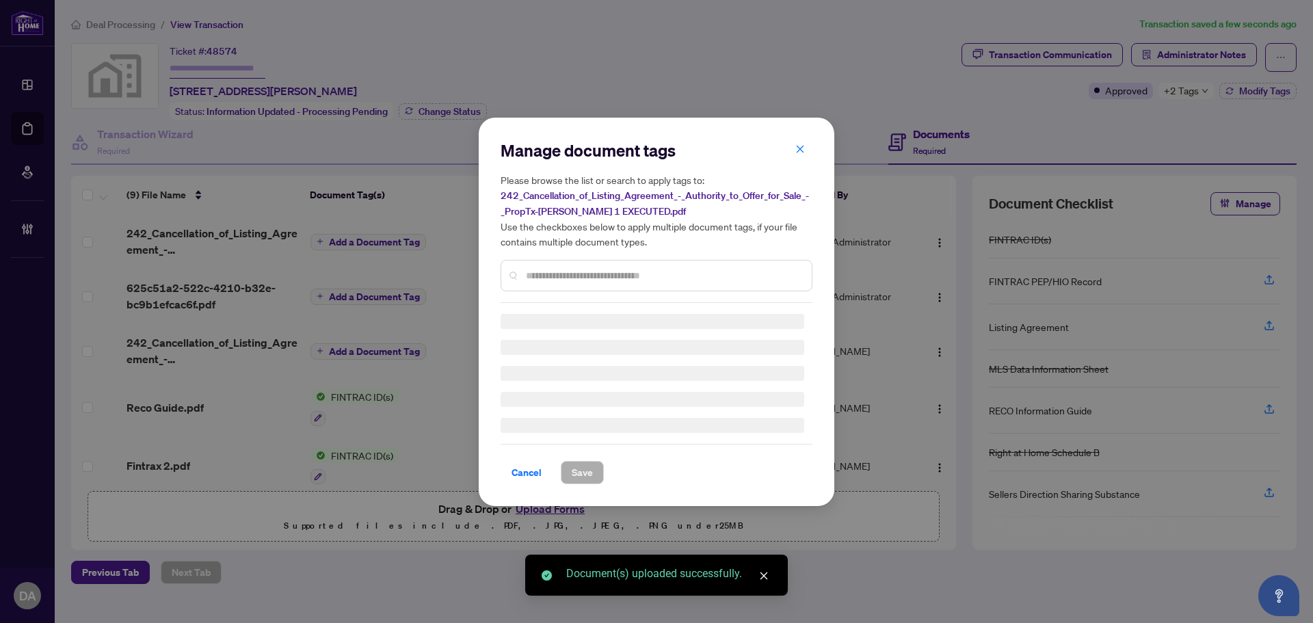
click at [606, 280] on div "Manage document tags Please browse the list or search to apply tags to: 242_Can…" at bounding box center [657, 312] width 312 height 345
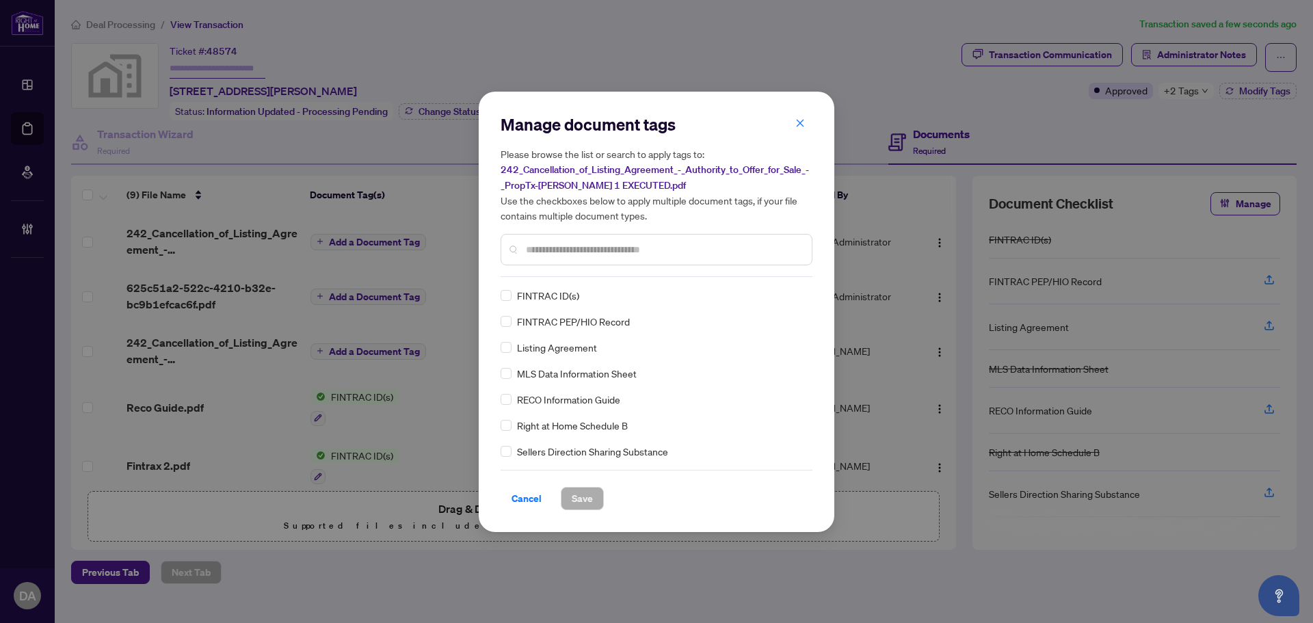
click at [592, 247] on input "text" at bounding box center [663, 249] width 275 height 15
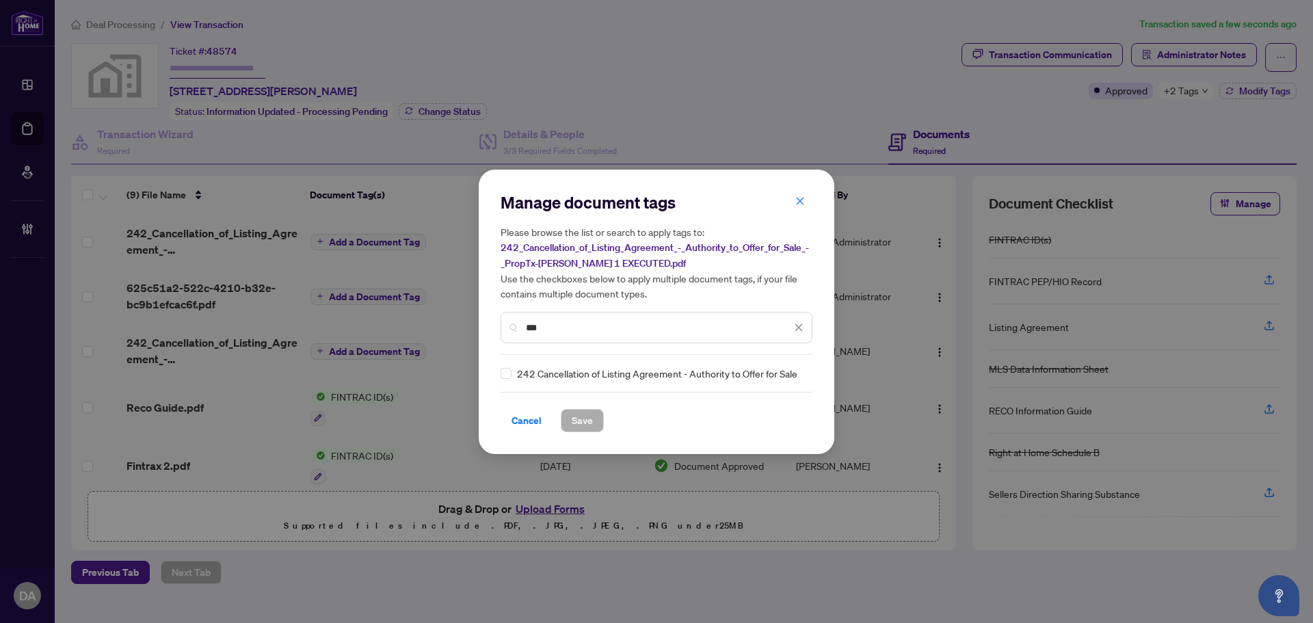
type input "***"
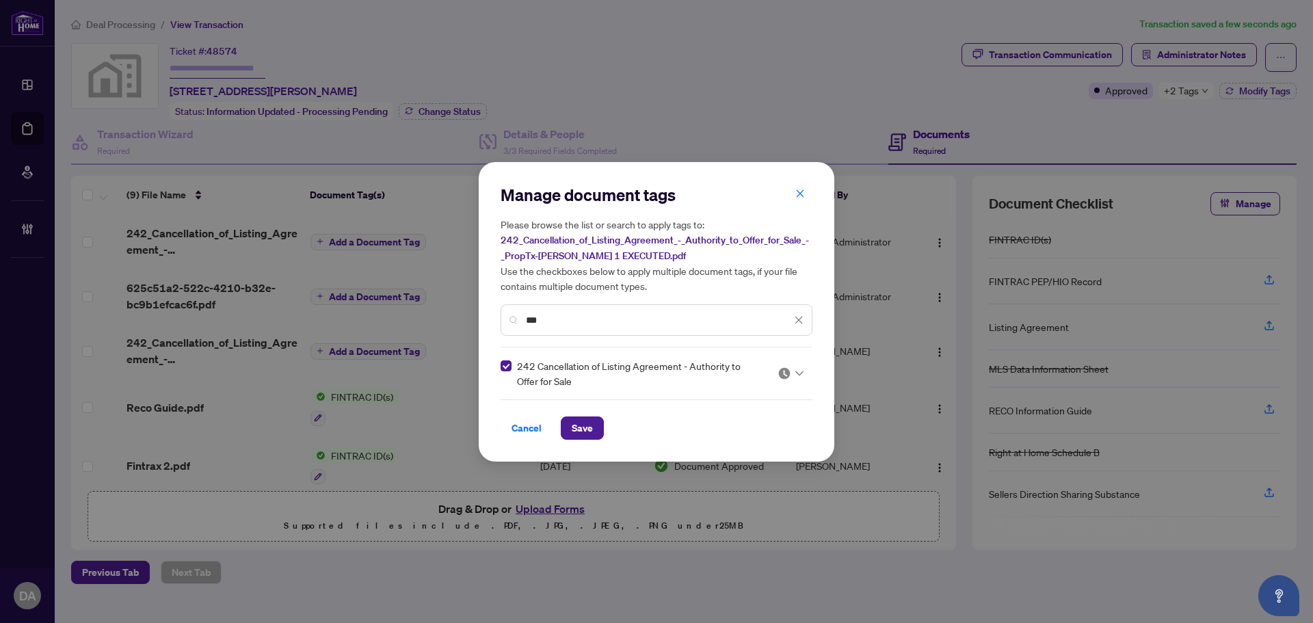
click at [782, 372] on img at bounding box center [785, 374] width 14 height 14
click at [733, 438] on div "Approved" at bounding box center [750, 439] width 88 height 15
click at [589, 427] on span "Save" at bounding box center [582, 428] width 21 height 22
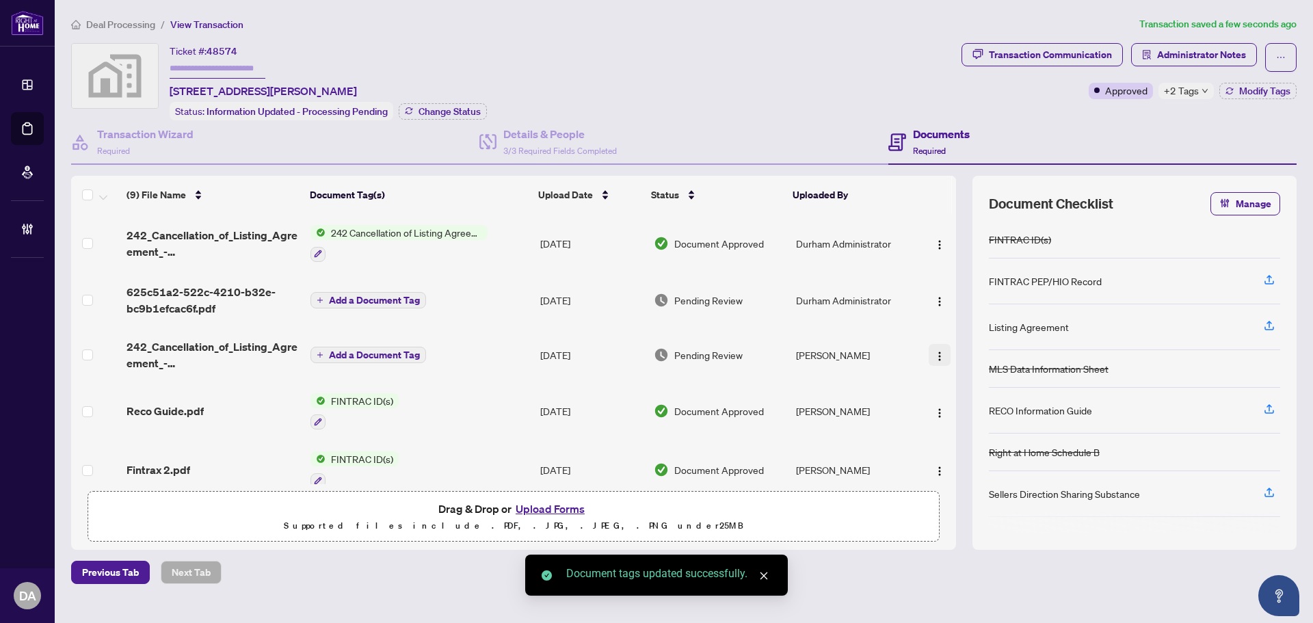
click at [934, 358] on img "button" at bounding box center [939, 356] width 11 height 11
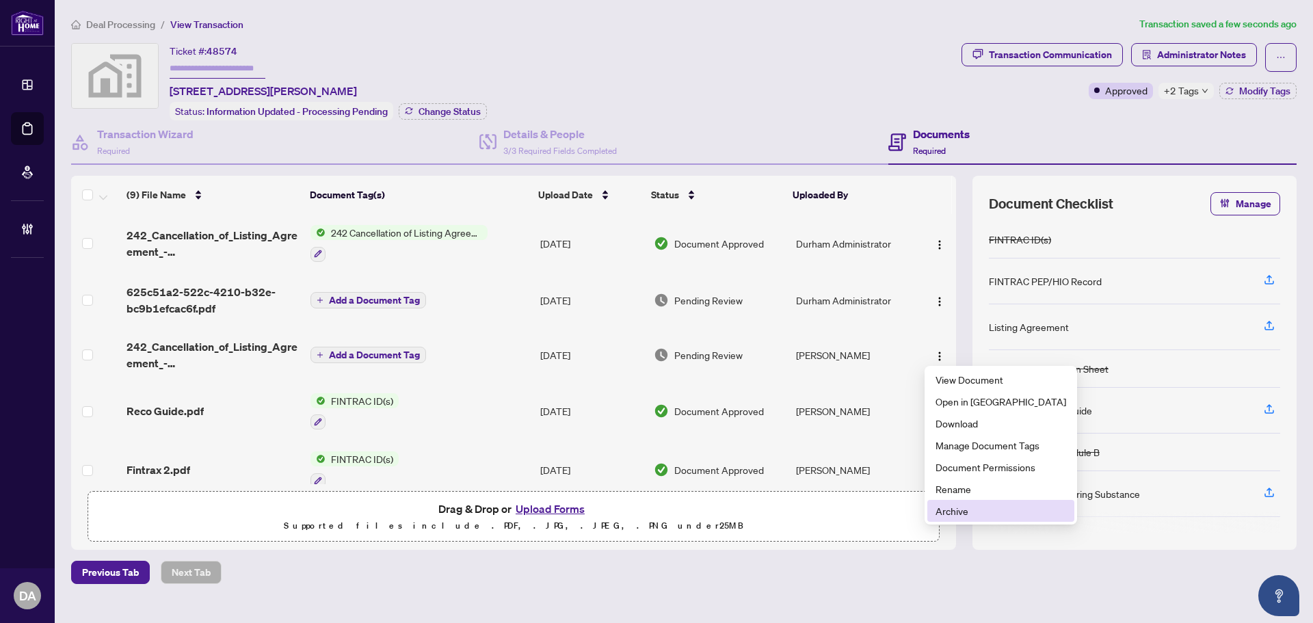
click at [963, 510] on span "Archive" at bounding box center [1001, 510] width 131 height 15
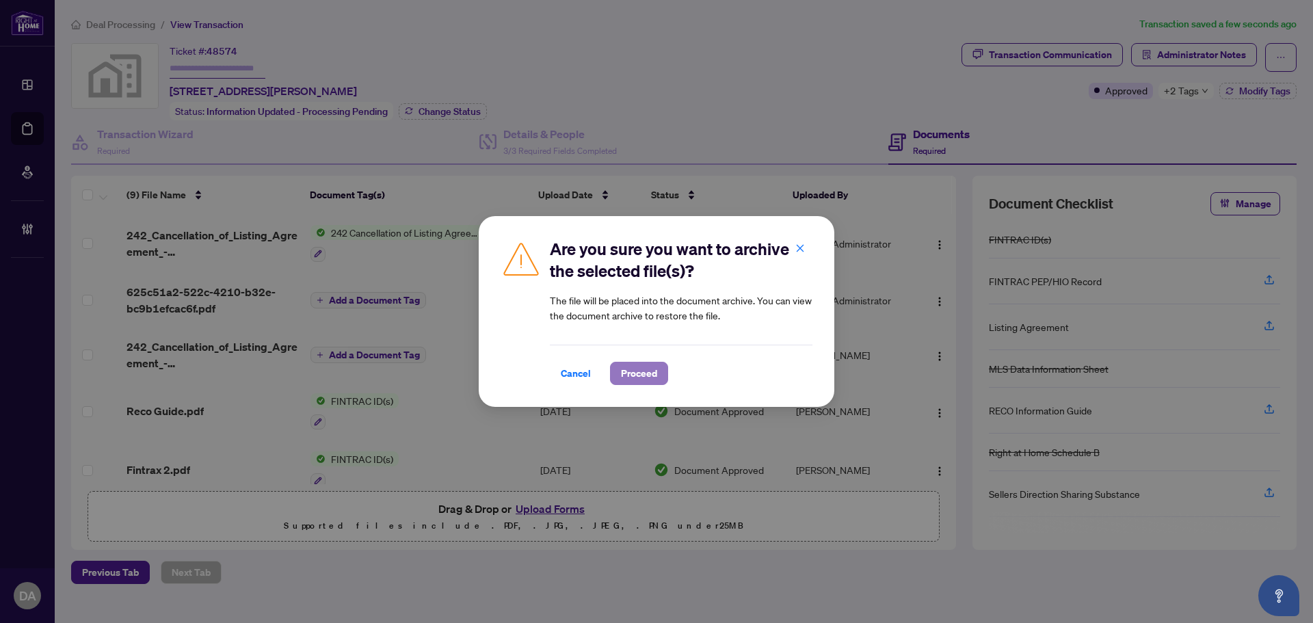
click at [646, 374] on span "Proceed" at bounding box center [639, 374] width 36 height 22
click at [931, 241] on div "Are you sure you want to archive the selected file(s)? The file will be placed …" at bounding box center [656, 311] width 1313 height 623
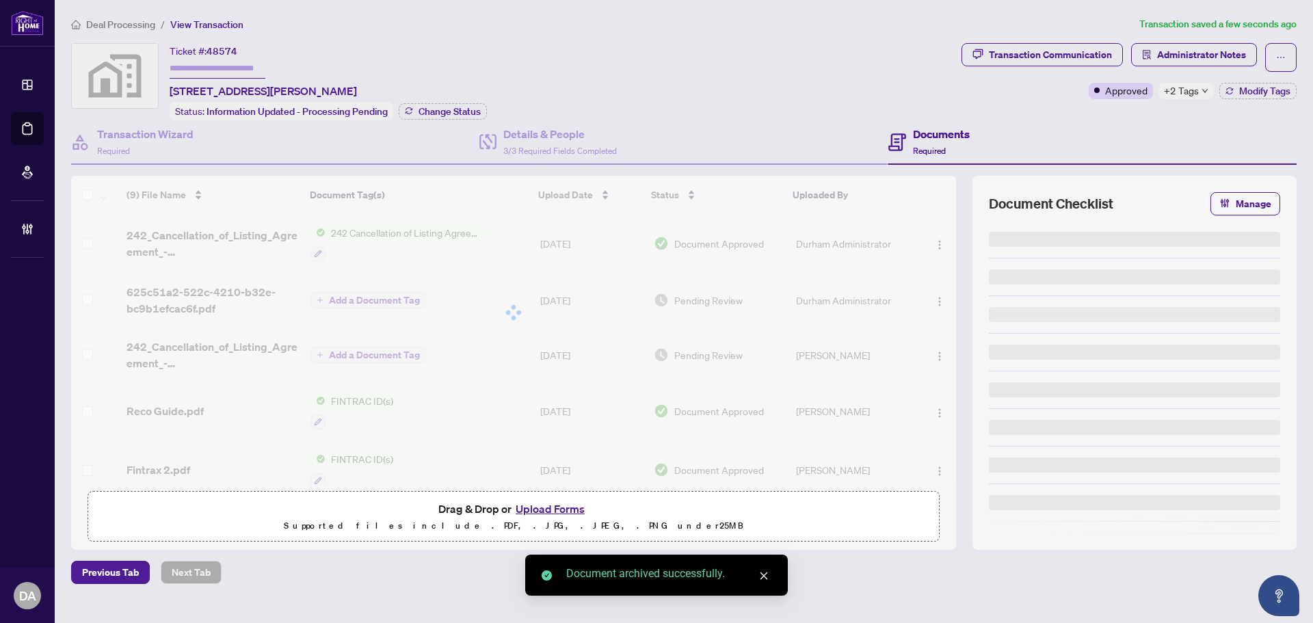
click at [936, 243] on div "Are you sure you want to archive the selected file(s)? The file will be placed …" at bounding box center [656, 311] width 1313 height 623
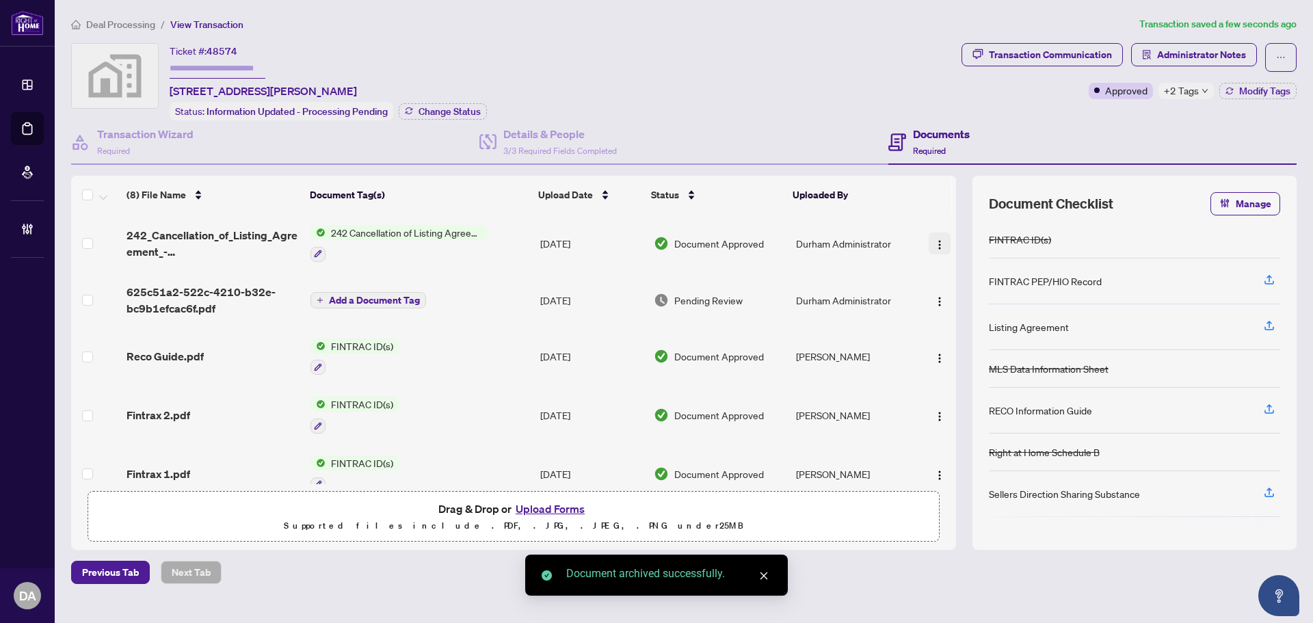
click at [934, 243] on img "button" at bounding box center [939, 244] width 11 height 11
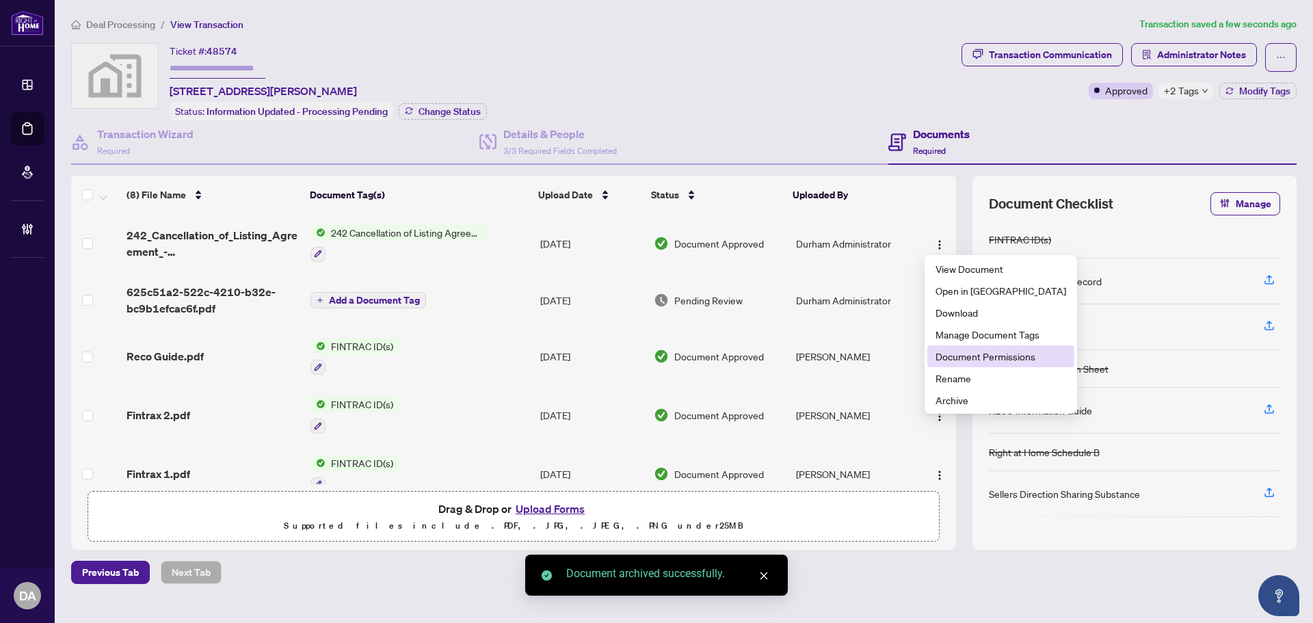
click at [987, 354] on span "Document Permissions" at bounding box center [1001, 356] width 131 height 15
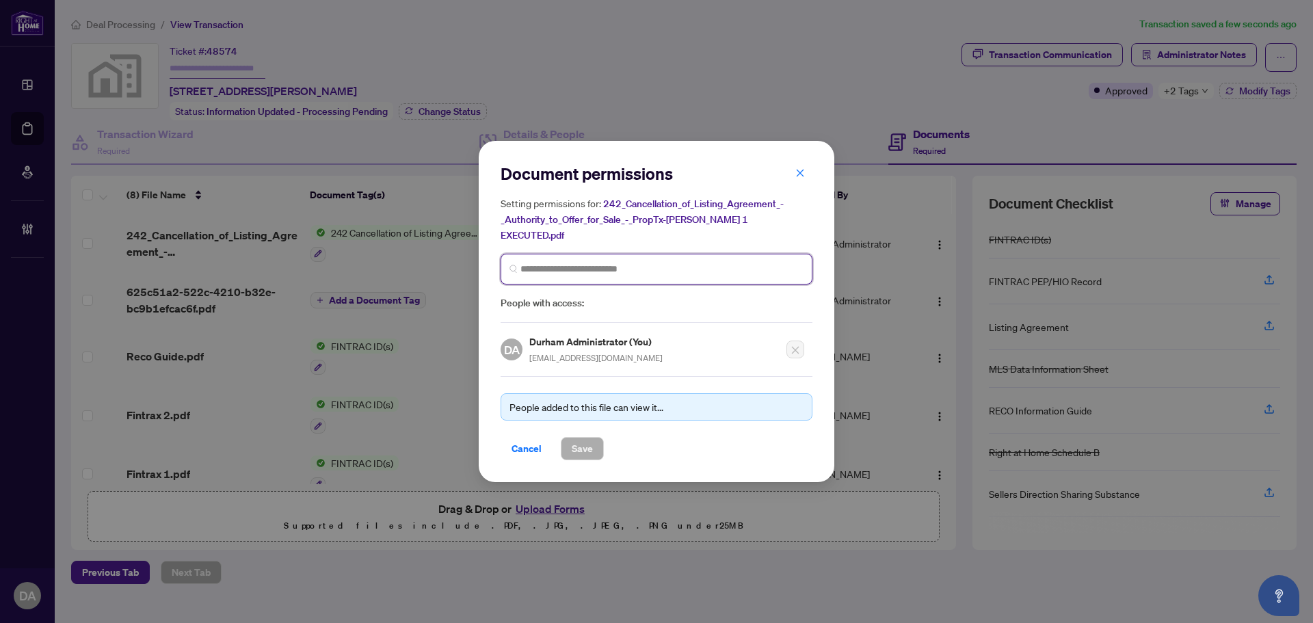
click at [558, 266] on input "search" at bounding box center [661, 269] width 283 height 14
type input "*"
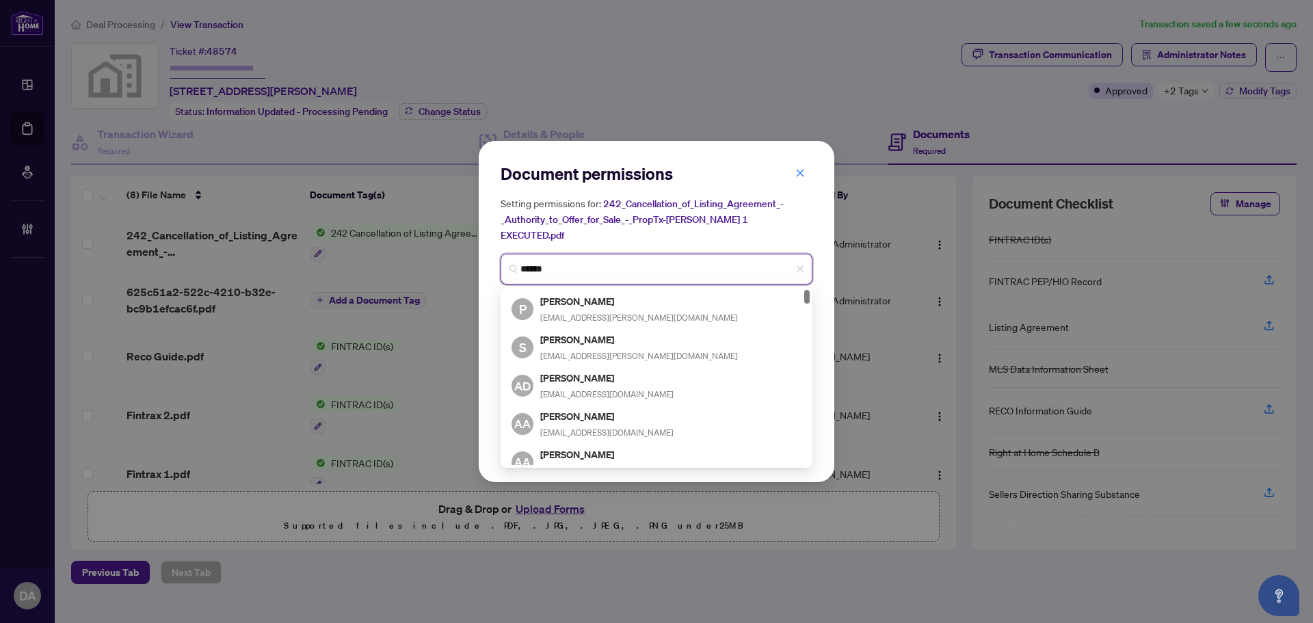
type input "*******"
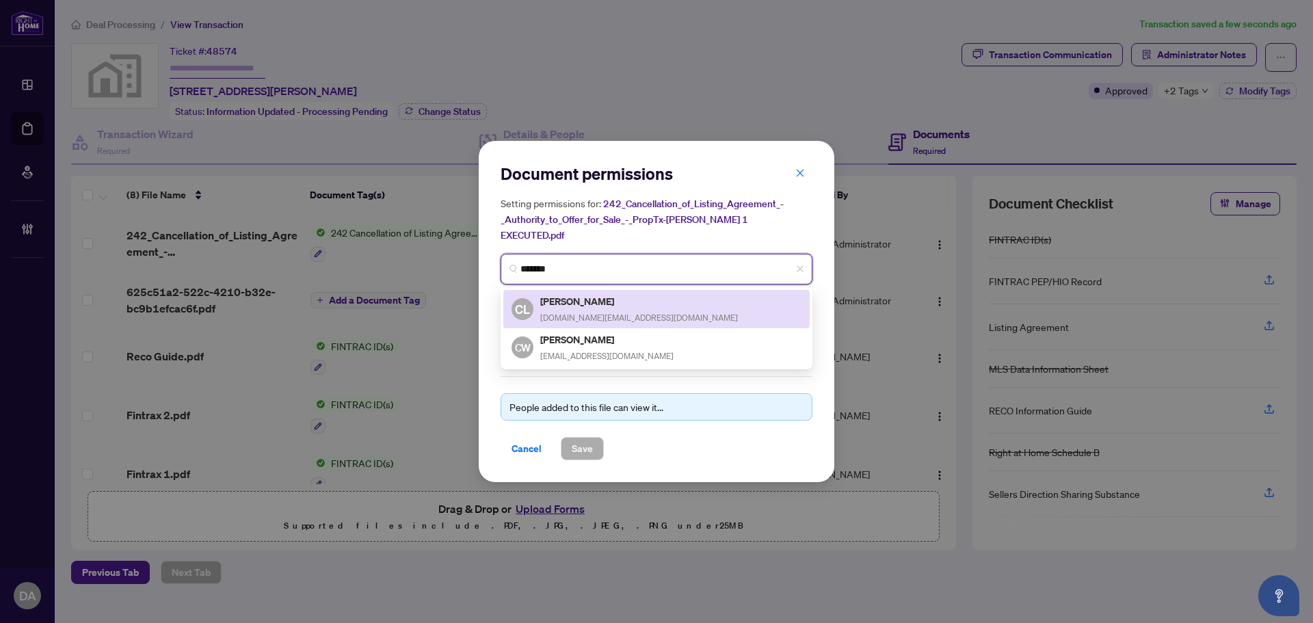
click at [631, 299] on h5 "[PERSON_NAME]" at bounding box center [639, 301] width 198 height 16
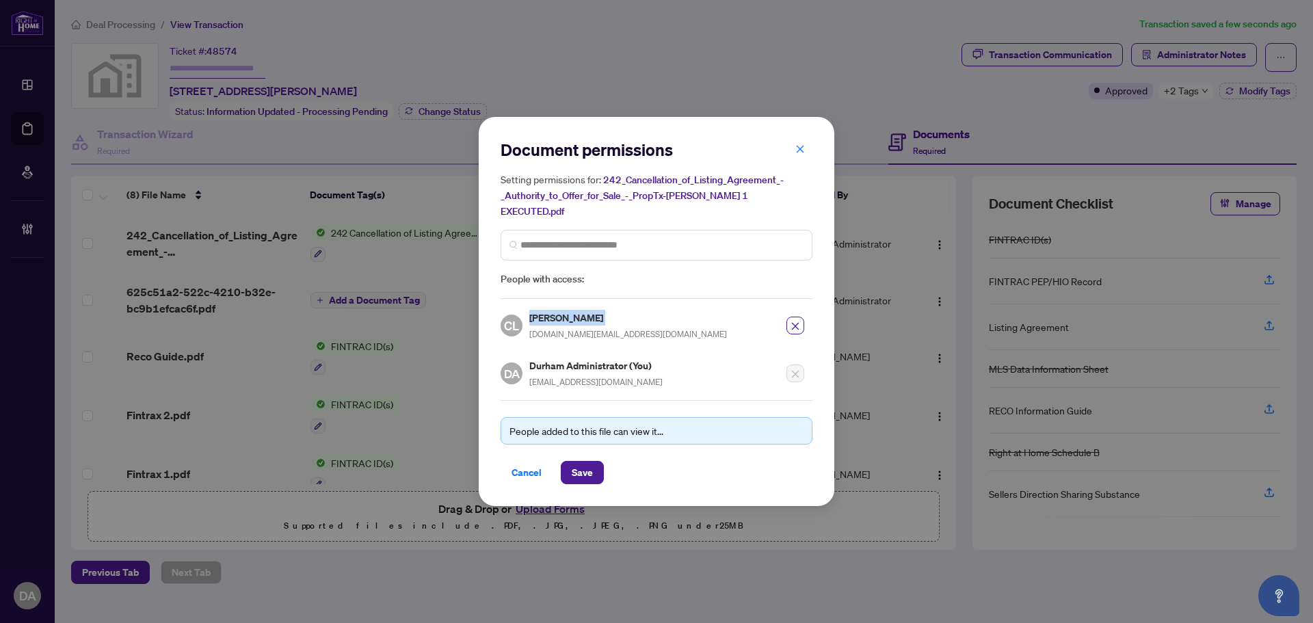
drag, startPoint x: 592, startPoint y: 313, endPoint x: 525, endPoint y: 309, distance: 66.5
click at [525, 310] on div "CL [PERSON_NAME] [DOMAIN_NAME][EMAIL_ADDRESS][DOMAIN_NAME]" at bounding box center [614, 325] width 226 height 31
copy div "[PERSON_NAME]"
click at [590, 464] on span "Save" at bounding box center [582, 473] width 21 height 22
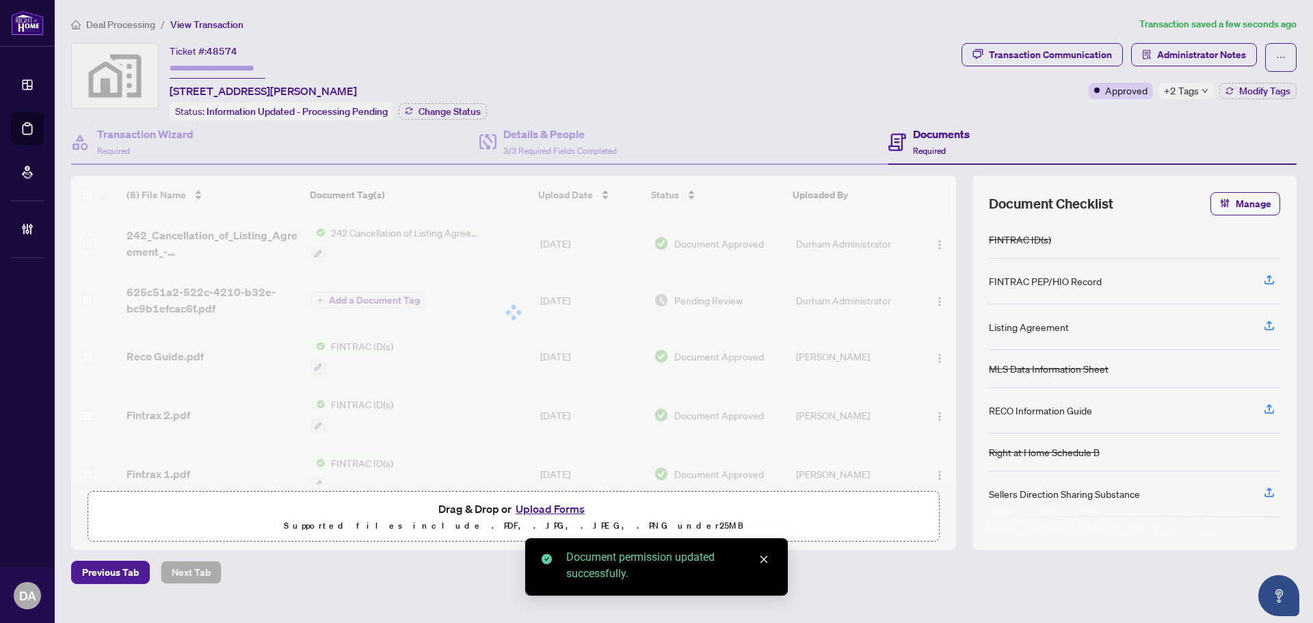
click at [936, 297] on div at bounding box center [513, 313] width 885 height 274
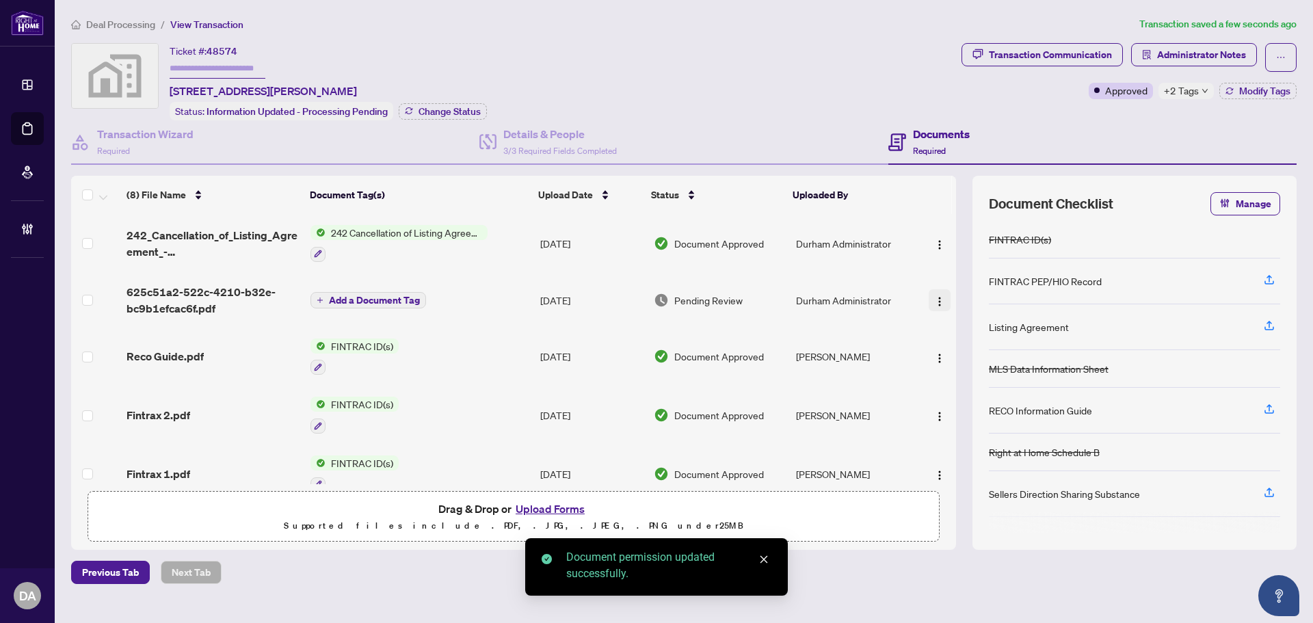
click at [935, 300] on img "button" at bounding box center [939, 301] width 11 height 11
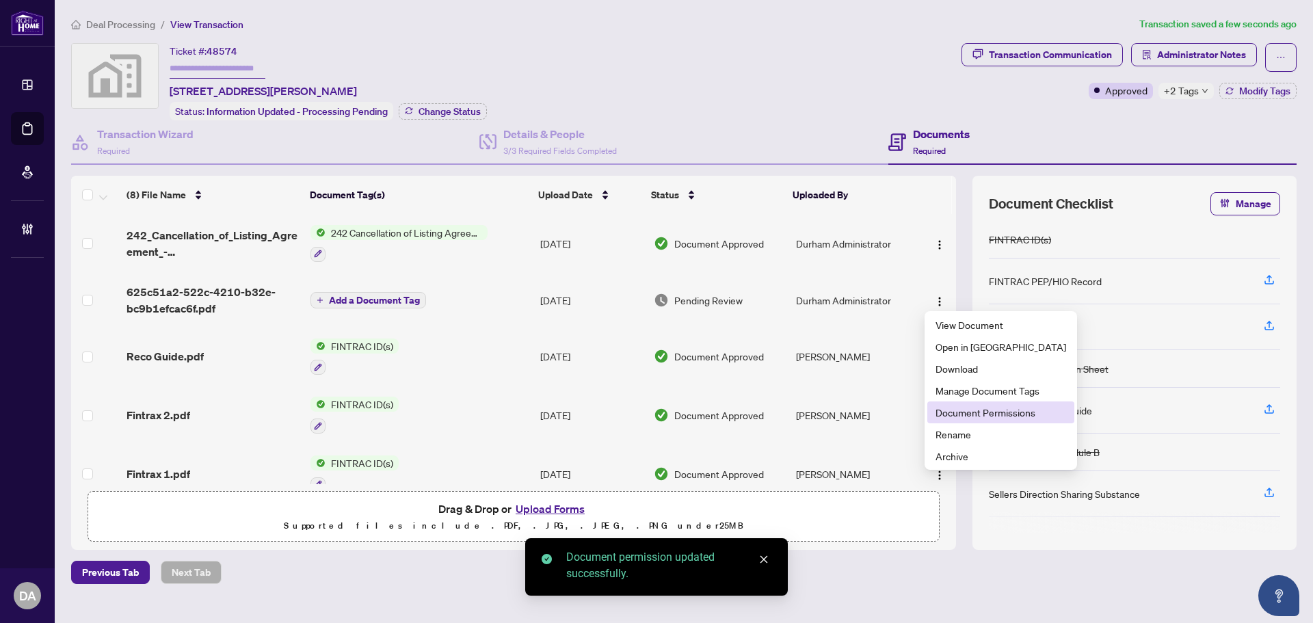
click at [981, 416] on span "Document Permissions" at bounding box center [1001, 412] width 131 height 15
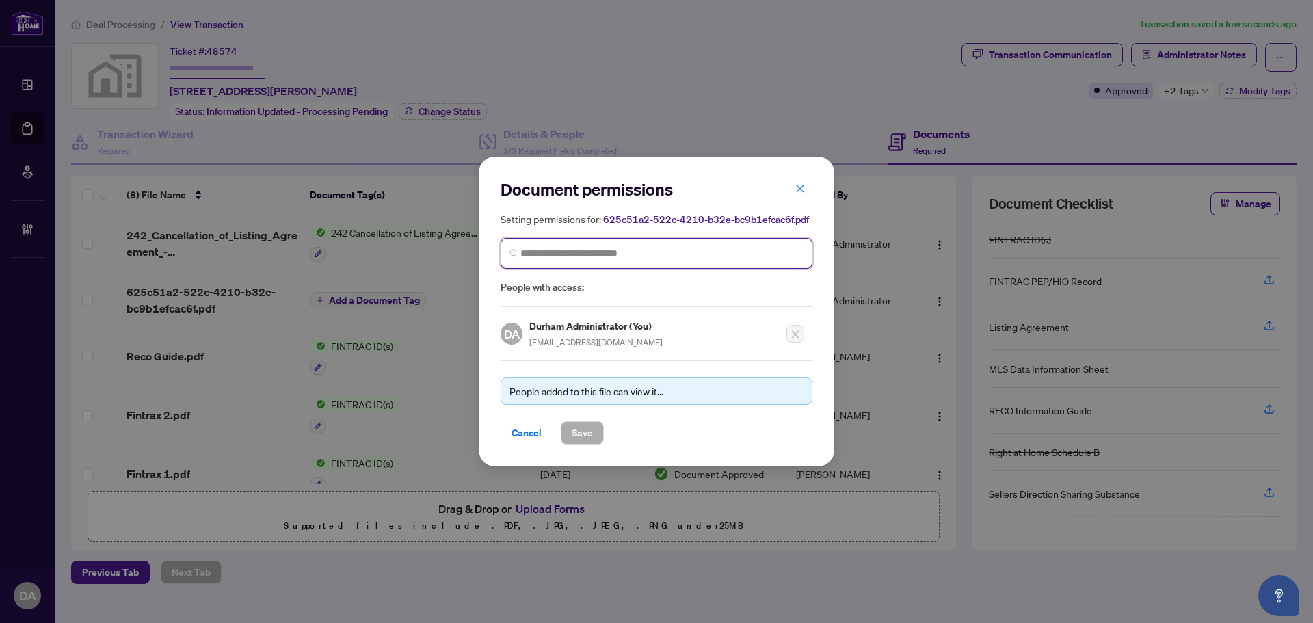
click at [562, 259] on input "search" at bounding box center [661, 253] width 283 height 14
paste input "**********"
type input "**********"
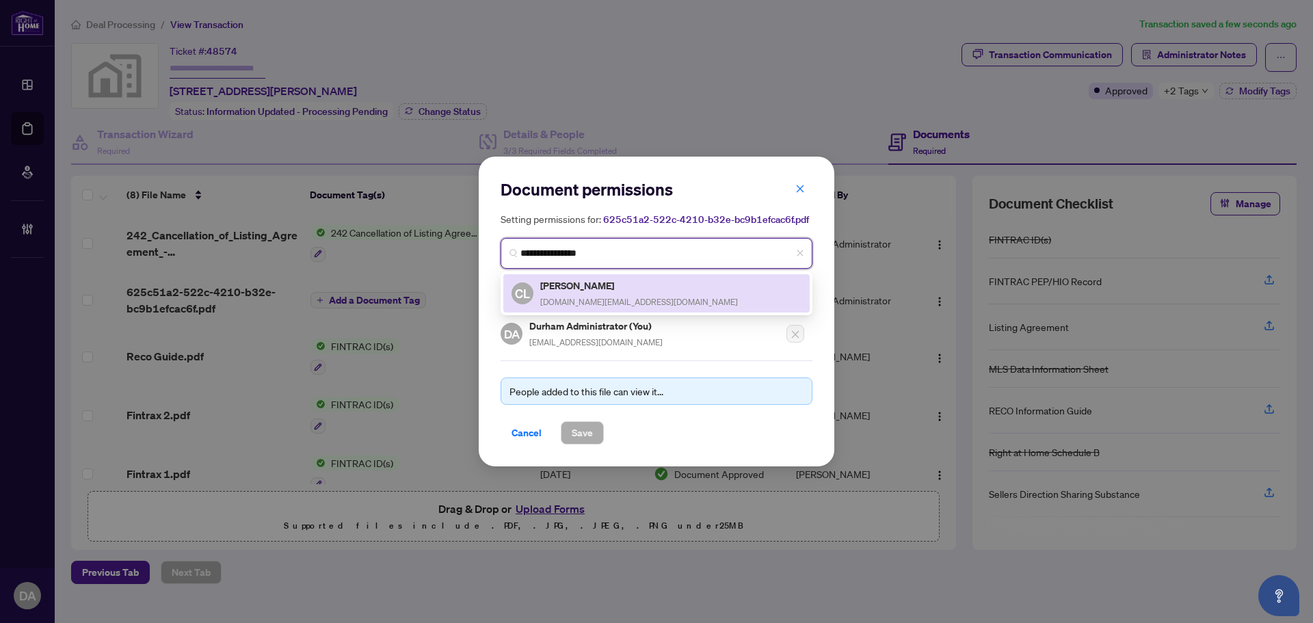
click at [536, 278] on div "CL [PERSON_NAME] [DOMAIN_NAME][EMAIL_ADDRESS][DOMAIN_NAME]" at bounding box center [625, 293] width 226 height 31
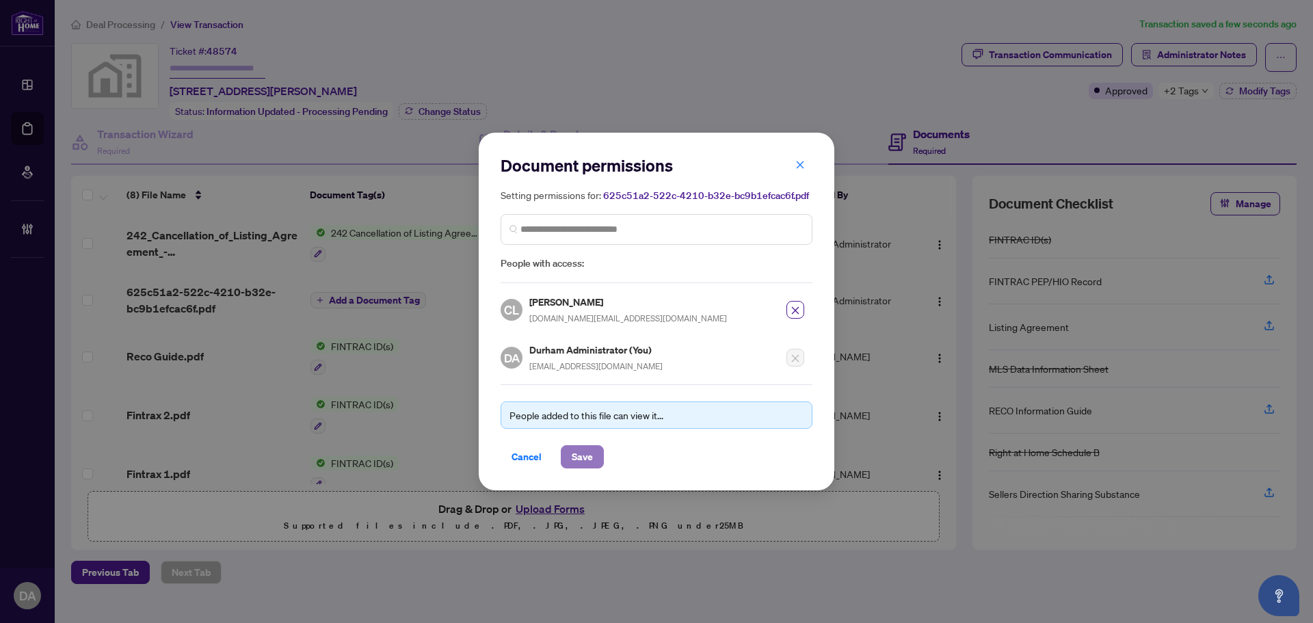
click at [590, 447] on span "Save" at bounding box center [582, 457] width 21 height 22
click at [365, 301] on div "Document permissions Setting permissions for: 625c51a2-522c-4210-b32e-bc9b1efca…" at bounding box center [656, 311] width 1313 height 623
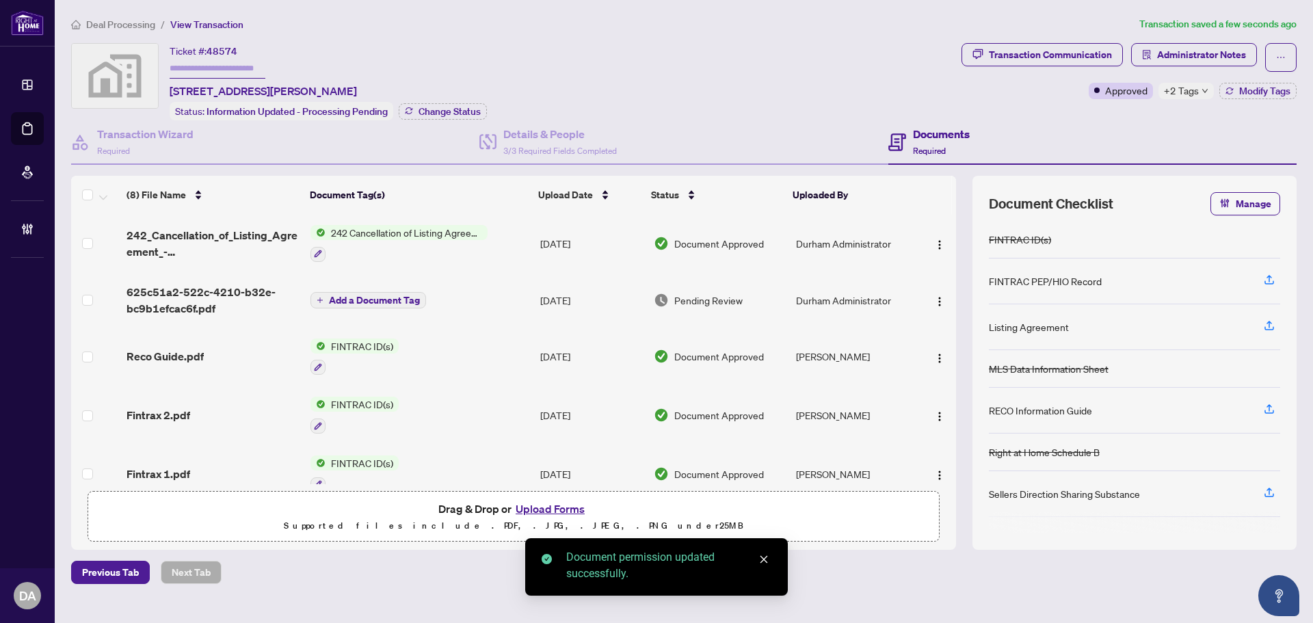
click at [365, 299] on span "Add a Document Tag" at bounding box center [374, 300] width 91 height 10
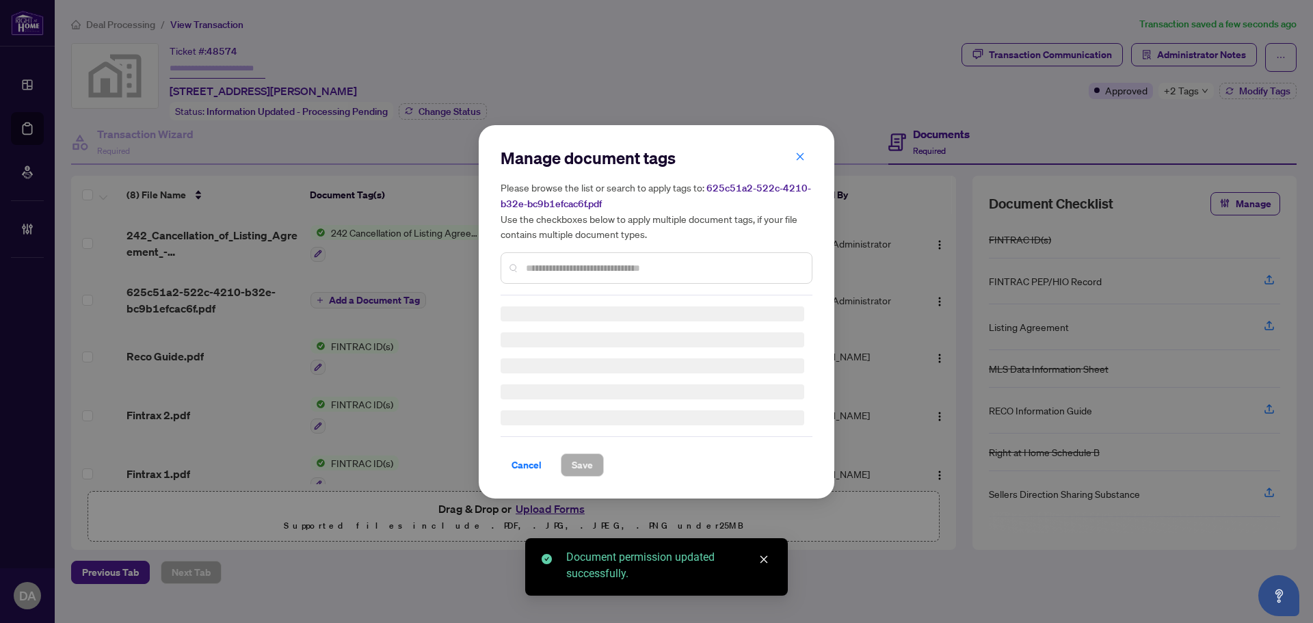
click at [583, 269] on div "Manage document tags Please browse the list or search to apply tags to: 625c51a…" at bounding box center [657, 312] width 312 height 330
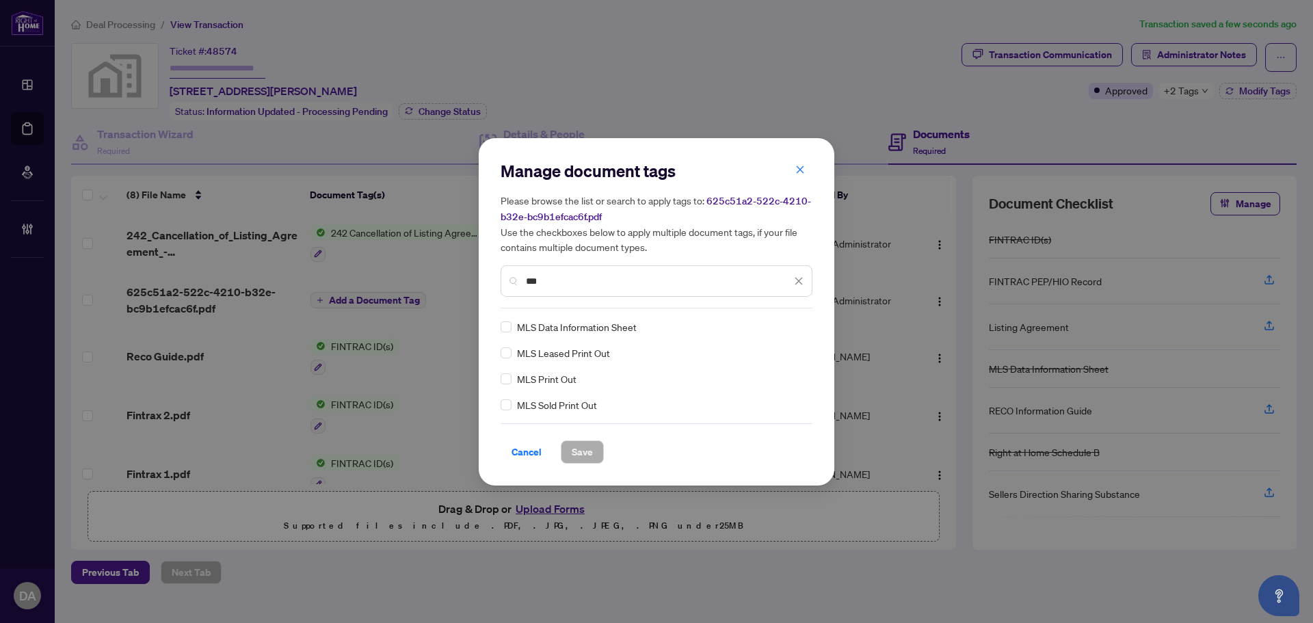
type input "***"
click at [572, 459] on span "Save" at bounding box center [582, 452] width 21 height 22
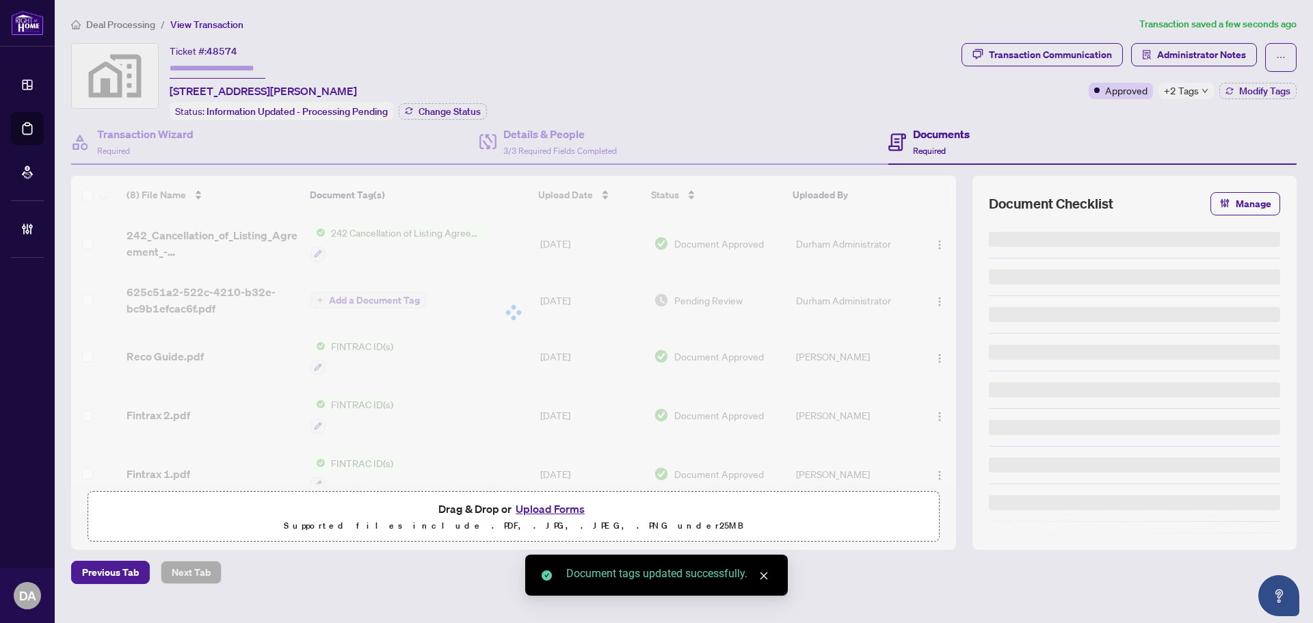
click at [1202, 93] on icon "down" at bounding box center [1205, 91] width 7 height 7
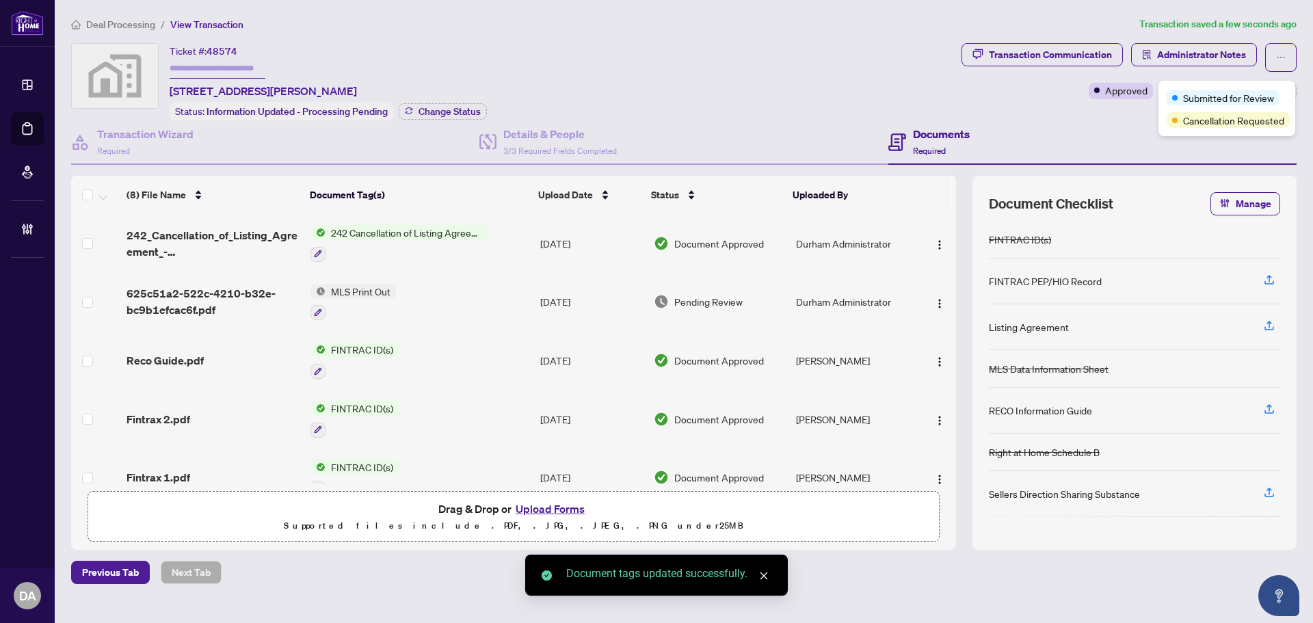
click at [1192, 94] on span "Submitted for Review" at bounding box center [1228, 97] width 91 height 15
click at [1138, 91] on span "Approved" at bounding box center [1126, 90] width 42 height 15
click at [1251, 91] on span "Modify Tags" at bounding box center [1264, 91] width 51 height 10
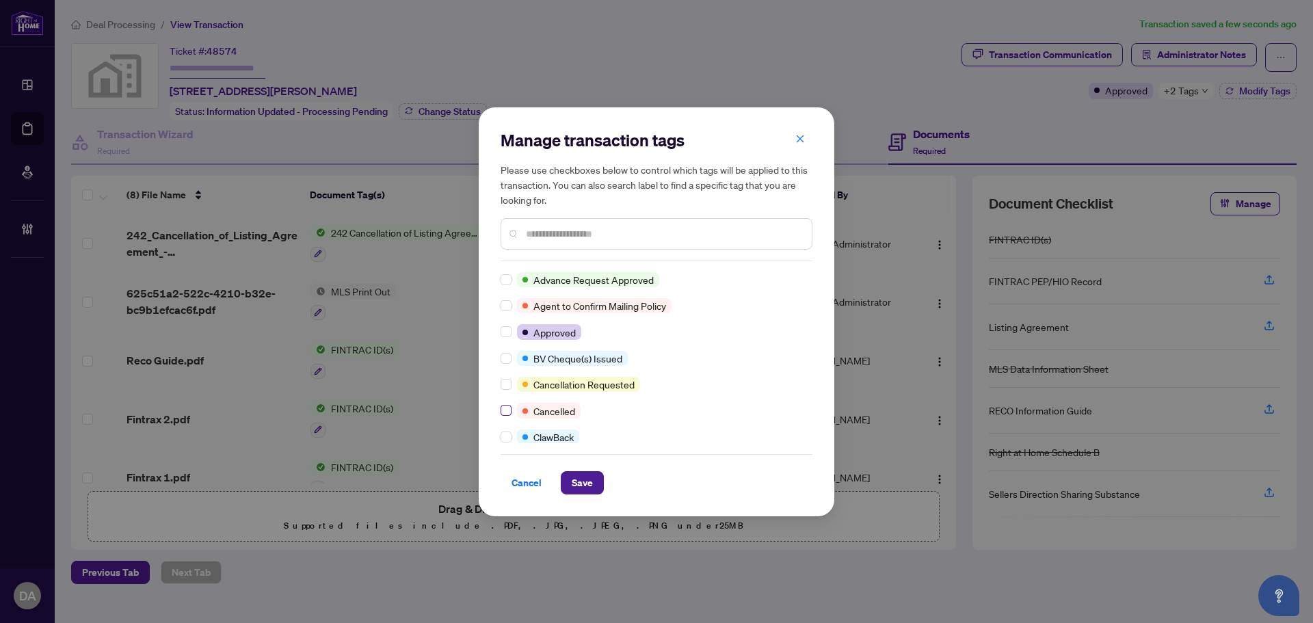
click at [502, 418] on label at bounding box center [506, 410] width 11 height 15
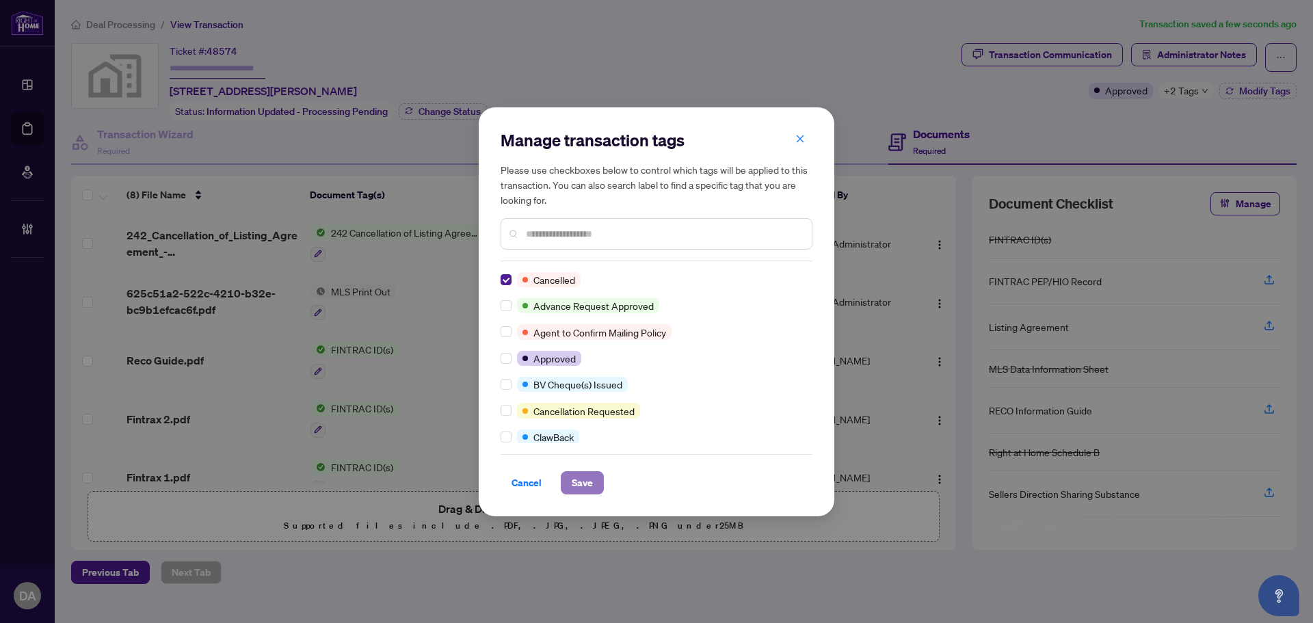
click at [577, 475] on span "Save" at bounding box center [582, 483] width 21 height 22
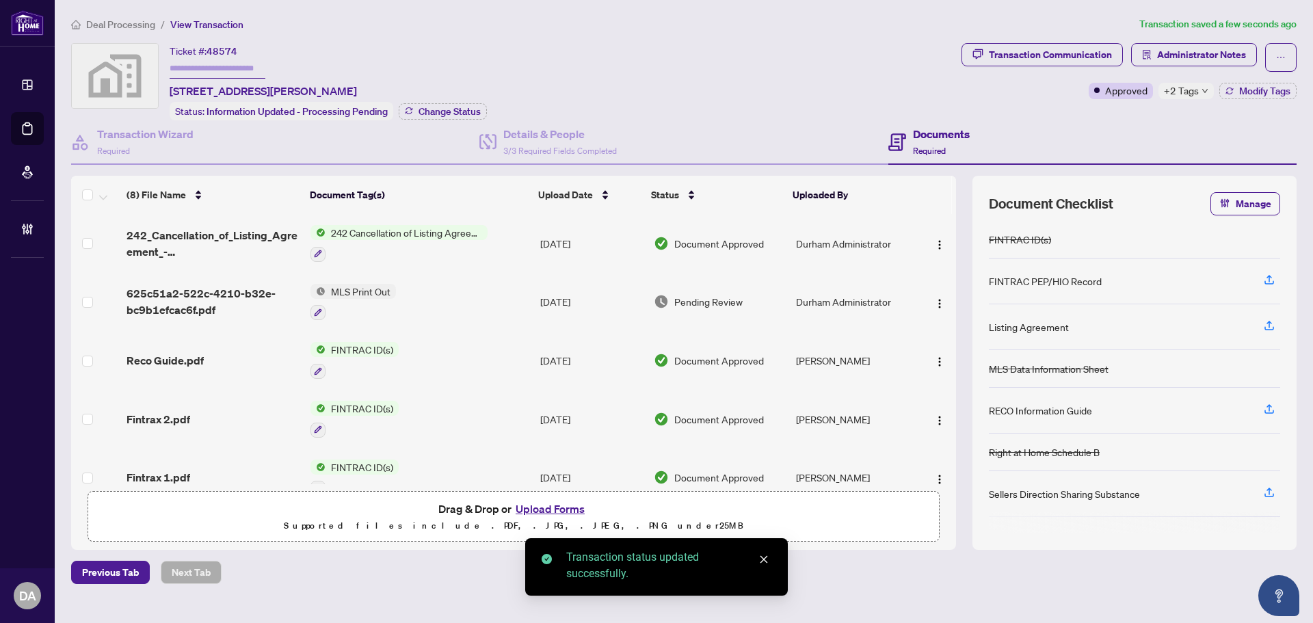
click at [124, 18] on span "Deal Processing" at bounding box center [120, 24] width 69 height 12
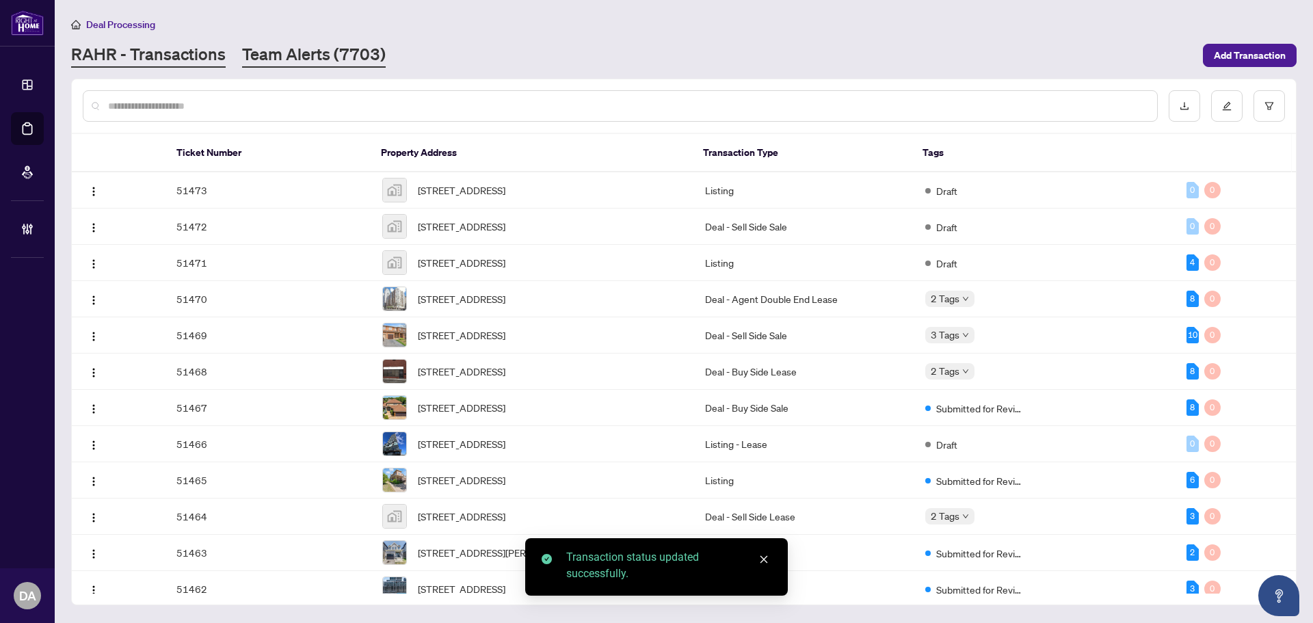
click at [320, 53] on link "Team Alerts (7703)" at bounding box center [314, 55] width 144 height 25
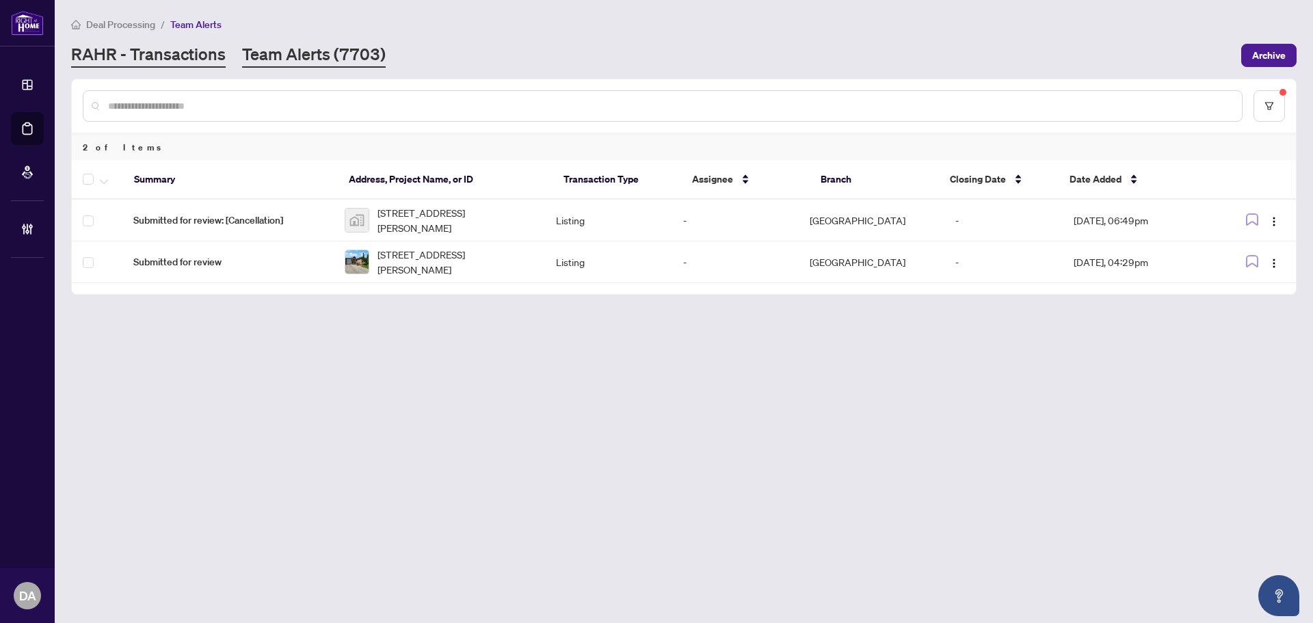
click at [181, 43] on link "RAHR - Transactions" at bounding box center [148, 55] width 155 height 25
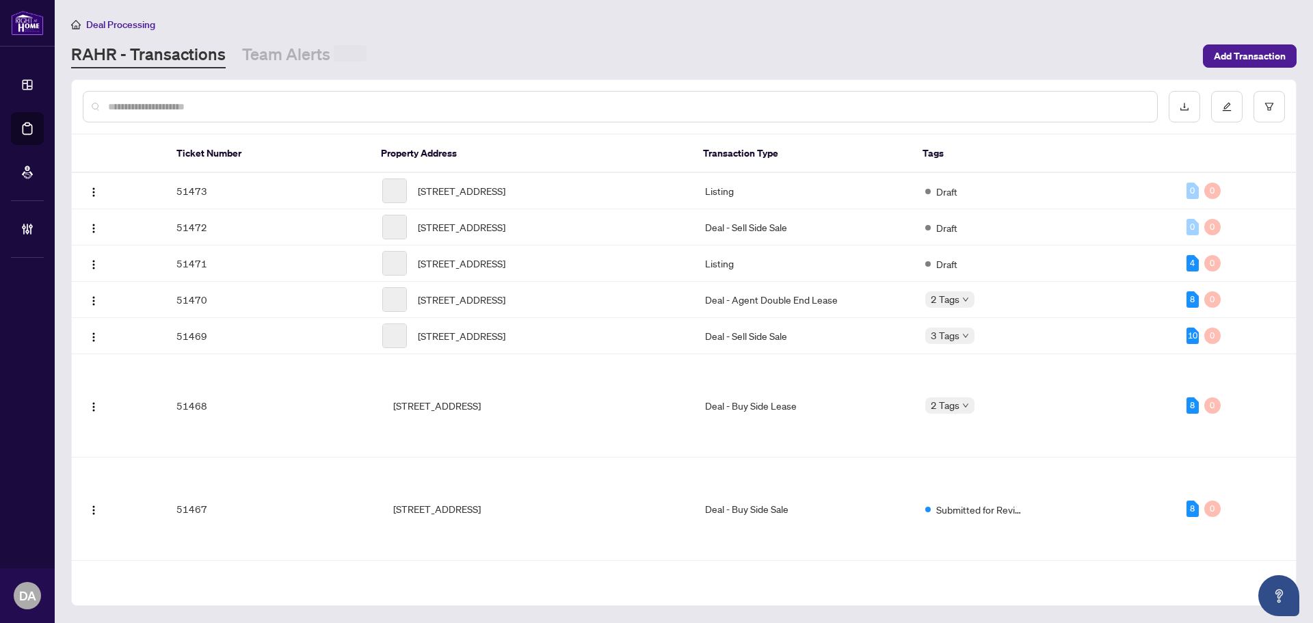
click at [224, 96] on div at bounding box center [620, 106] width 1075 height 31
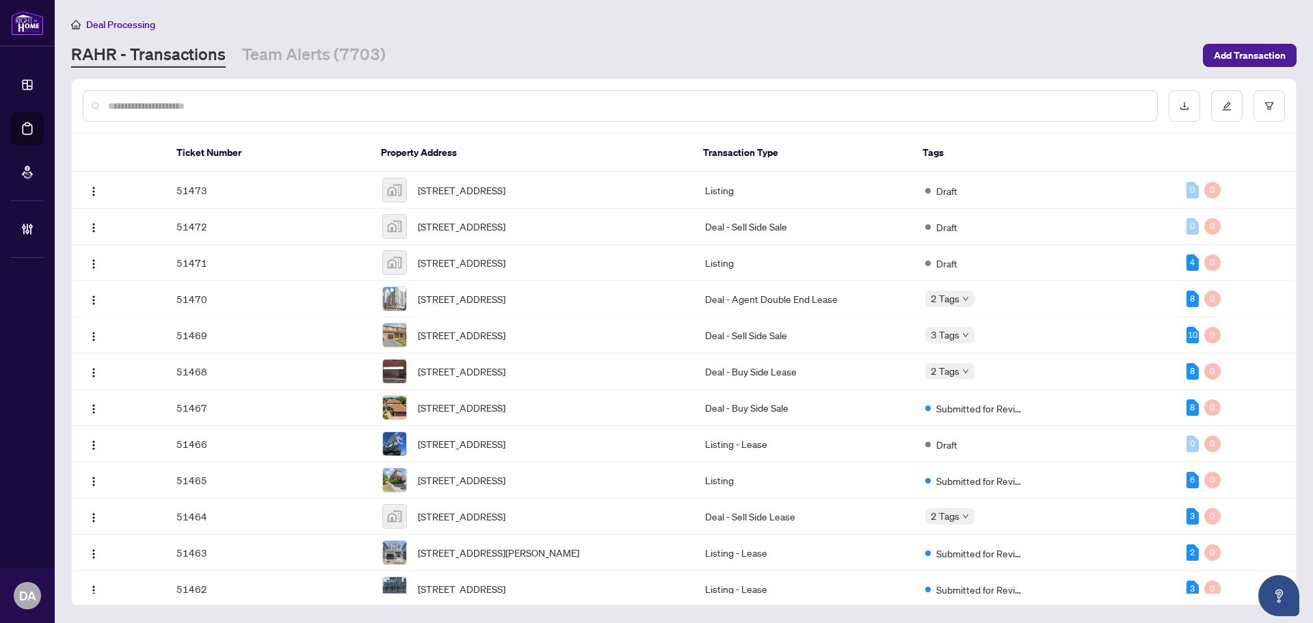
click at [231, 104] on input "text" at bounding box center [627, 105] width 1038 height 15
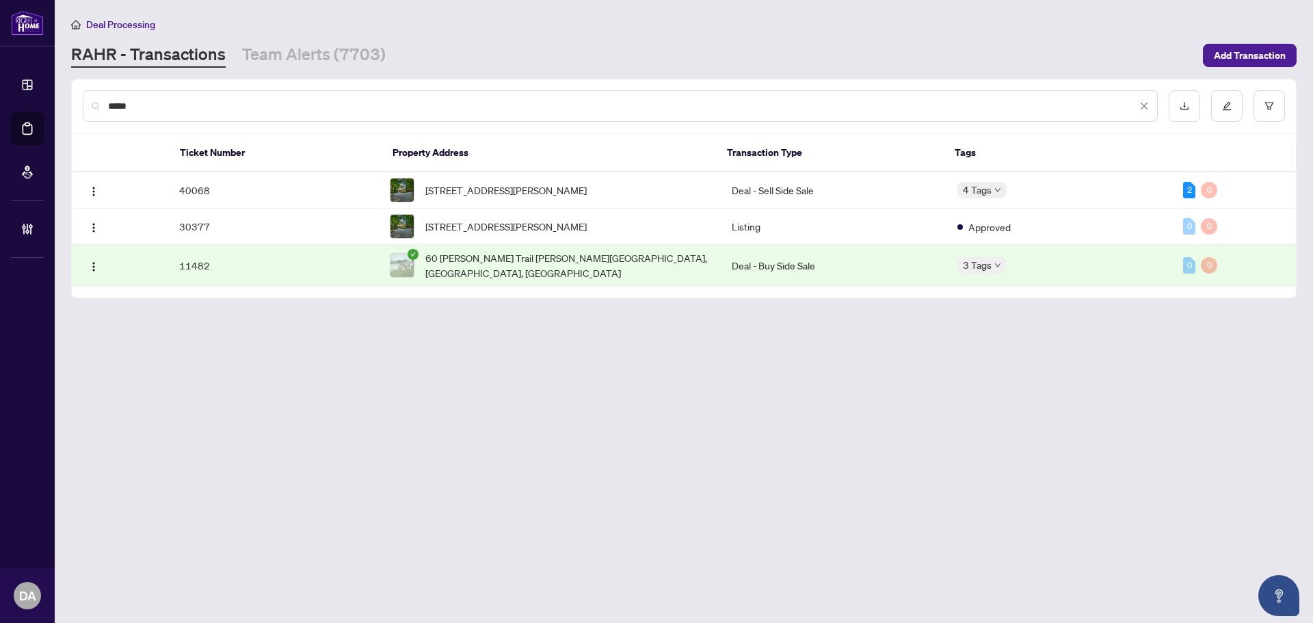
type input "*****"
click at [813, 190] on td "Deal - Sell Side Sale" at bounding box center [834, 190] width 226 height 36
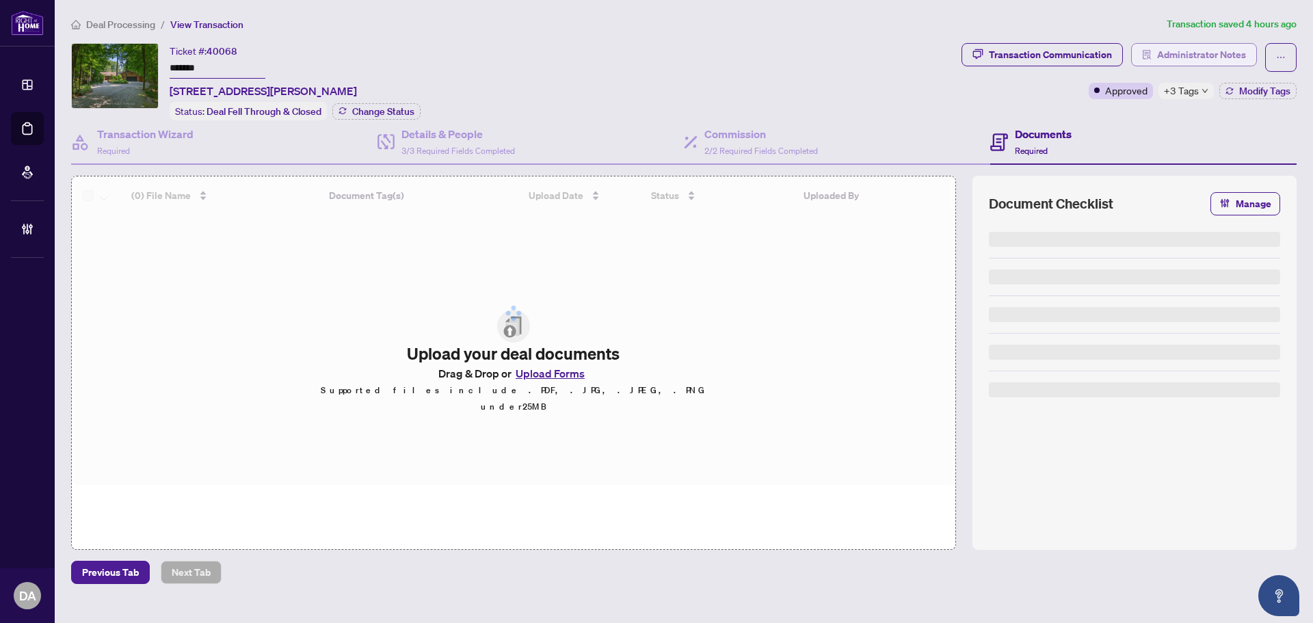
click at [1204, 53] on span "Administrator Notes" at bounding box center [1201, 55] width 89 height 22
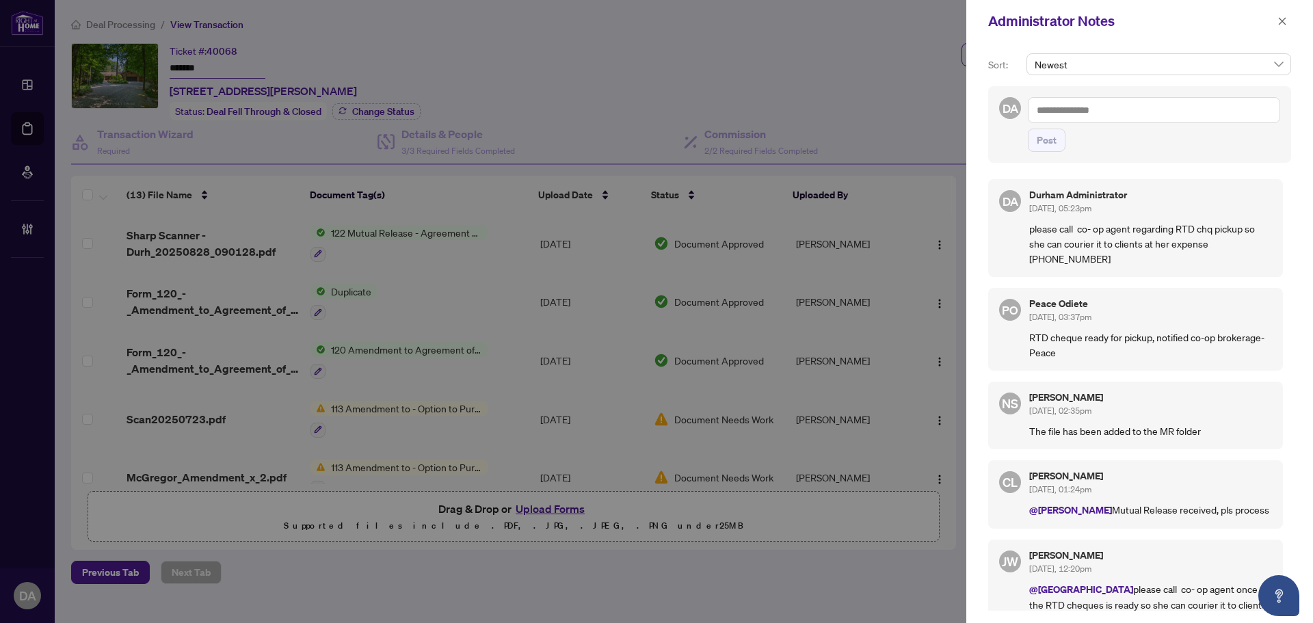
click at [1133, 112] on textarea at bounding box center [1154, 110] width 252 height 26
drag, startPoint x: 1073, startPoint y: 257, endPoint x: 1021, endPoint y: 220, distance: 64.2
click at [1021, 220] on div "[PERSON_NAME] Administrator [DATE], 05:23pm please call co- op agent regarding …" at bounding box center [1135, 228] width 295 height 98
click at [1141, 260] on p "please call co- op agent regarding RTD chq pickup so she can courier it to clie…" at bounding box center [1150, 243] width 243 height 45
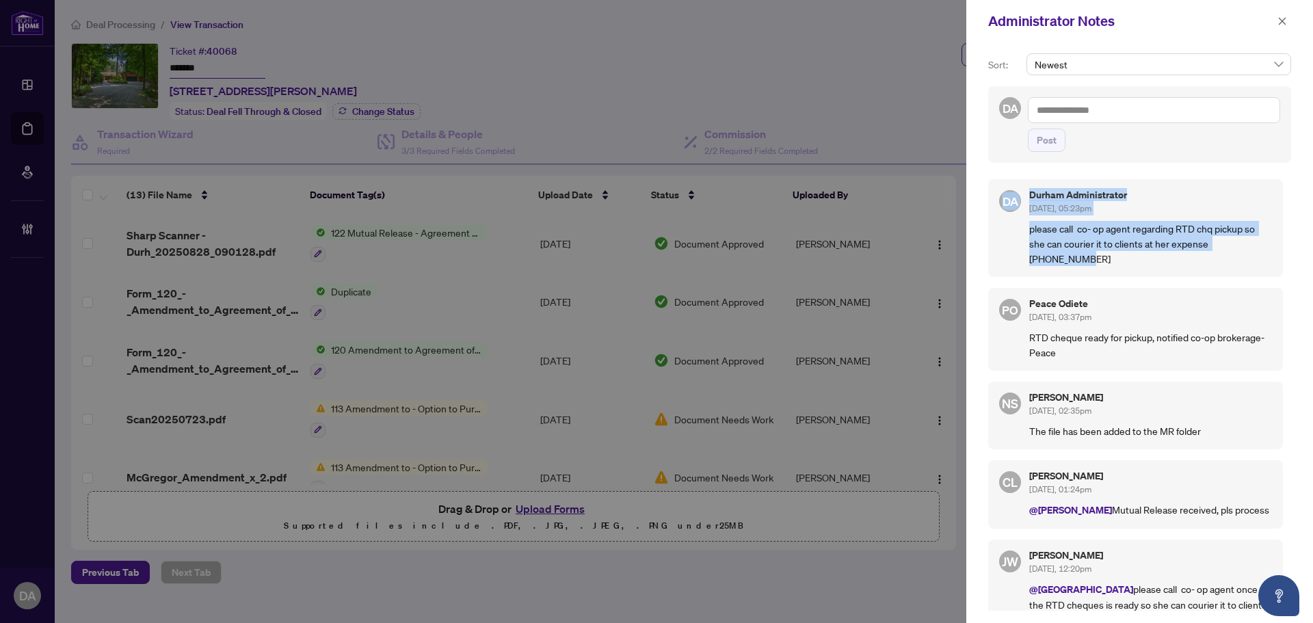
drag, startPoint x: 1048, startPoint y: 258, endPoint x: 1001, endPoint y: 215, distance: 63.4
click at [1001, 215] on div "[PERSON_NAME] Administrator [DATE], 05:23pm please call co- op agent regarding …" at bounding box center [1135, 228] width 295 height 98
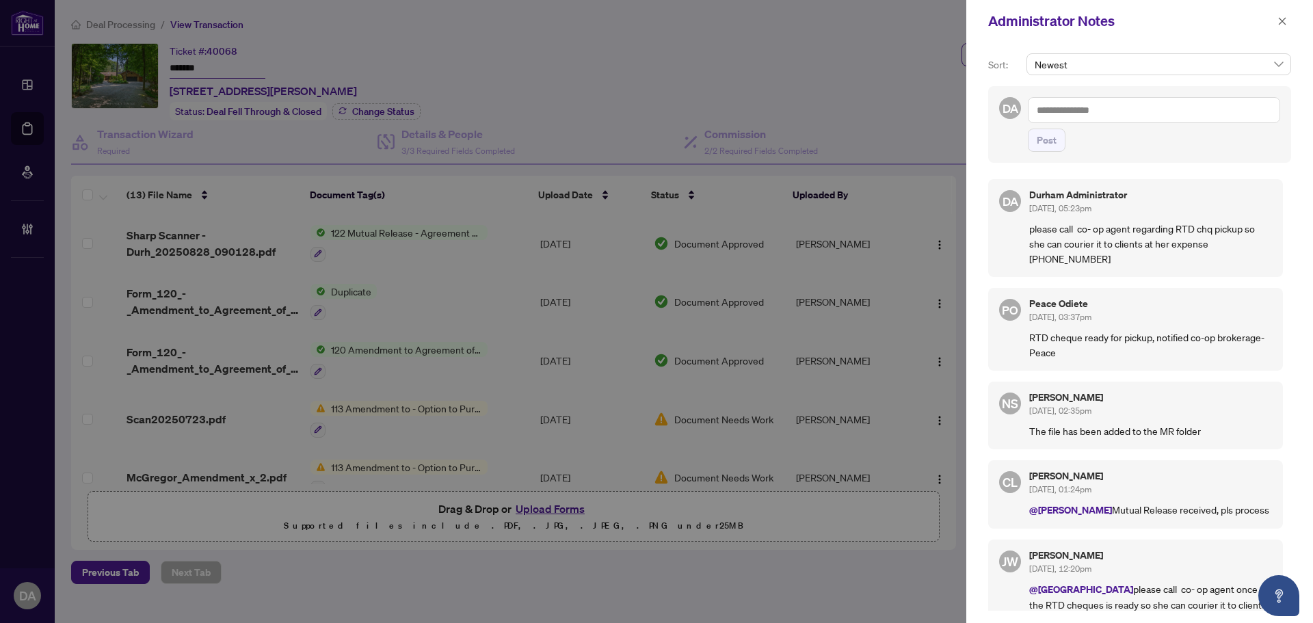
click at [1120, 266] on p "please call co- op agent regarding RTD chq pickup so she can courier it to clie…" at bounding box center [1150, 243] width 243 height 45
drag, startPoint x: 1071, startPoint y: 360, endPoint x: 1023, endPoint y: 299, distance: 77.4
click at [1023, 299] on div "PO Peace Odiete [DATE], 03:37pm RTD cheque ready for pickup, notified co-op bro…" at bounding box center [1135, 329] width 295 height 83
copy div "Peace Odiete [DATE], 03:37pm RTD cheque ready for pickup, notified co-op broker…"
drag, startPoint x: 1130, startPoint y: 315, endPoint x: 1135, endPoint y: 307, distance: 9.9
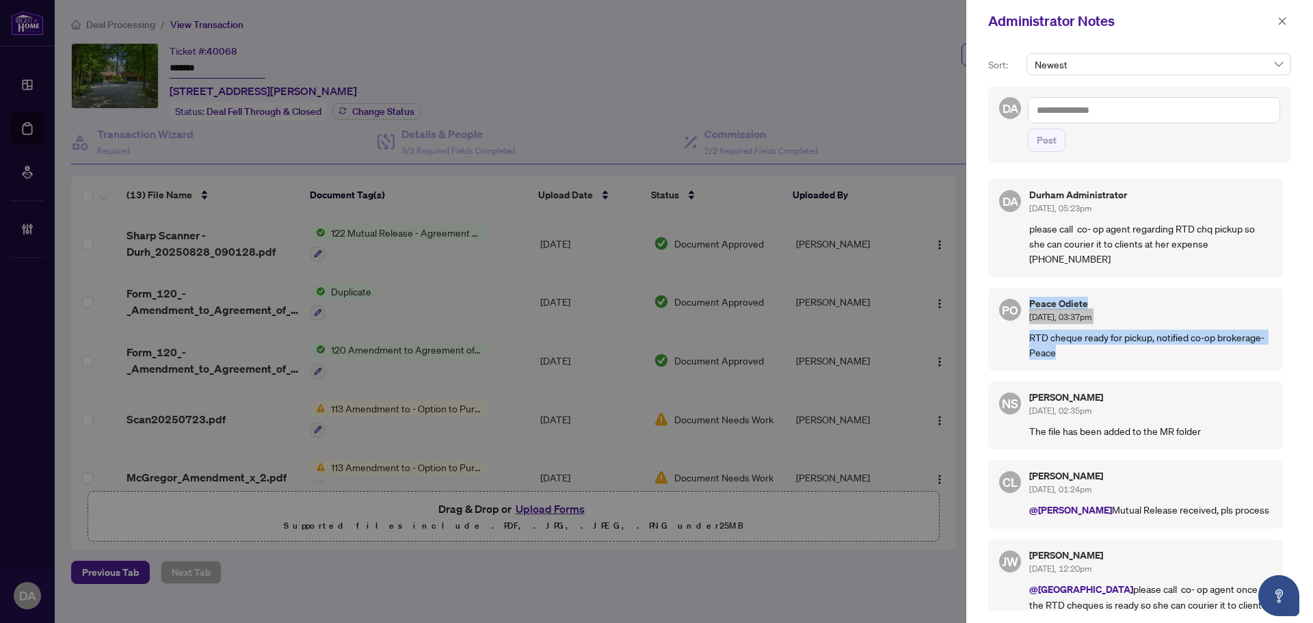
click at [1130, 315] on div "Peace Odiete [DATE], 03:37pm" at bounding box center [1150, 311] width 243 height 25
click at [735, 64] on div at bounding box center [656, 311] width 1313 height 623
click at [1276, 23] on button "button" at bounding box center [1283, 21] width 18 height 16
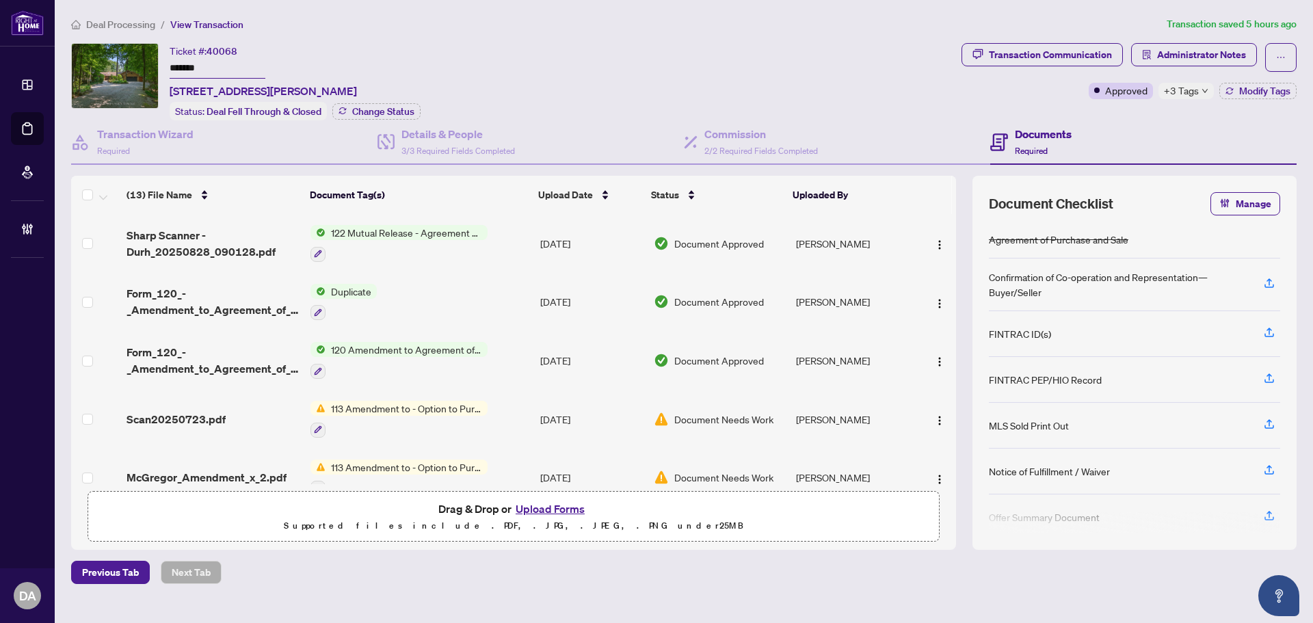
click at [129, 18] on li "Deal Processing" at bounding box center [113, 24] width 84 height 16
click at [131, 25] on span "Deal Processing" at bounding box center [120, 24] width 69 height 12
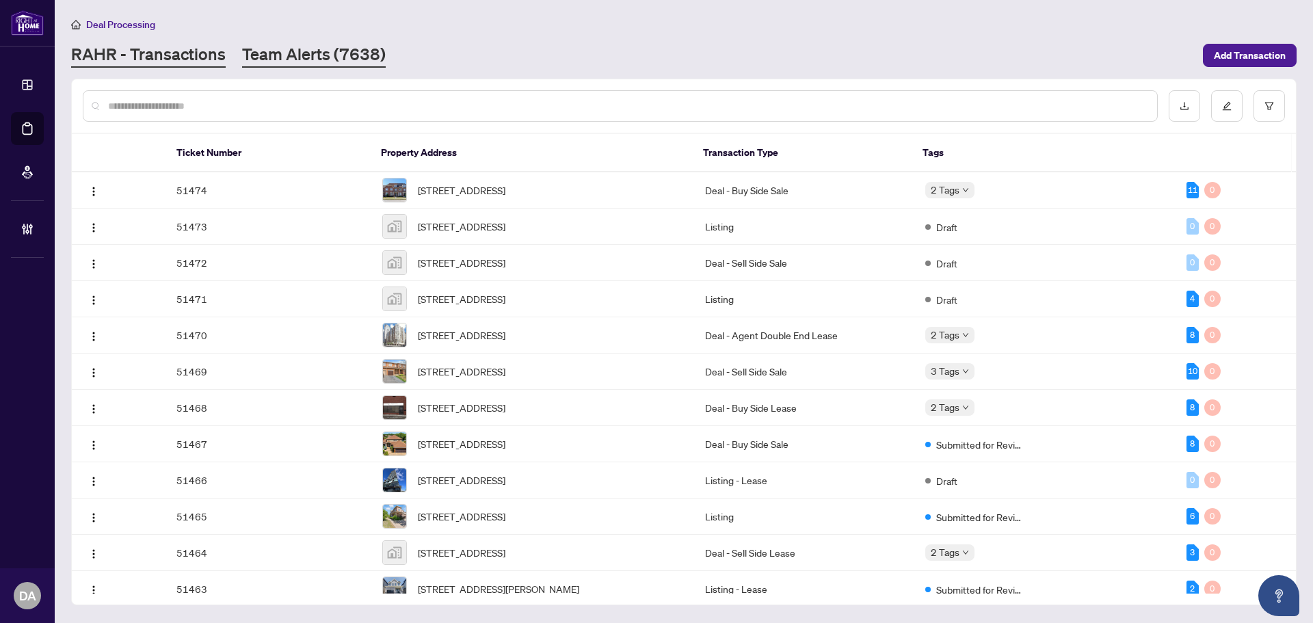
click at [304, 58] on link "Team Alerts (7638)" at bounding box center [314, 55] width 144 height 25
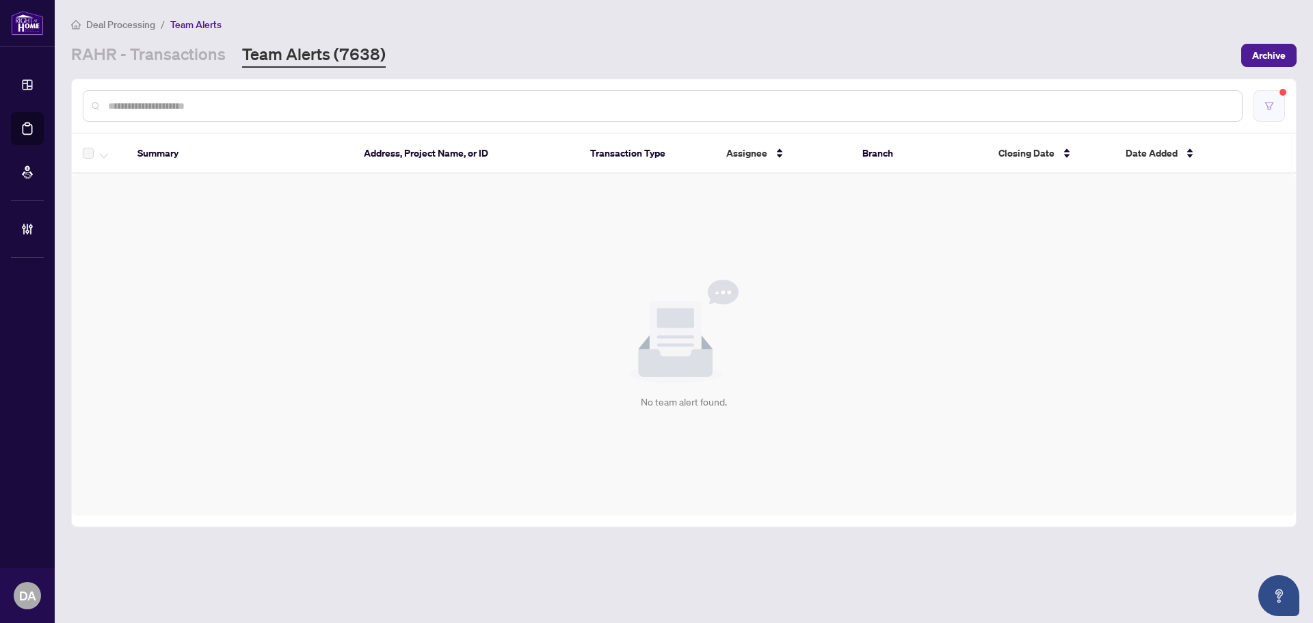
click at [1263, 109] on button "button" at bounding box center [1269, 105] width 31 height 31
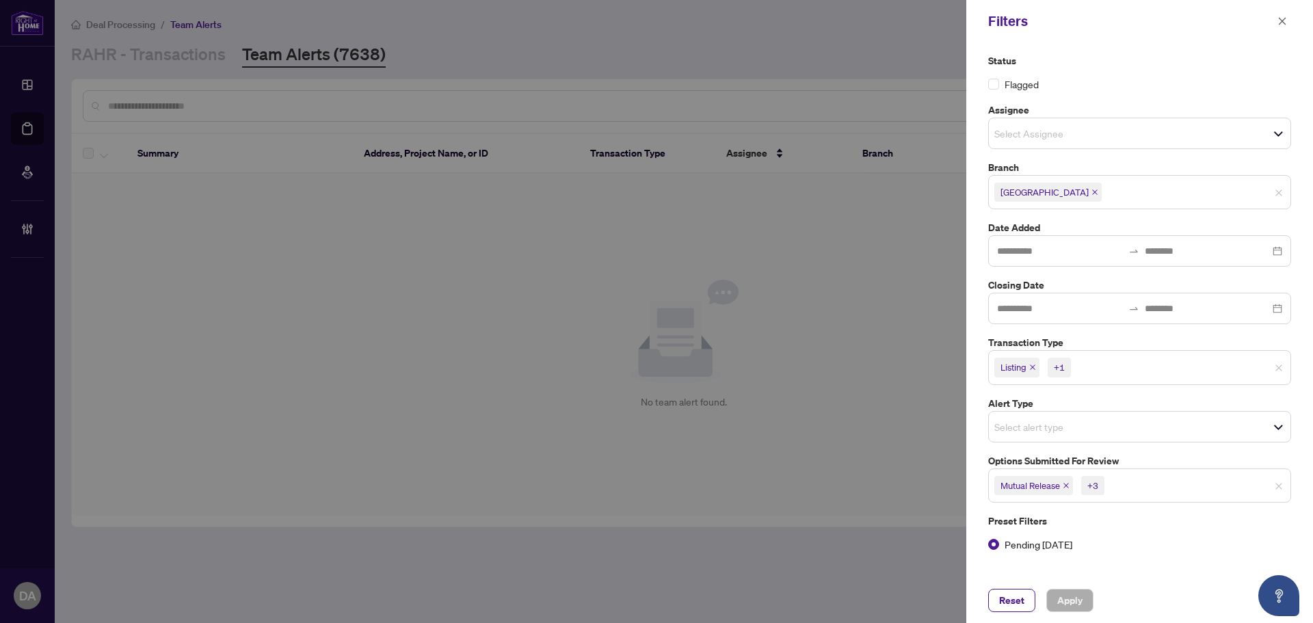
click at [572, 337] on div at bounding box center [656, 311] width 1313 height 623
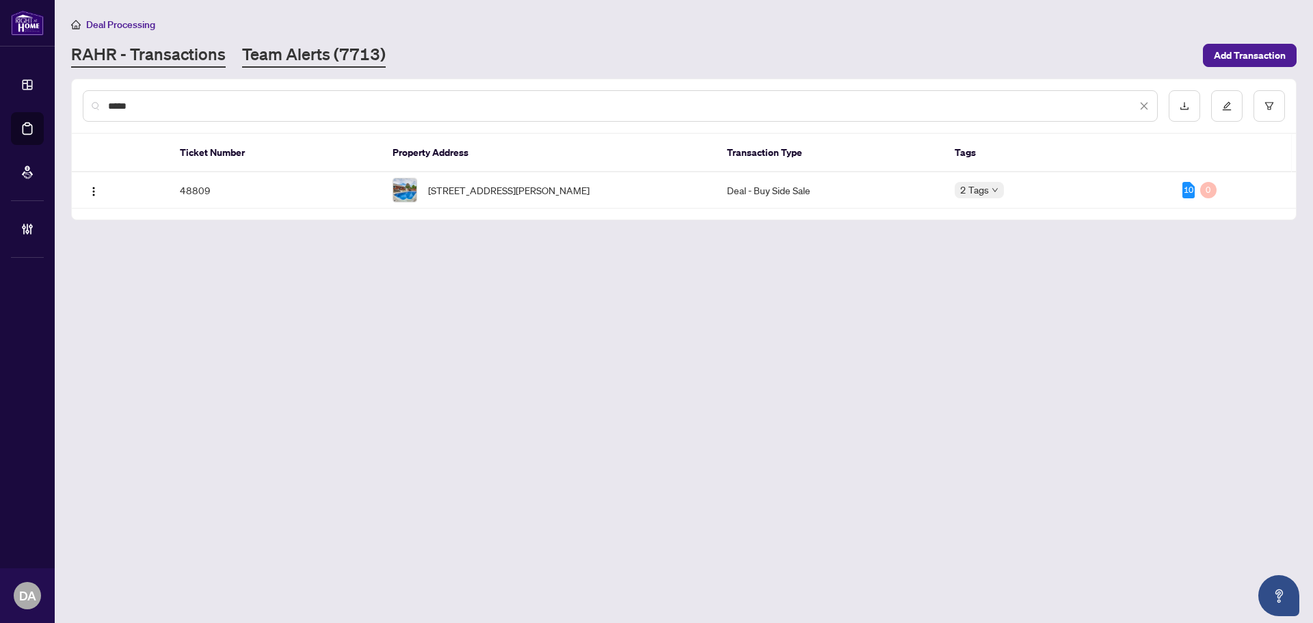
click at [284, 56] on link "Team Alerts (7713)" at bounding box center [314, 55] width 144 height 25
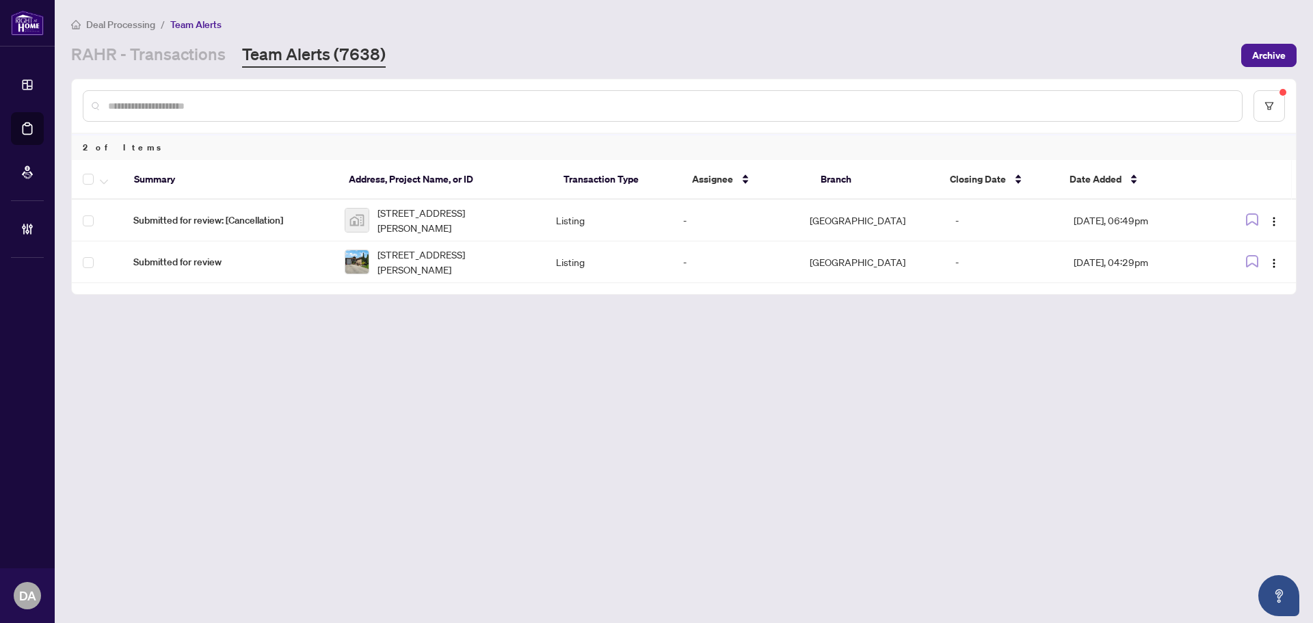
click at [1030, 513] on main "Deal Processing / Team Alerts RAHR - Transactions Team Alerts (7638) Archive 2 …" at bounding box center [684, 311] width 1258 height 623
click at [205, 49] on link "RAHR - Transactions" at bounding box center [148, 55] width 155 height 25
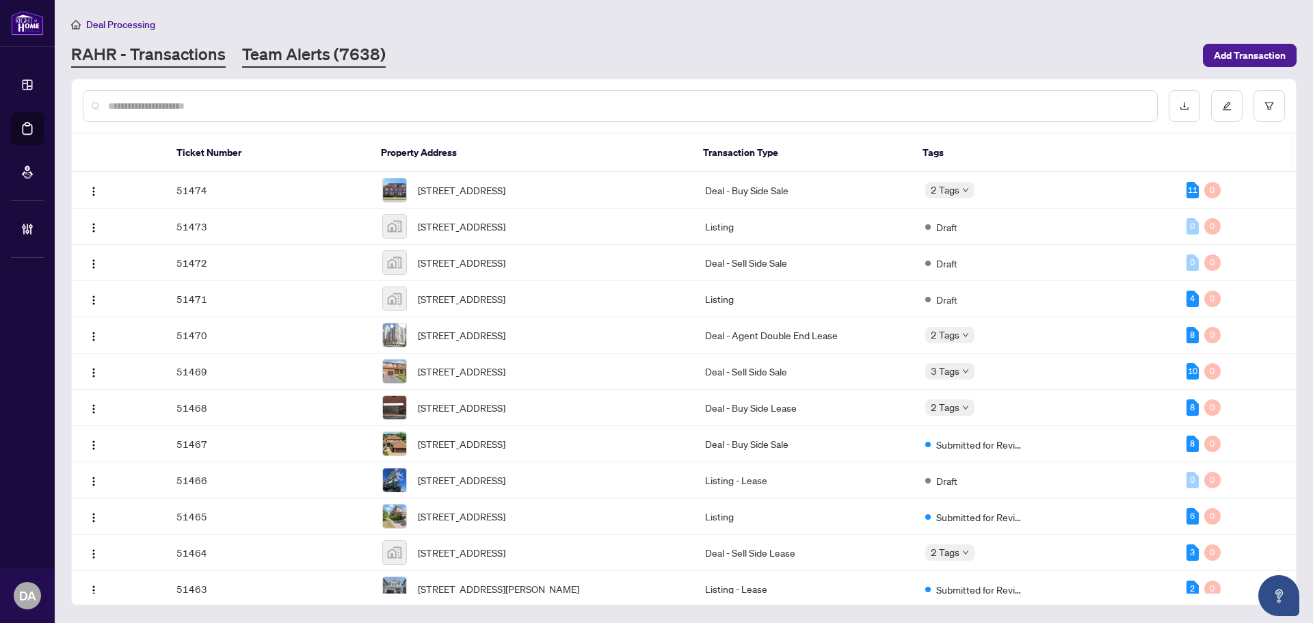
click at [280, 62] on link "Team Alerts (7638)" at bounding box center [314, 55] width 144 height 25
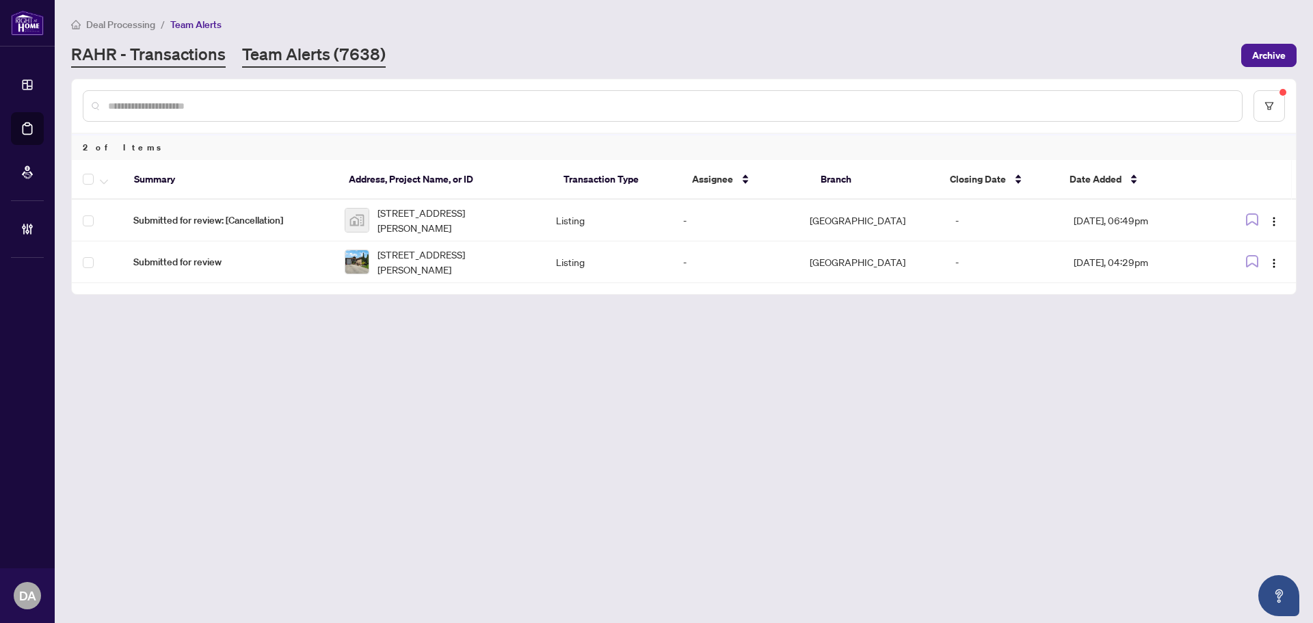
click at [159, 60] on link "RAHR - Transactions" at bounding box center [148, 55] width 155 height 25
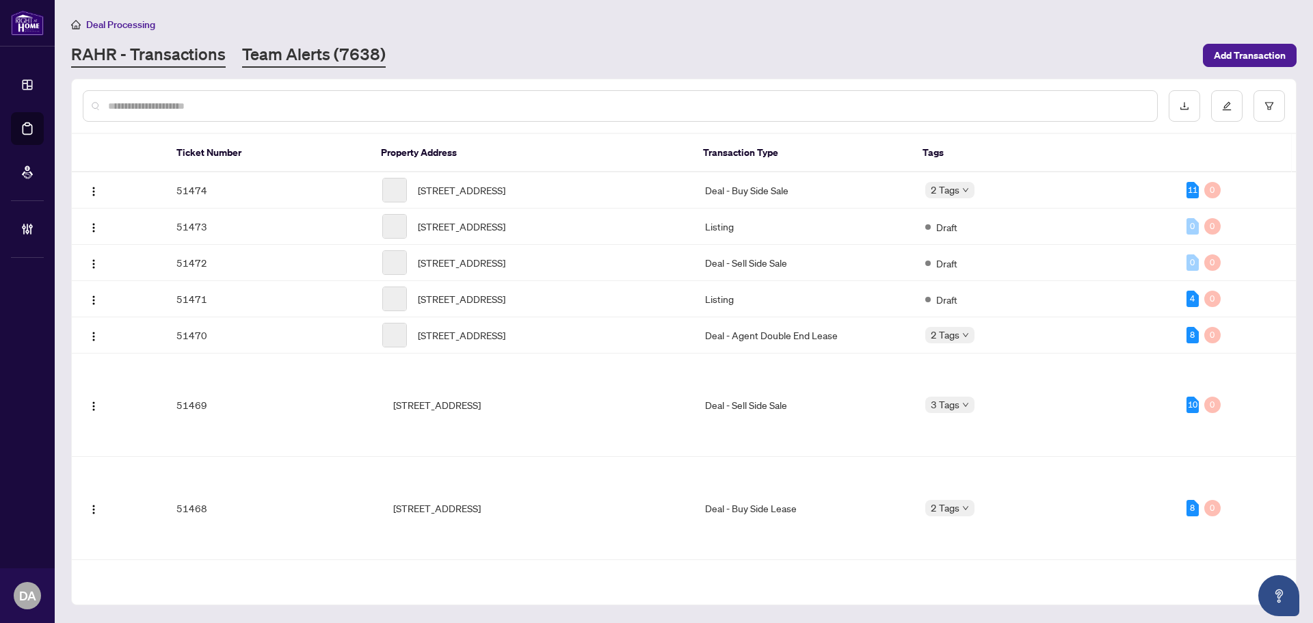
click at [277, 52] on link "Team Alerts (7638)" at bounding box center [314, 55] width 144 height 25
